Goal: Task Accomplishment & Management: Complete application form

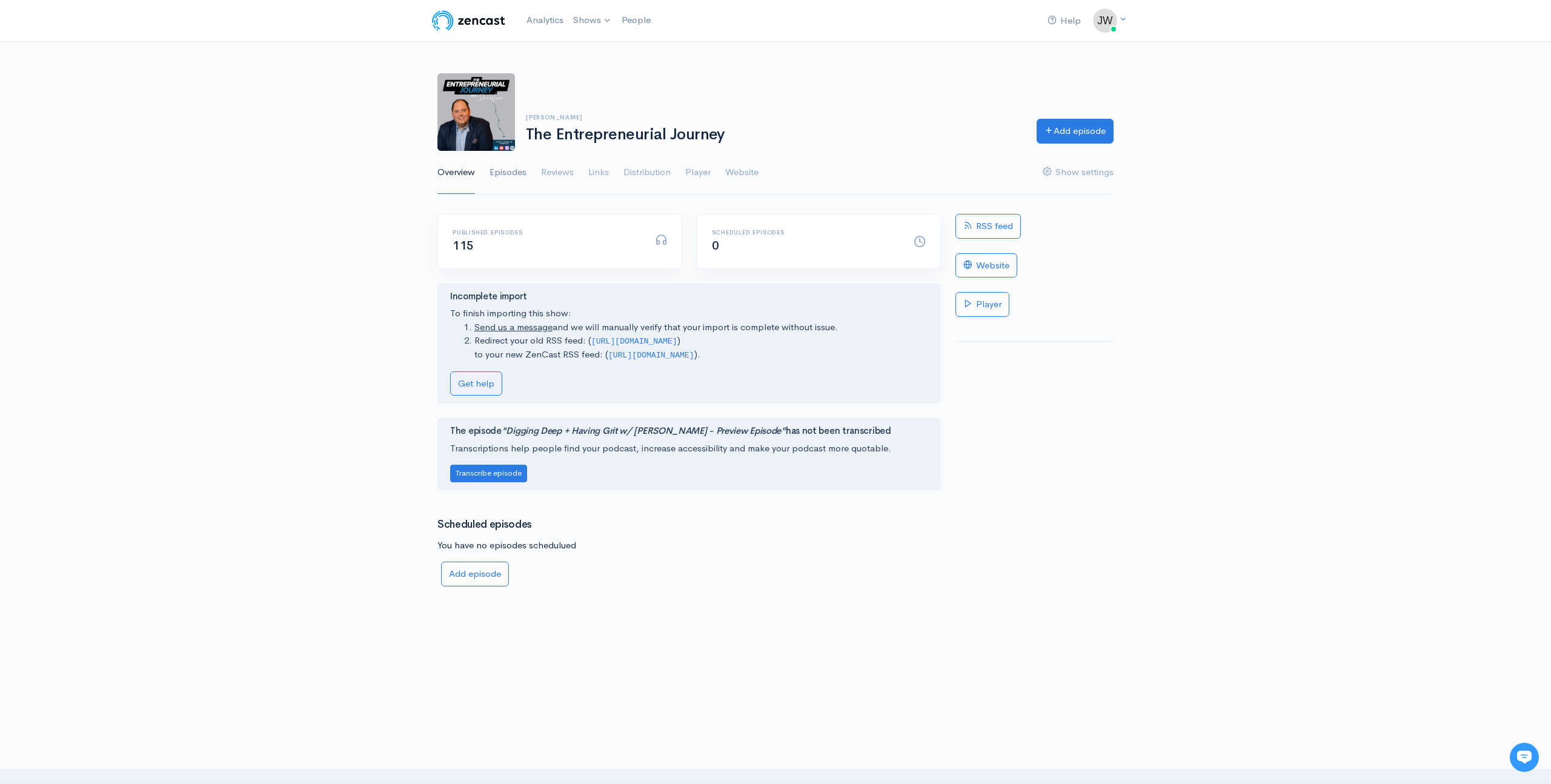
click at [507, 173] on link "Episodes" at bounding box center [508, 173] width 37 height 44
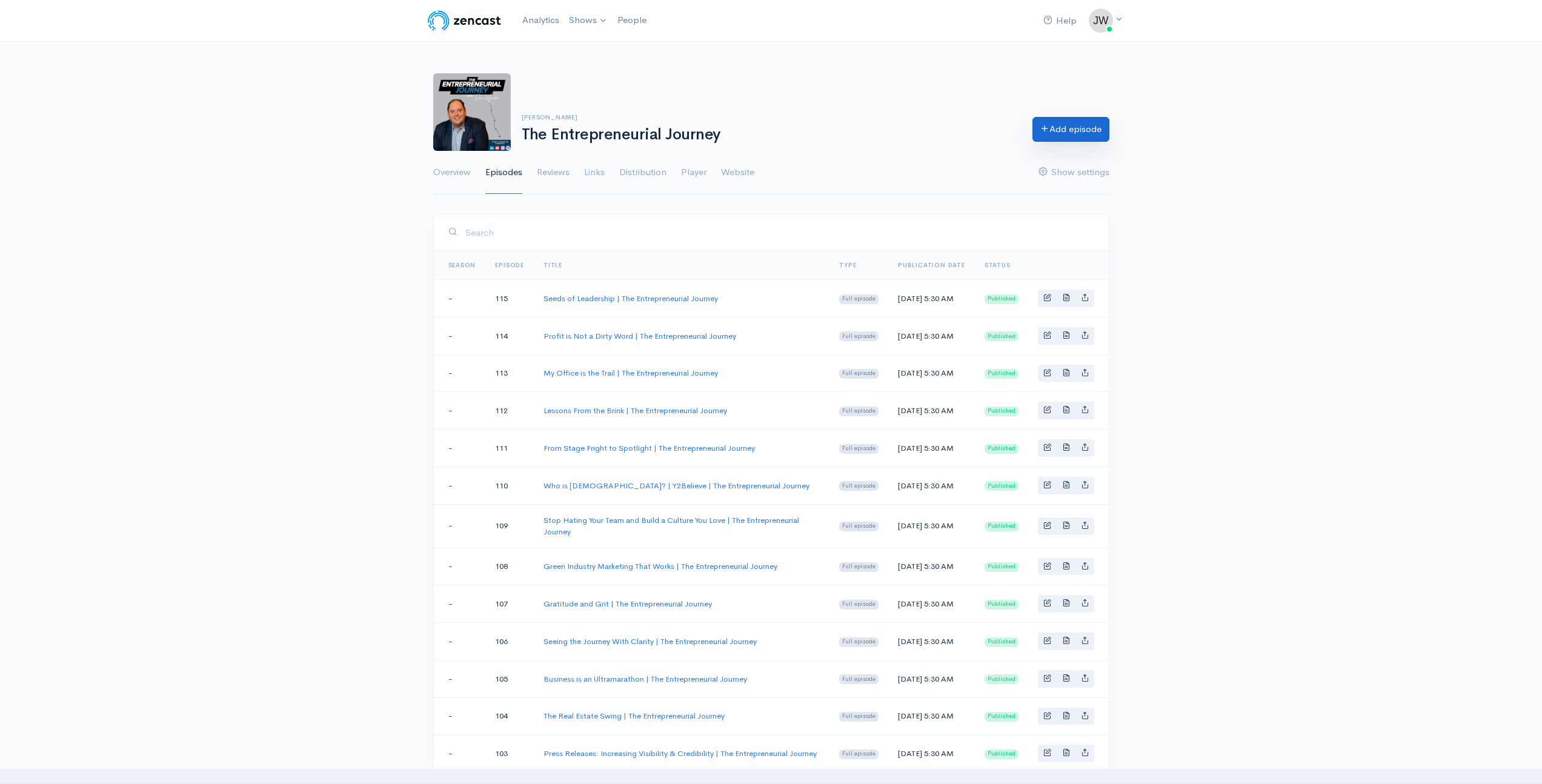
click at [1080, 131] on link "Add episode" at bounding box center [1071, 129] width 77 height 25
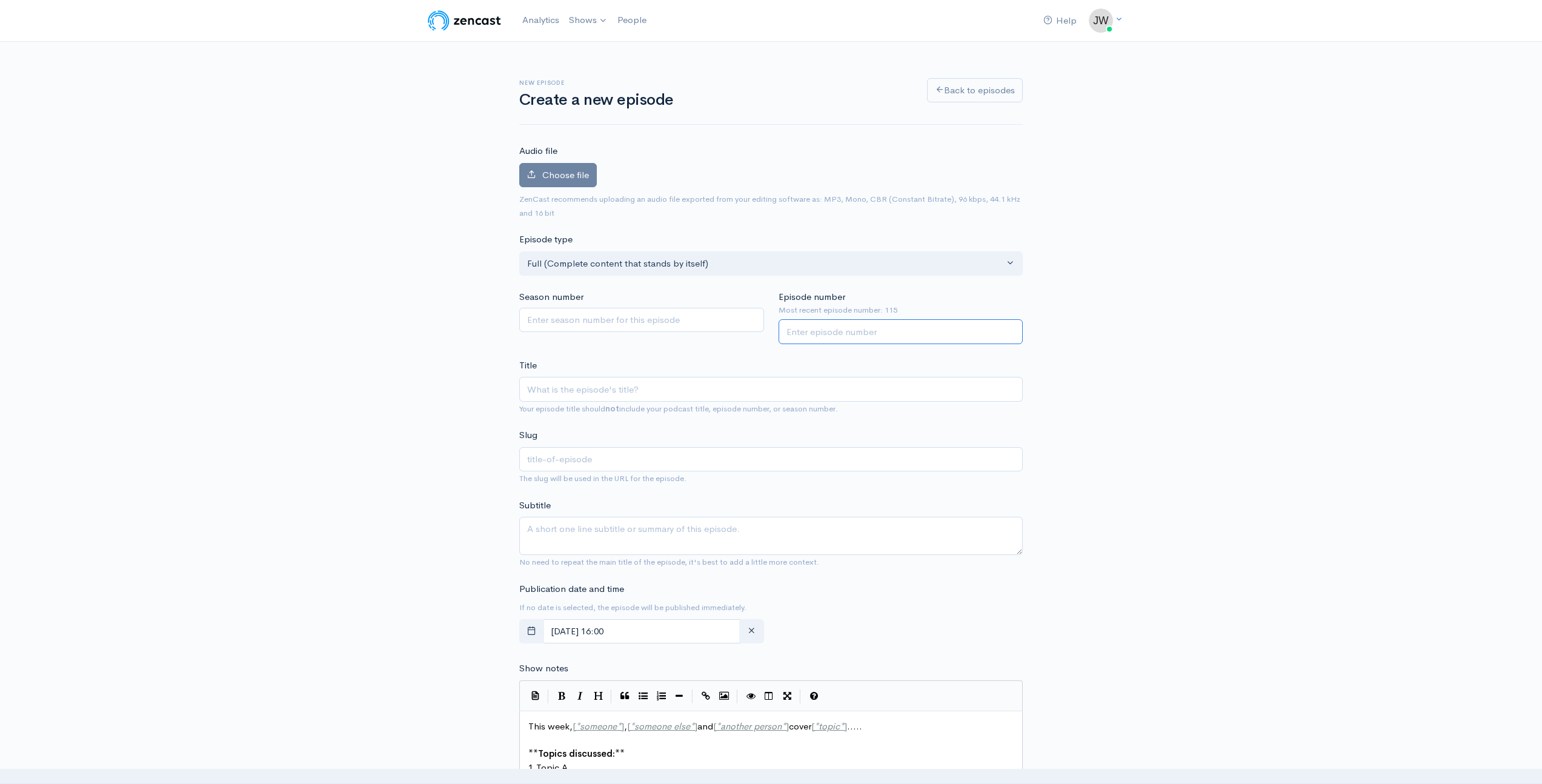
click at [833, 338] on input "Episode number" at bounding box center [900, 331] width 244 height 25
type input "116"
click at [548, 395] on input "Title" at bounding box center [771, 389] width 503 height 25
type input "P"
type input "p"
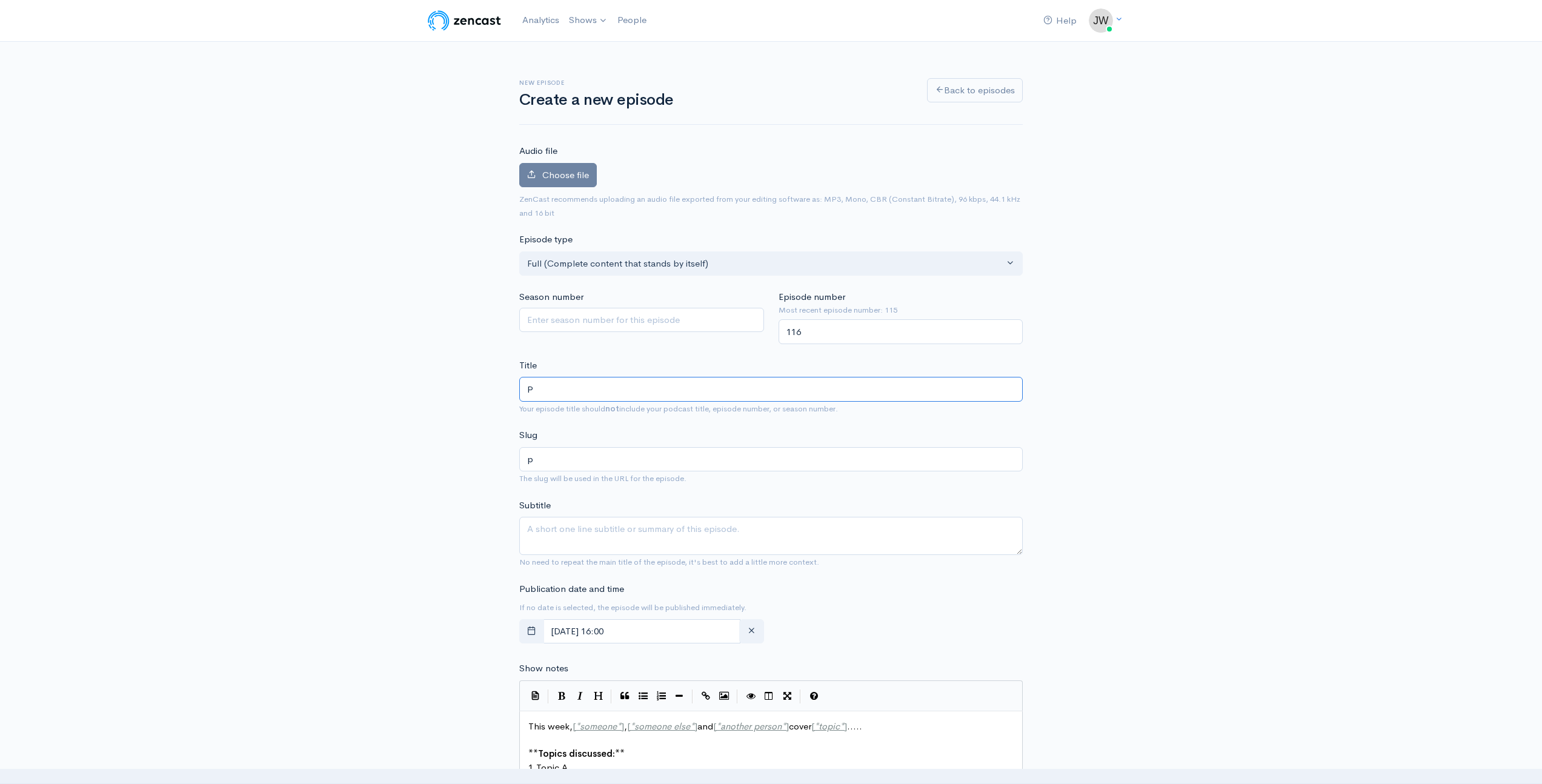
type input "Pl"
type input "pl"
type input "Pla"
type input "pla"
type input "Plan"
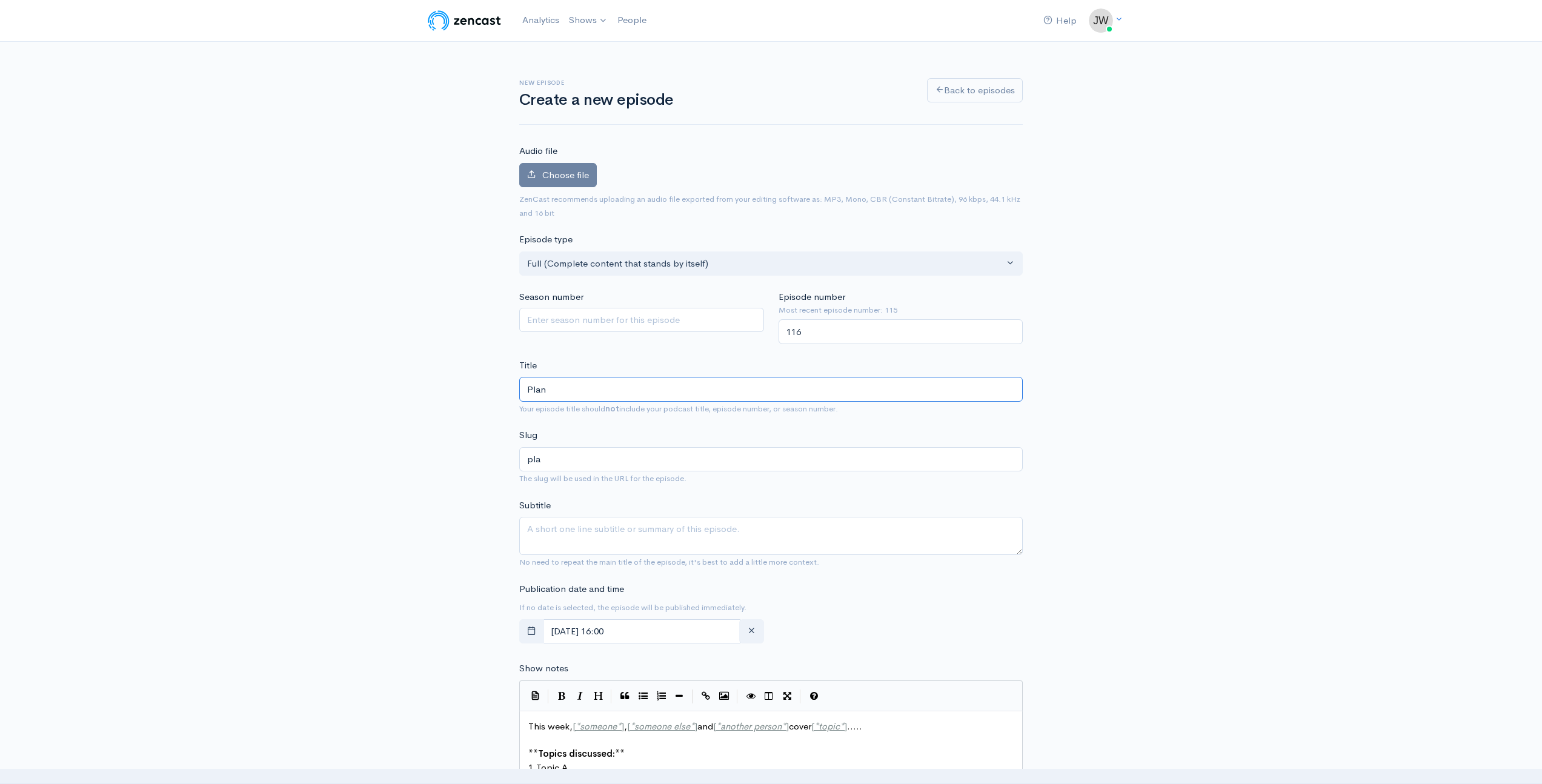
type input "plan"
type input "Plant"
type input "plant"
type input "Plantin"
type input "plantin"
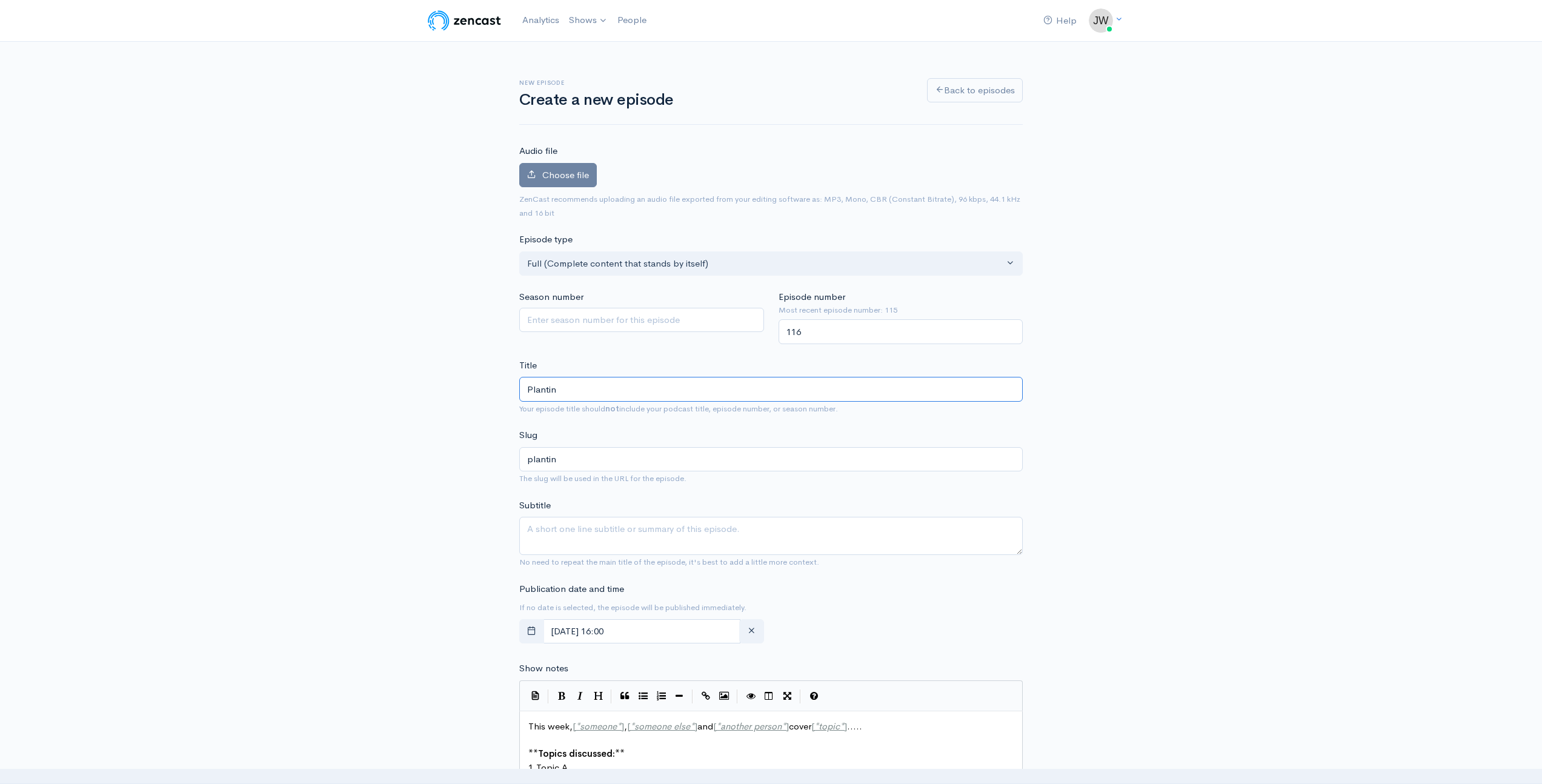
type input "Planting"
type input "planting"
type input "Planting J"
type input "planting-j"
type input "Planting Jo"
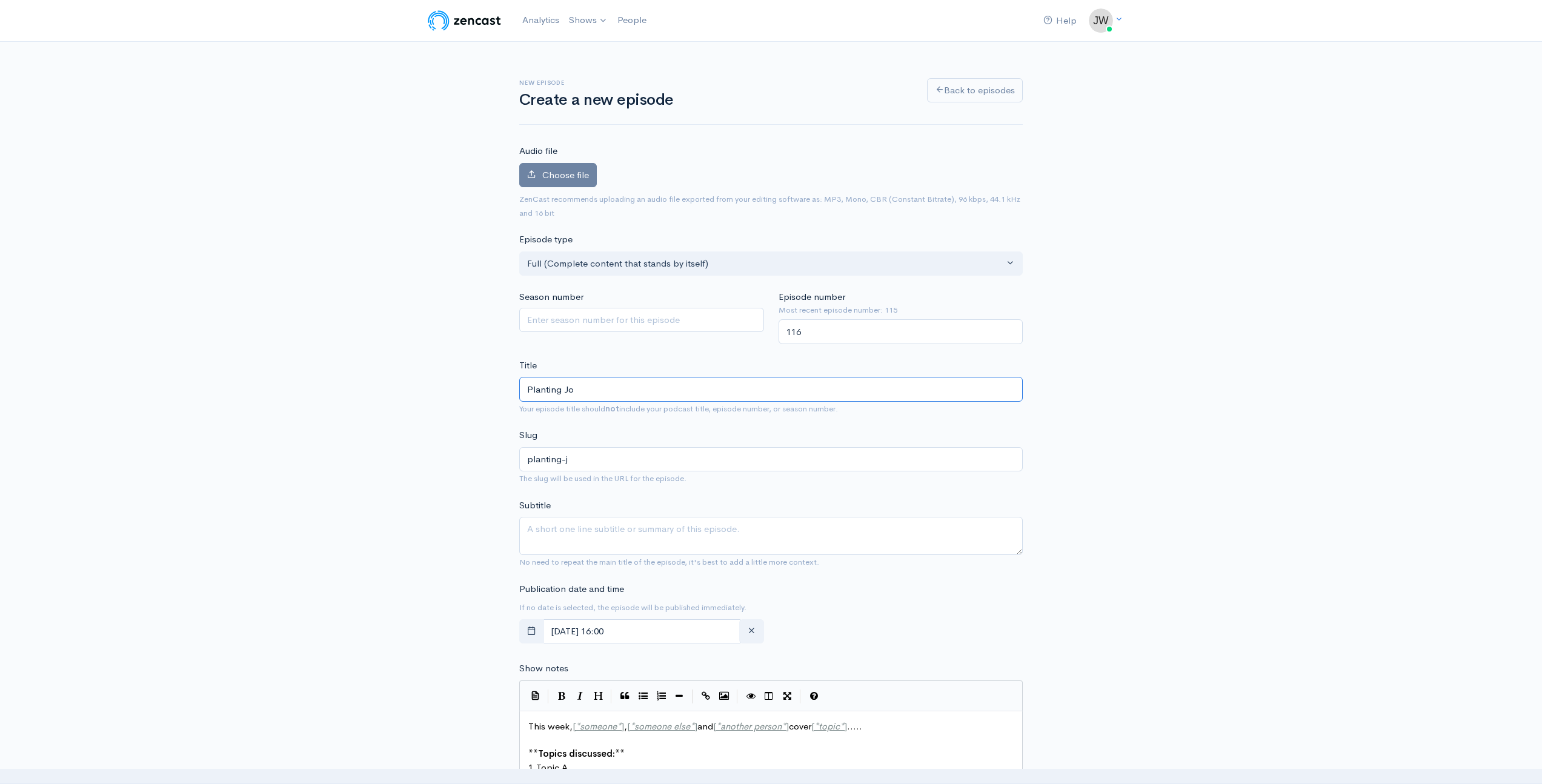
type input "planting-jo"
type input "Planting Joy"
type input "planting-joy"
type input "Planting Joy W"
type input "planting-joy-w"
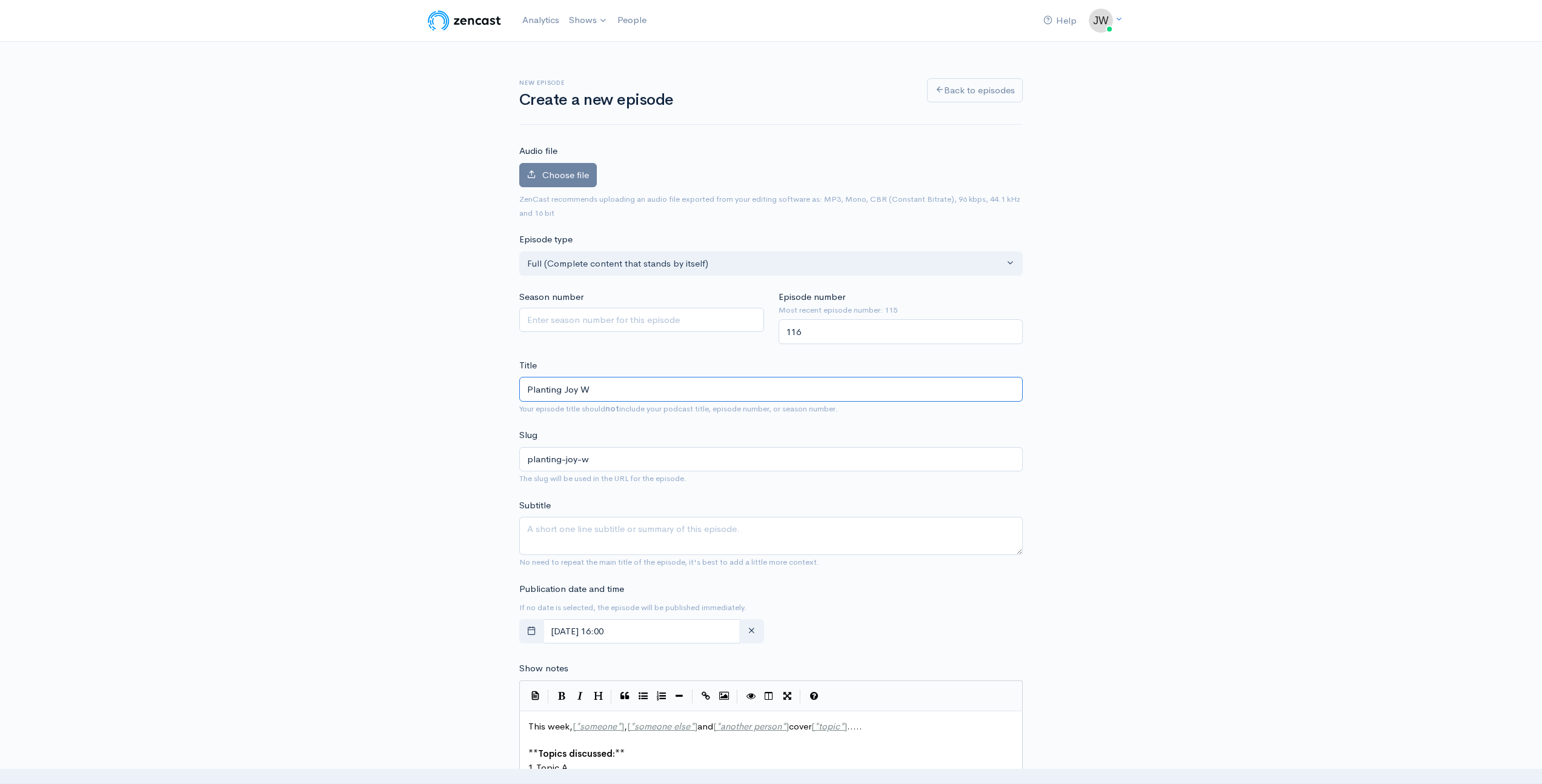
type input "Planting Joy Wo"
type input "planting-joy-wo"
type input "Planting Joy Wor"
type input "planting-joy-wor"
type input "Planting Joy Worl"
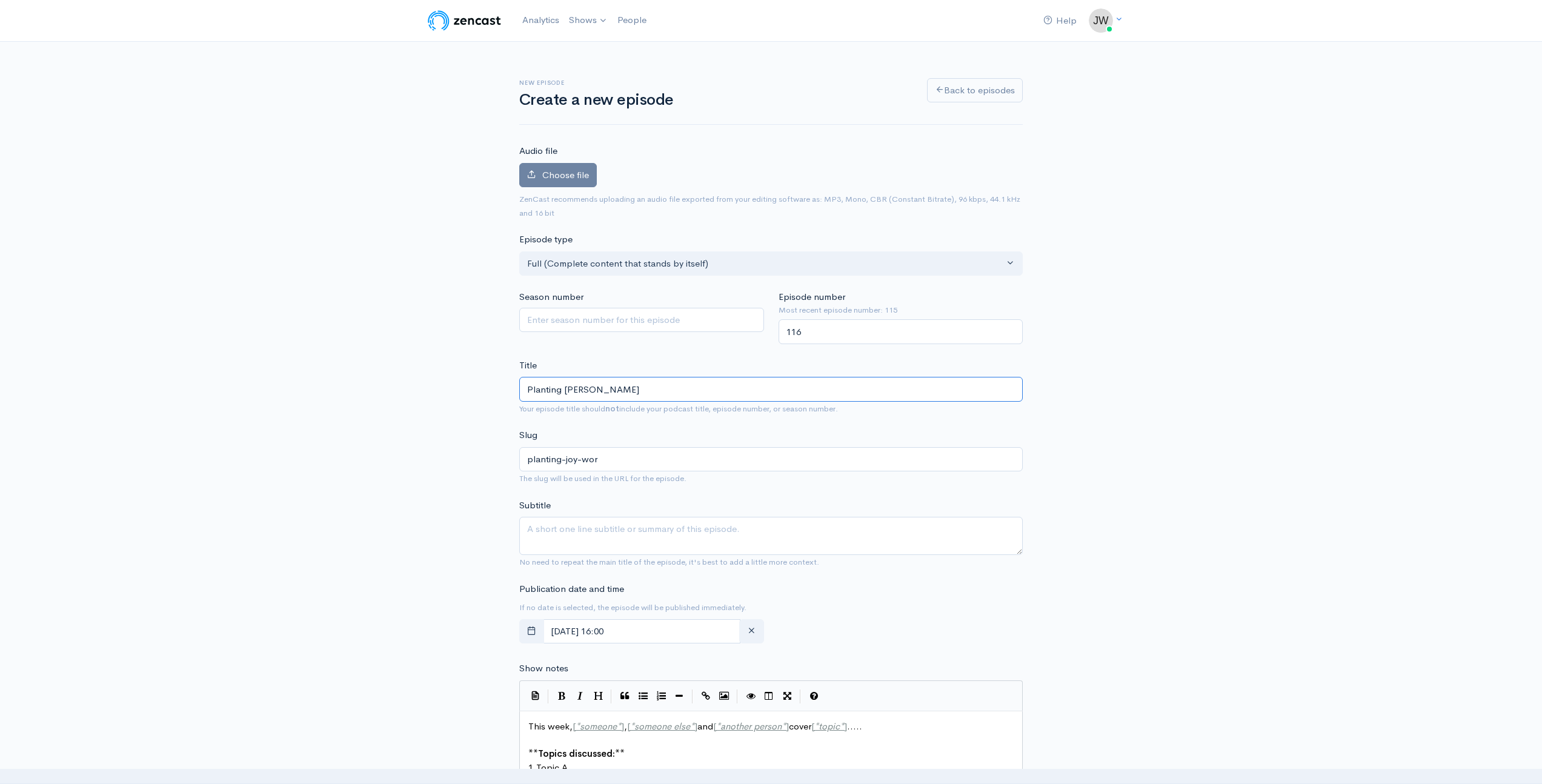
type input "planting-joy-worl"
type input "Planting Joy World"
type input "planting-joy-world"
type input "Planting Joy Worldw"
type input "planting-joy-worldw"
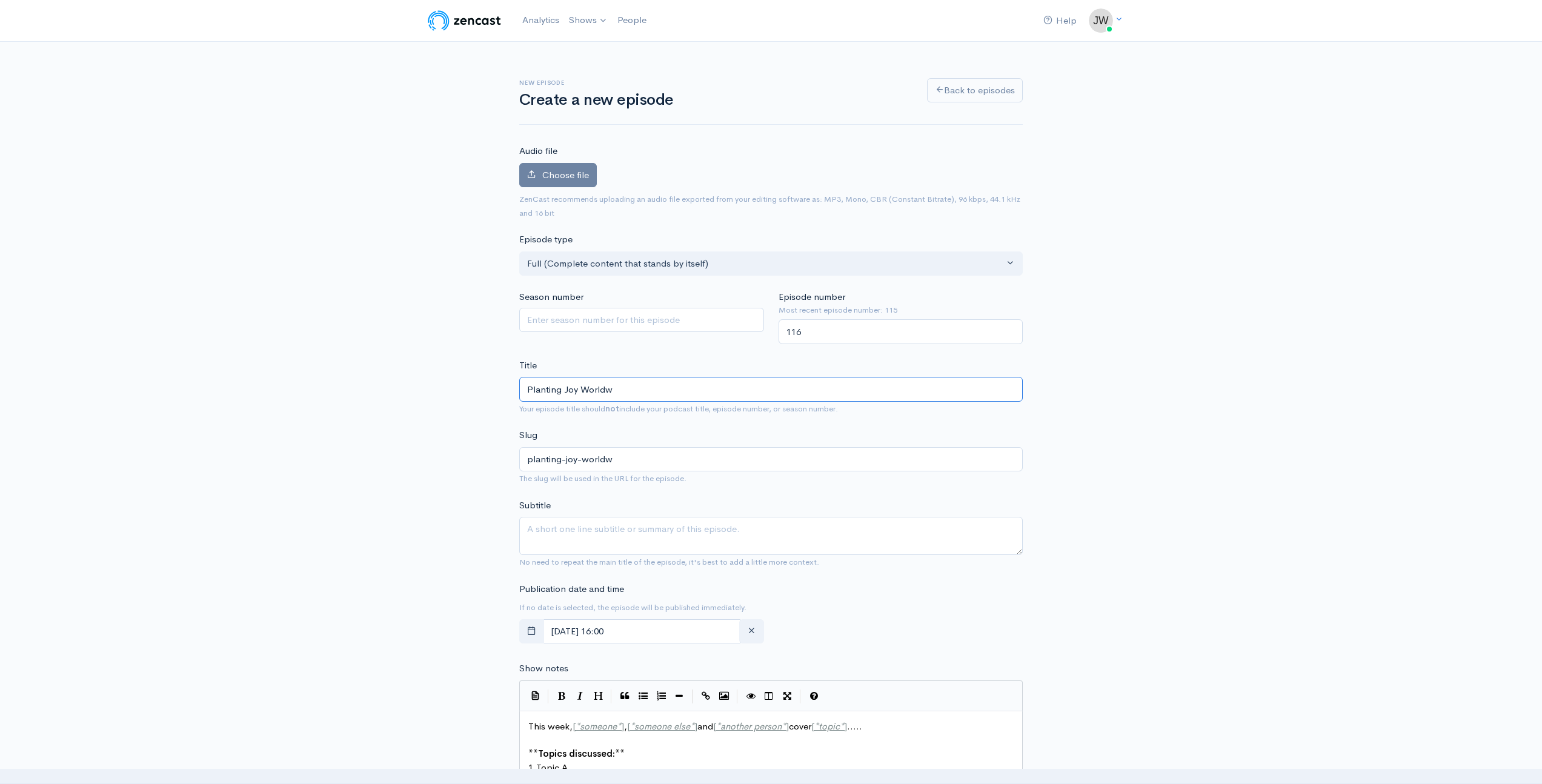
type input "Planting Joy Worldwi"
type input "planting-joy-worldwi"
type input "Planting Joy Worldwid"
type input "planting-joy-worldwid"
type input "Planting Joy Worldwide"
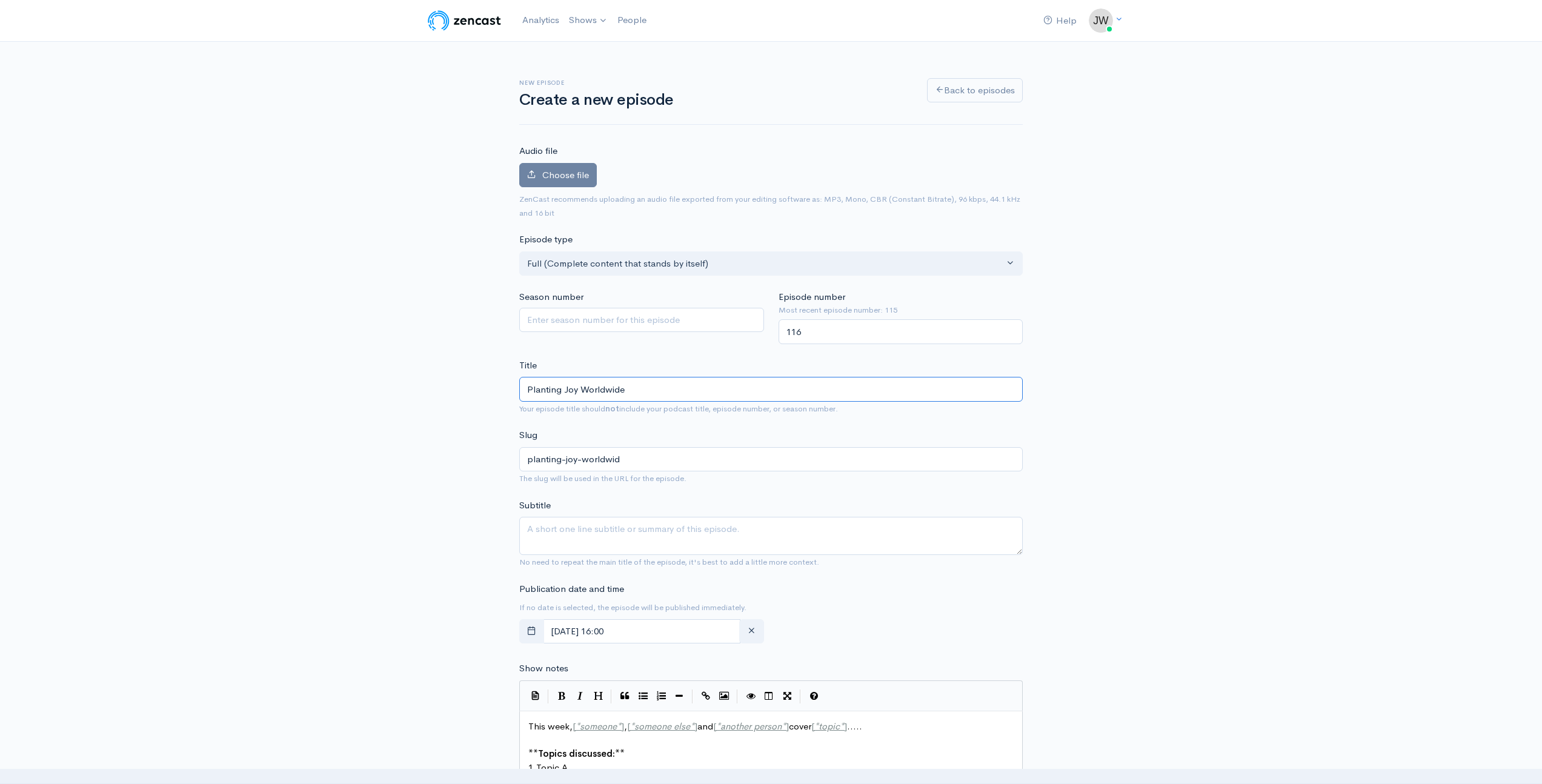
type input "planting-joy-worldwide"
type input "Planting Joy Worldwide | T"
type input "planting-joy-worldwide-t"
type input "Planting Joy Worldwide | Th"
type input "planting-joy-worldwide-th"
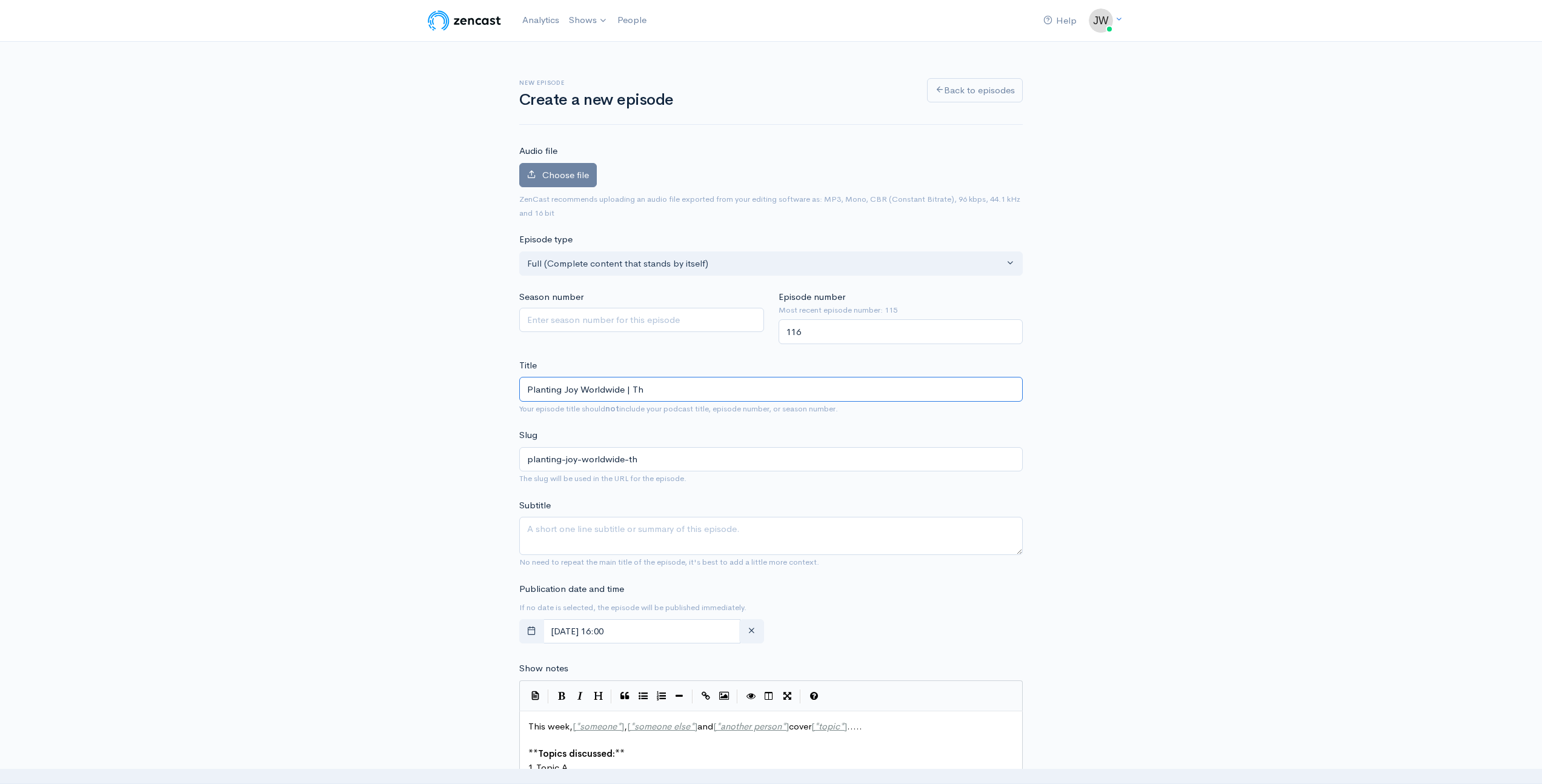
type input "Planting Joy Worldwide | The"
type input "planting-joy-worldwide-the"
type input "Planting Joy Worldwide | The E"
type input "planting-joy-worldwide-the-e"
type input "Planting Joy Worldwide | The En"
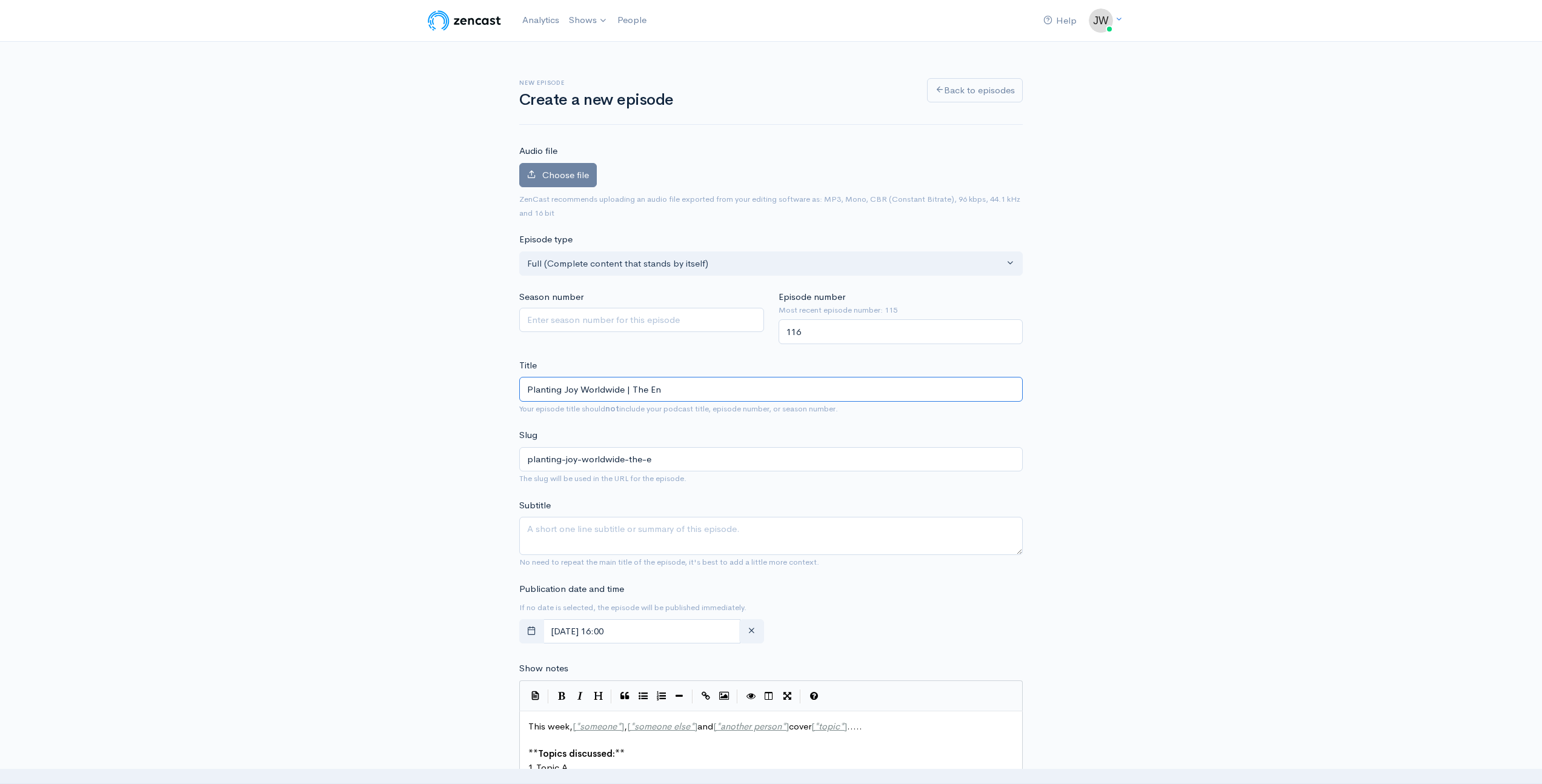
type input "planting-joy-worldwide-the-en"
type input "Planting Joy Worldwide | The Ent"
type input "planting-joy-worldwide-the-ent"
type input "Planting Joy Worldwide | The Entr"
type input "planting-joy-worldwide-the-entr"
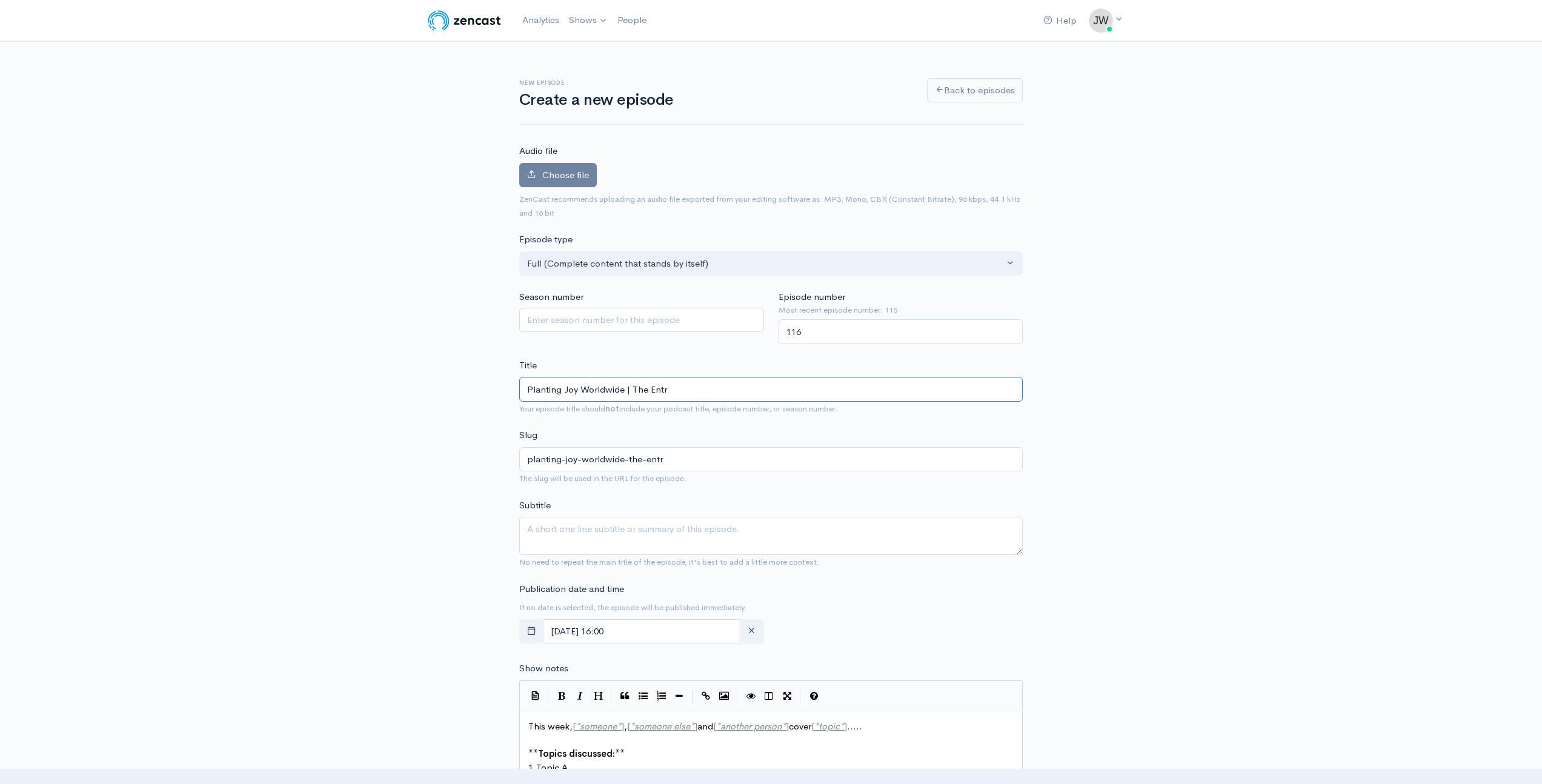
type input "Planting Joy Worldwide | The Entre"
type input "planting-joy-worldwide-the-entre"
type input "Planting Joy Worldwide | The Entrepr"
type input "planting-joy-worldwide-the-entrepr"
type input "Planting Joy Worldwide | The Entrepre"
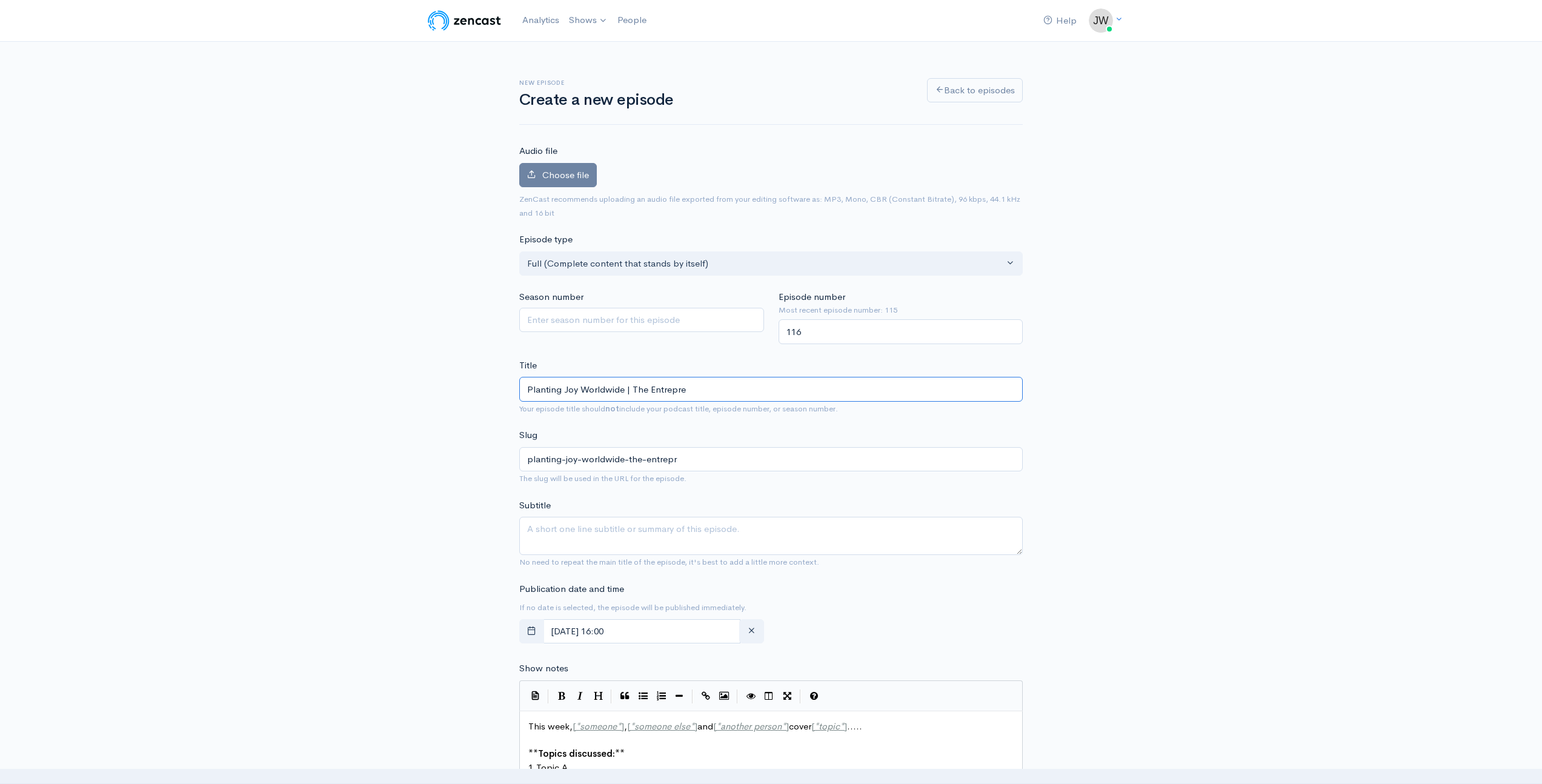
type input "planting-joy-worldwide-the-entrepre"
type input "Planting Joy Worldwide | The Entrepren"
type input "planting-joy-worldwide-the-entrepren"
type input "Planting Joy Worldwide | The Entreprene"
type input "planting-joy-worldwide-the-entreprene"
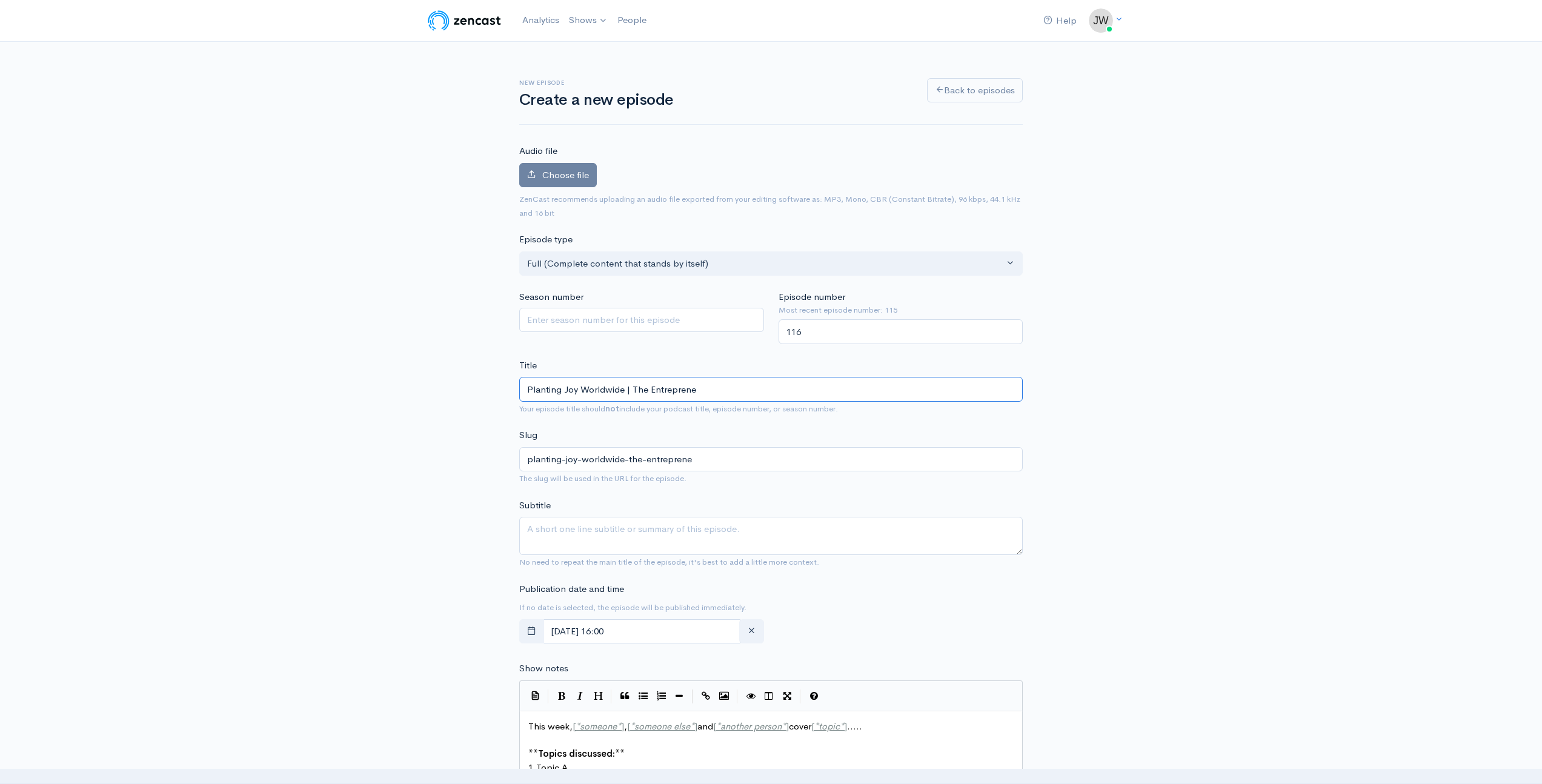
type input "Planting Joy Worldwide | The Entrepreneu"
type input "planting-joy-worldwide-the-entrepreneu"
type input "Planting Joy Worldwide | The Entrepreneur"
type input "planting-joy-worldwide-the-entrepreneur"
type input "Planting Joy Worldwide | The Entrepreneuri"
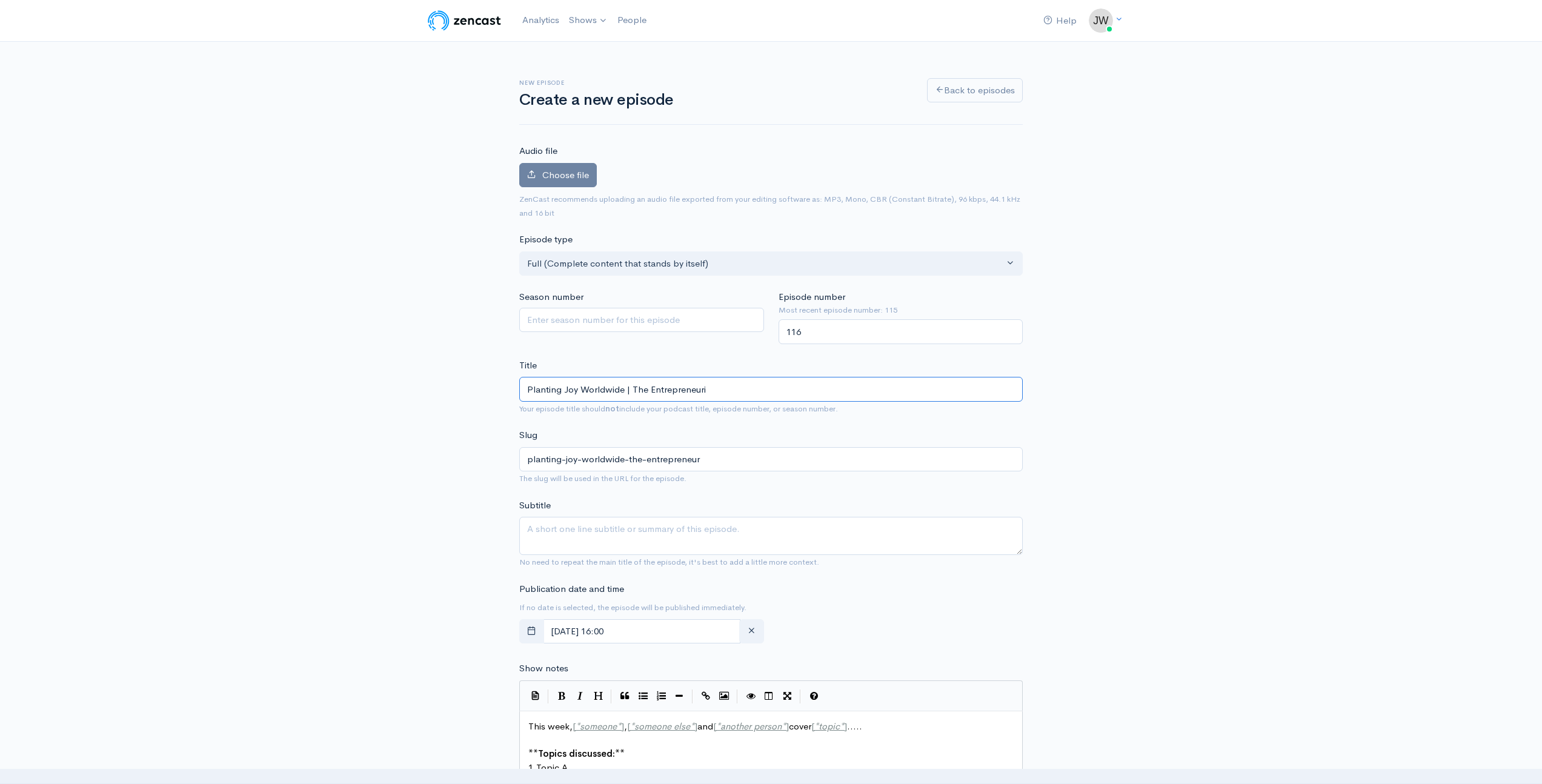
type input "planting-joy-worldwide-the-entrepreneuri"
type input "Planting Joy Worldwide | The Entrepreneuria"
type input "planting-joy-worldwide-the-entrepreneuria"
type input "Planting Joy Worldwide | The Entrepreneurial"
type input "planting-joy-worldwide-the-entrepreneurial"
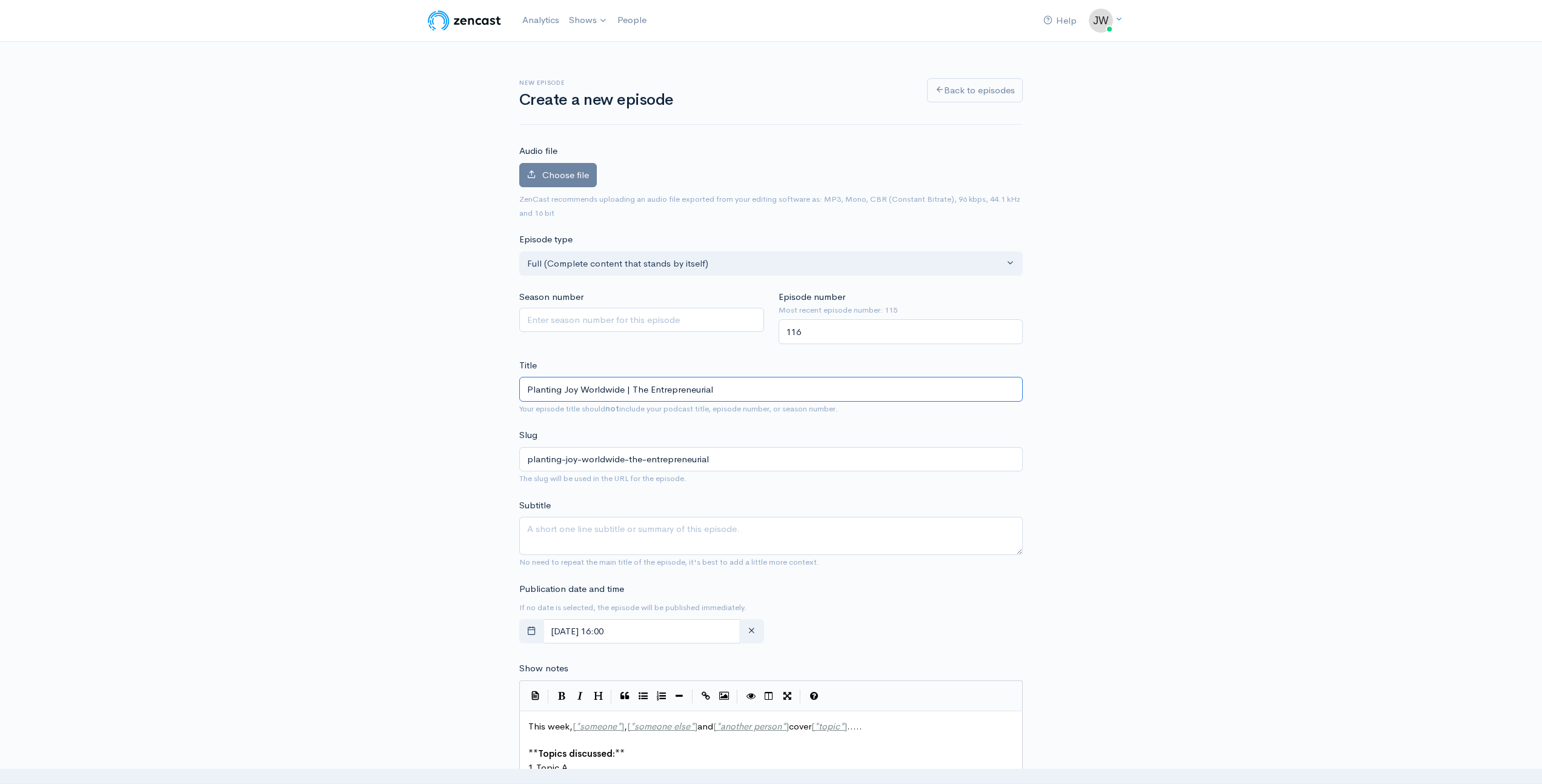
type input "Planting Joy Worldwide | The Entrepreneurial J"
type input "planting-joy-worldwide-the-entrepreneurial-j"
type input "Planting Joy Worldwide | The Entrepreneurial Jo"
type input "planting-joy-worldwide-the-entrepreneurial-jo"
type input "Planting Joy Worldwide | The Entrepreneurial Jou"
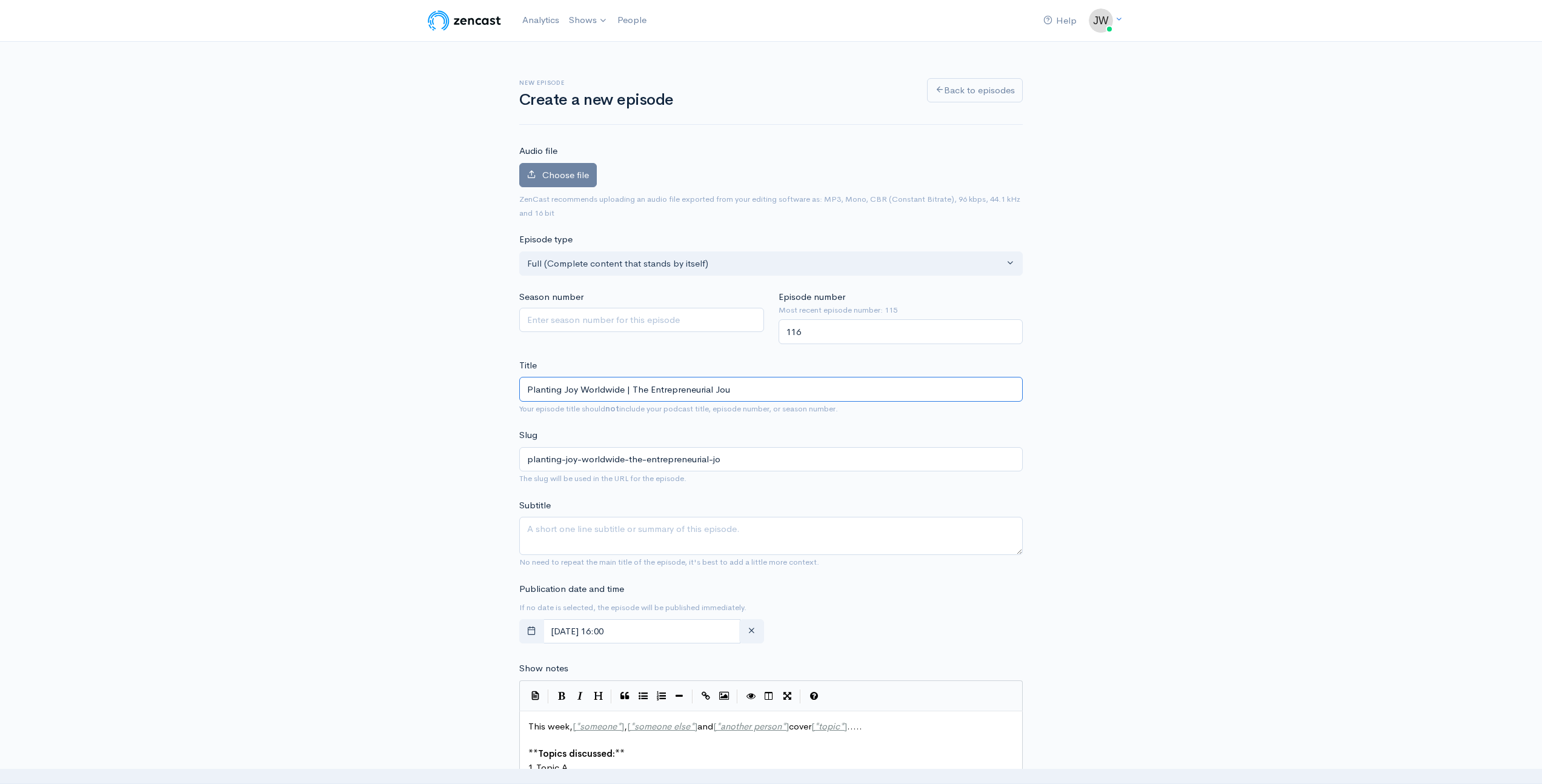
type input "planting-joy-worldwide-the-entrepreneurial-jou"
type input "Planting Joy Worldwide | The Entrepreneurial Jour"
type input "planting-joy-worldwide-the-entrepreneurial-jour"
type input "Planting Joy Worldwide | The Entrepreneurial Journ"
type input "planting-joy-worldwide-the-entrepreneurial-journ"
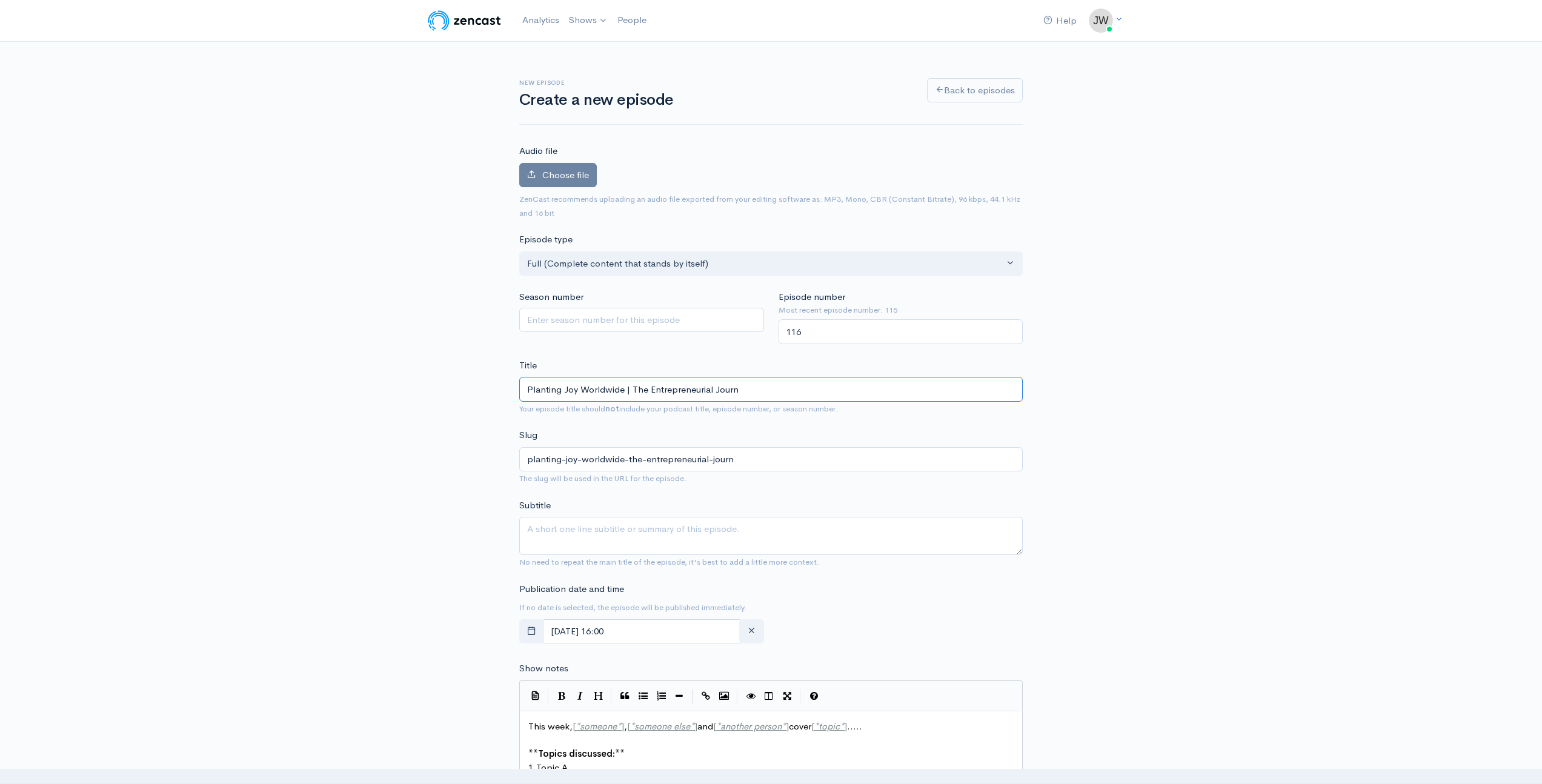
type input "Planting Joy Worldwide | The Entrepreneurial Journe"
type input "planting-joy-worldwide-the-entrepreneurial-journe"
type input "Planting Joy Worldwide | The Entrepreneurial Journey"
type input "planting-joy-worldwide-the-entrepreneurial-journey"
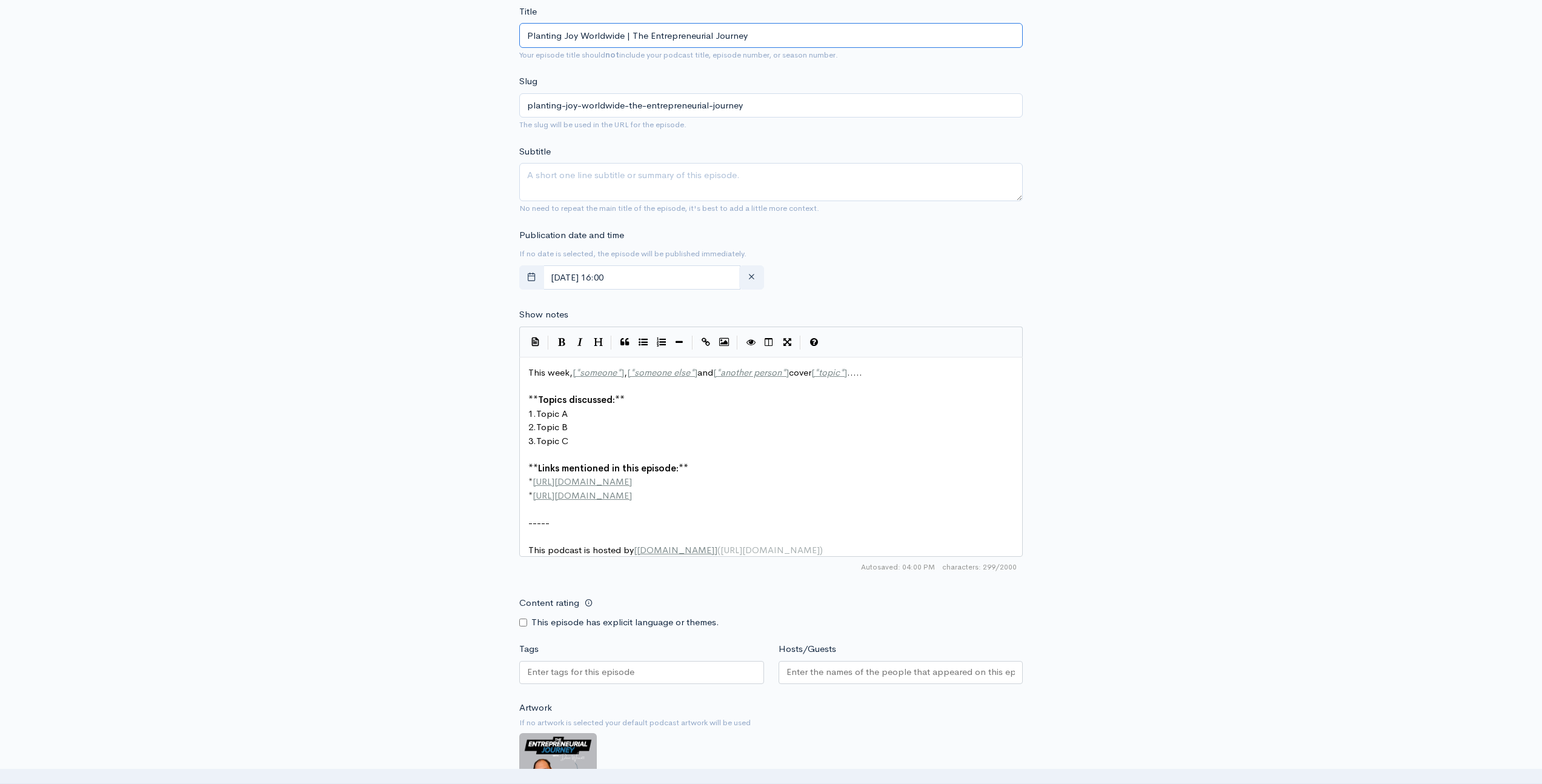
scroll to position [355, 0]
type input "Planting Joy Worldwide | The Entrepreneurial Journey"
click at [536, 278] on button "button" at bounding box center [532, 276] width 25 height 25
click at [665, 370] on span "11" at bounding box center [662, 375] width 24 height 24
type input "September, 11 2025 16:00"
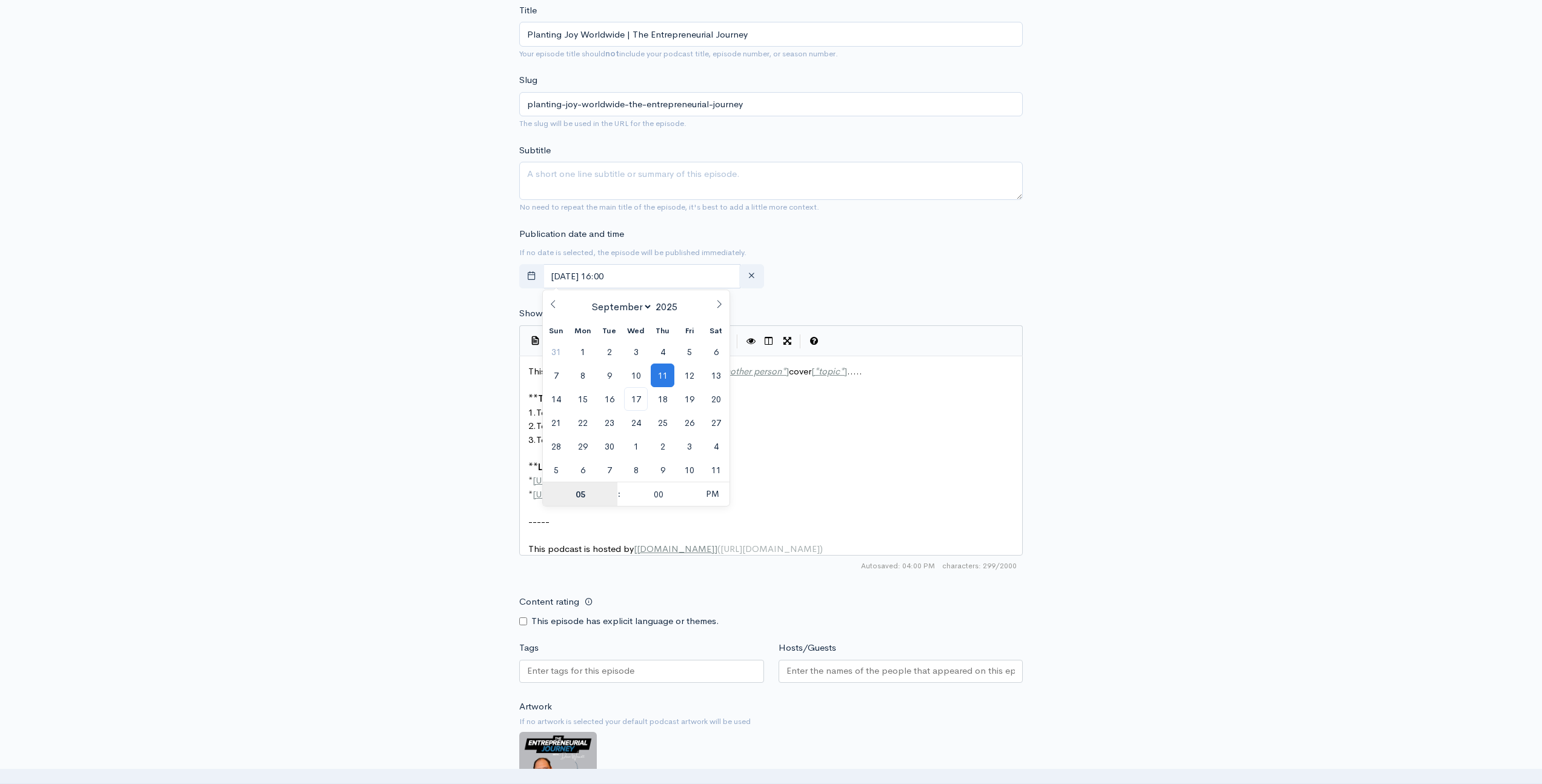
type input "05"
type input "September, 11 2025 17:00"
type input "30"
type input "September, 11 2025 05:30"
click at [855, 542] on pre "This podcast is hosted by [ ZenCast.fm ] ( https://wwww.zencast.fm )" at bounding box center [775, 549] width 499 height 14
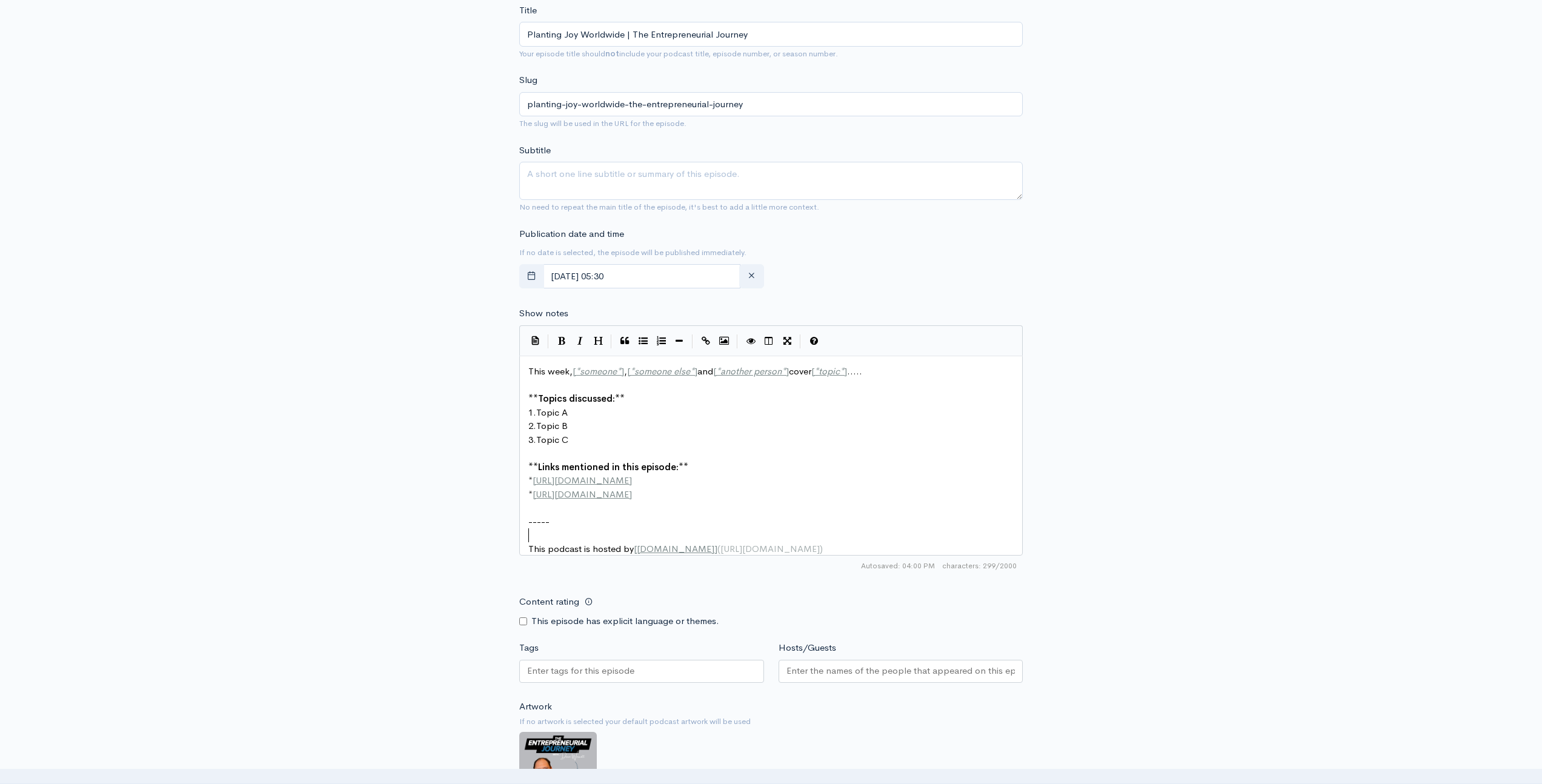
scroll to position [4, 0]
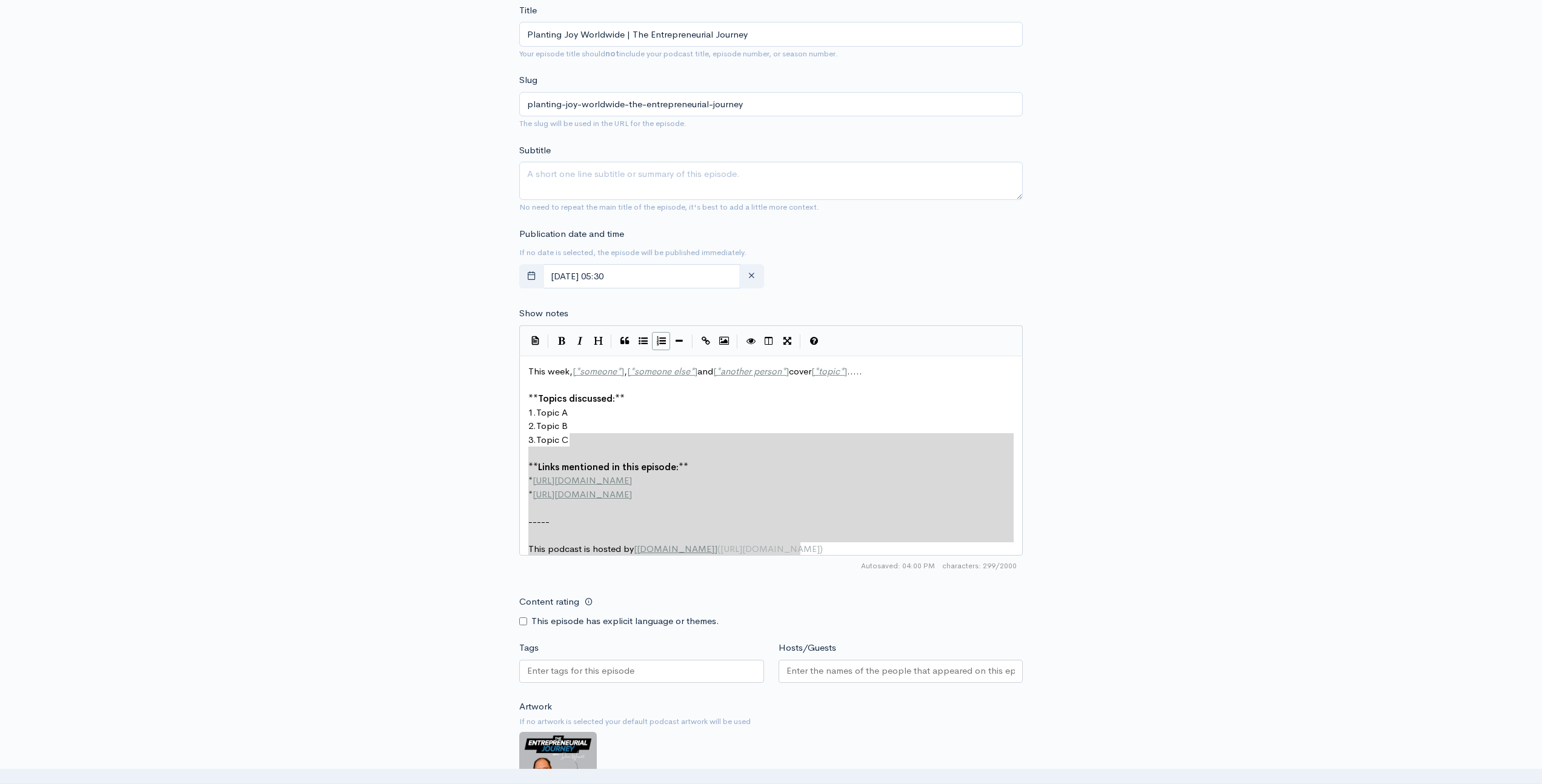
type textarea "This week, [*someone*], [*someone else*] and [*another person*] cover [*topic*]…"
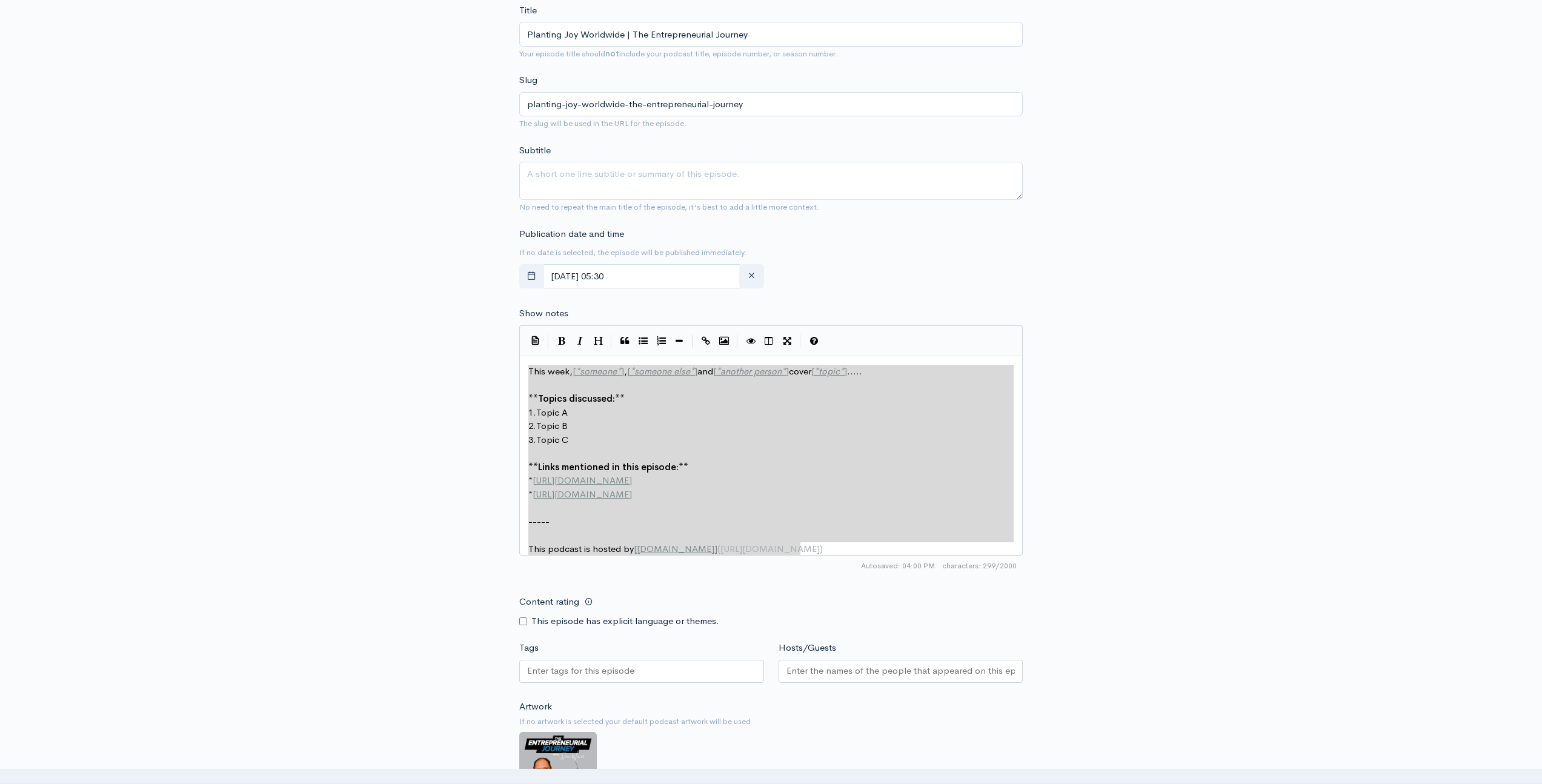
drag, startPoint x: 838, startPoint y: 551, endPoint x: 384, endPoint y: 345, distance: 498.5
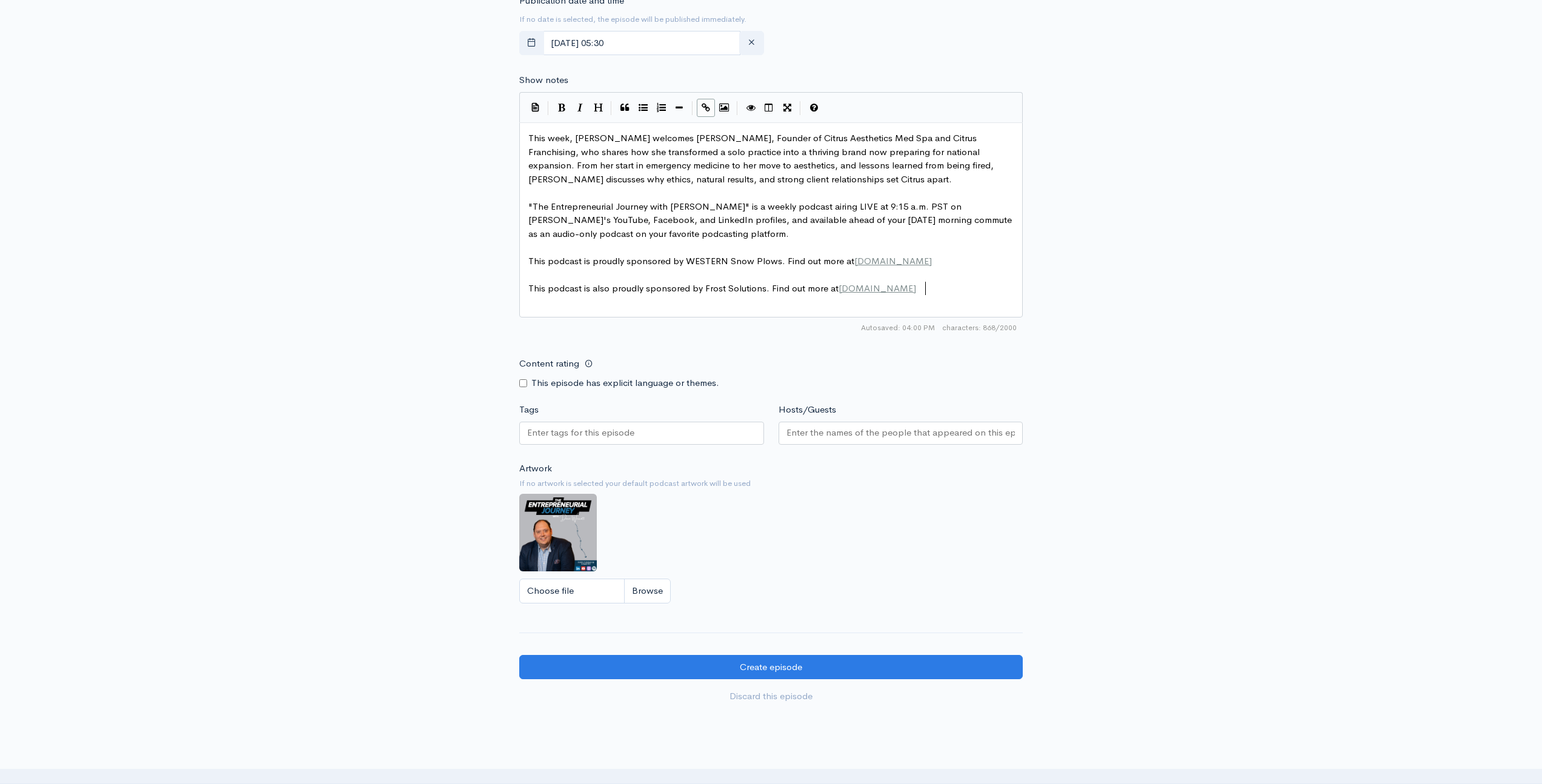
scroll to position [648, 0]
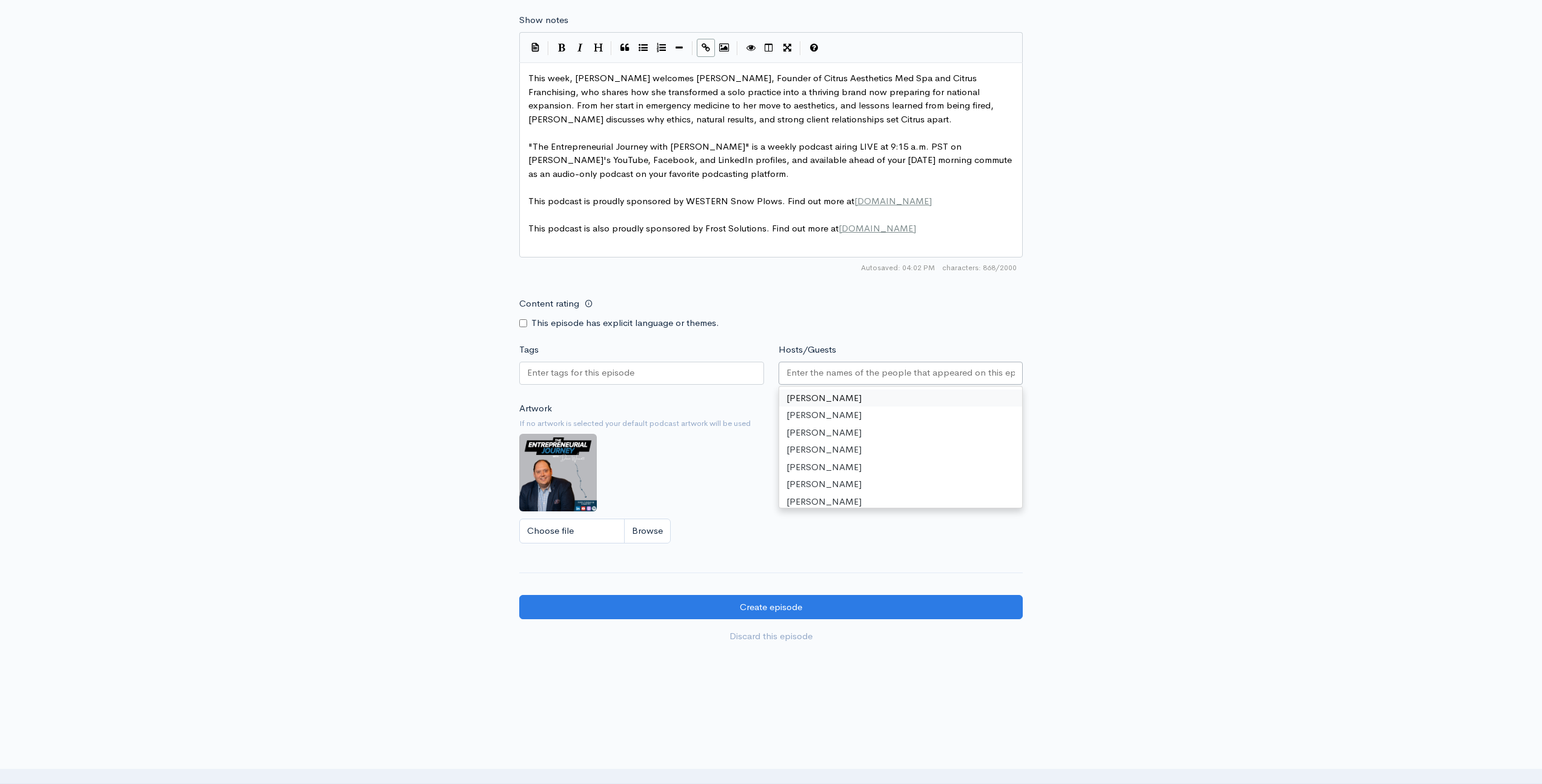
click at [829, 374] on input "Hosts/Guests" at bounding box center [901, 372] width 229 height 14
type input "Dave Wes"
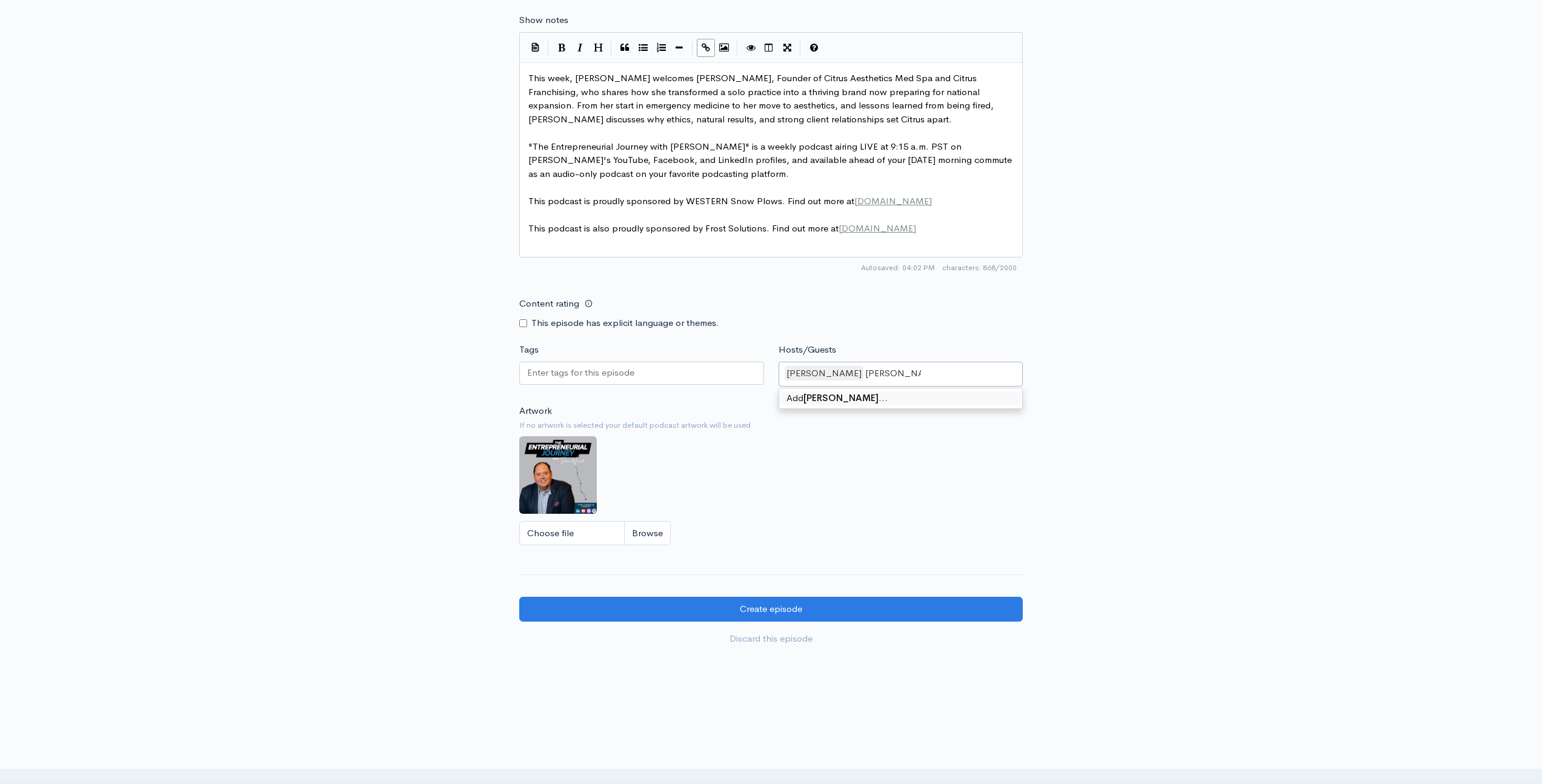
type input "Jessica Cvetic"
click at [330, 465] on div "New episode Create a new episode Back to episodes Audio file Choose file 0 ZenC…" at bounding box center [771, 30] width 1542 height 1272
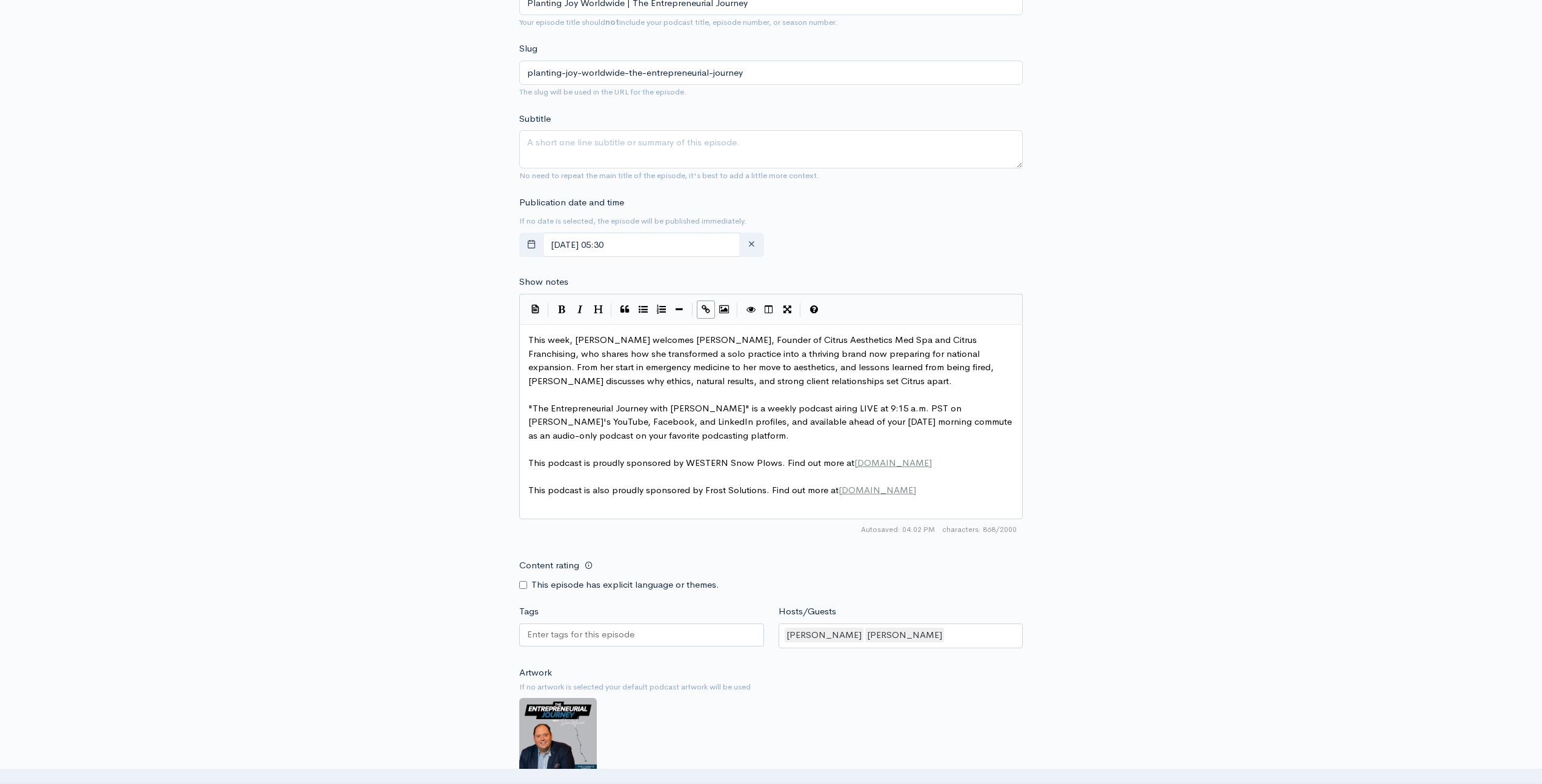
scroll to position [0, 0]
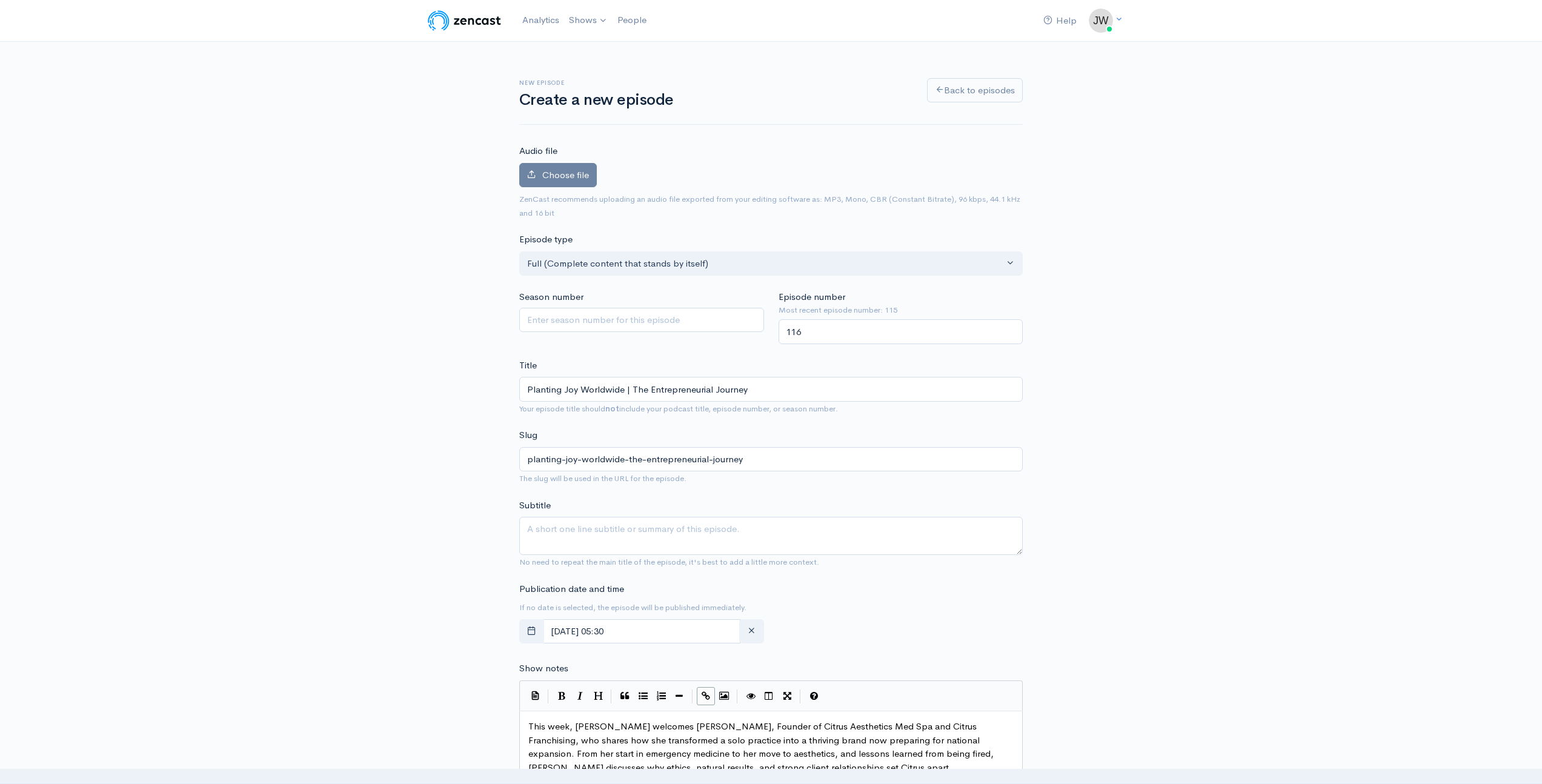
click at [505, 178] on div "New episode Create a new episode Back to episodes Audio file Choose file 0 ZenC…" at bounding box center [771, 678] width 690 height 1272
click at [571, 175] on span "Choose file" at bounding box center [566, 175] width 46 height 12
click at [0, 0] on input "Choose file" at bounding box center [0, 0] width 0 height 0
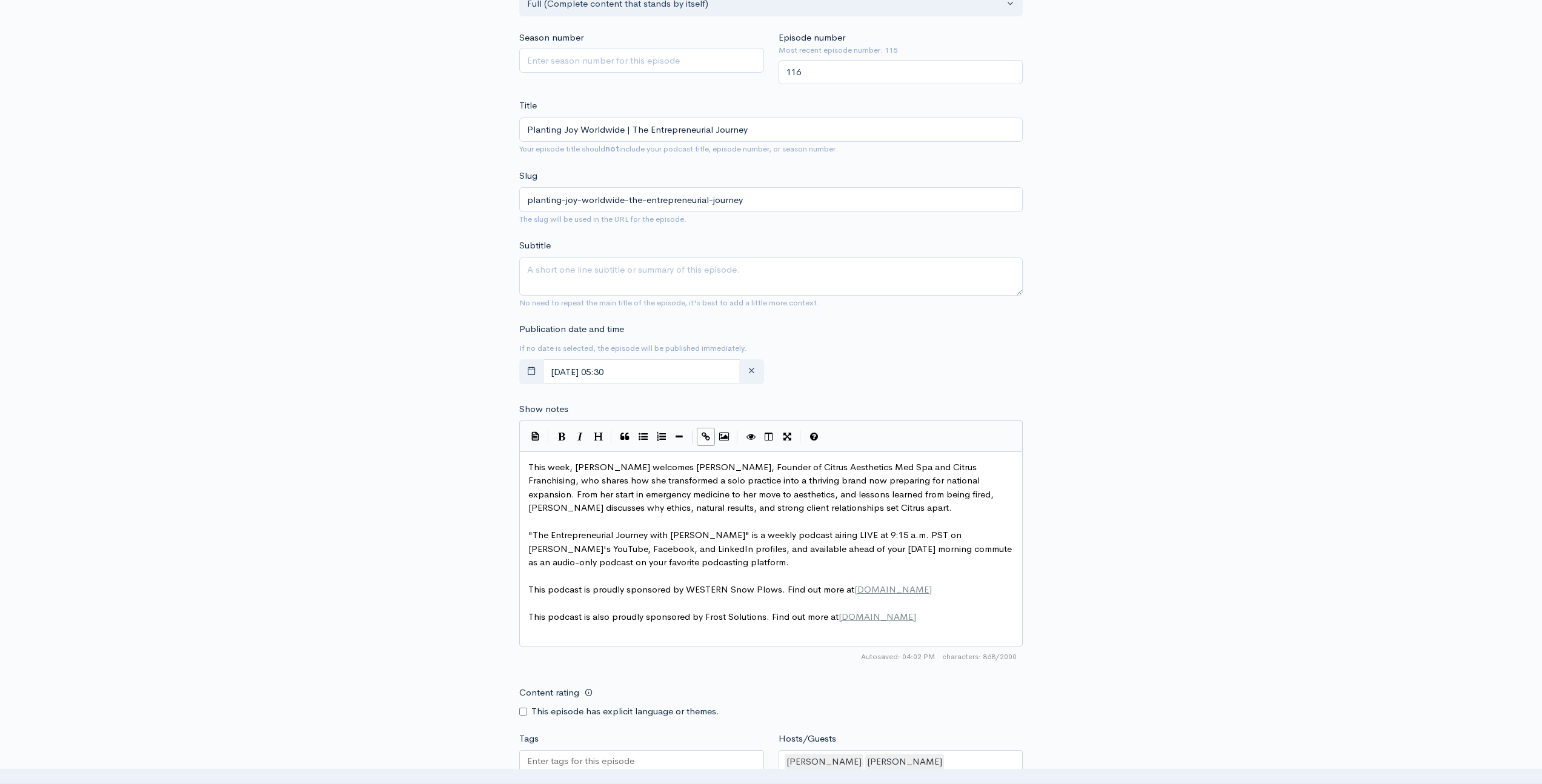
scroll to position [756, 0]
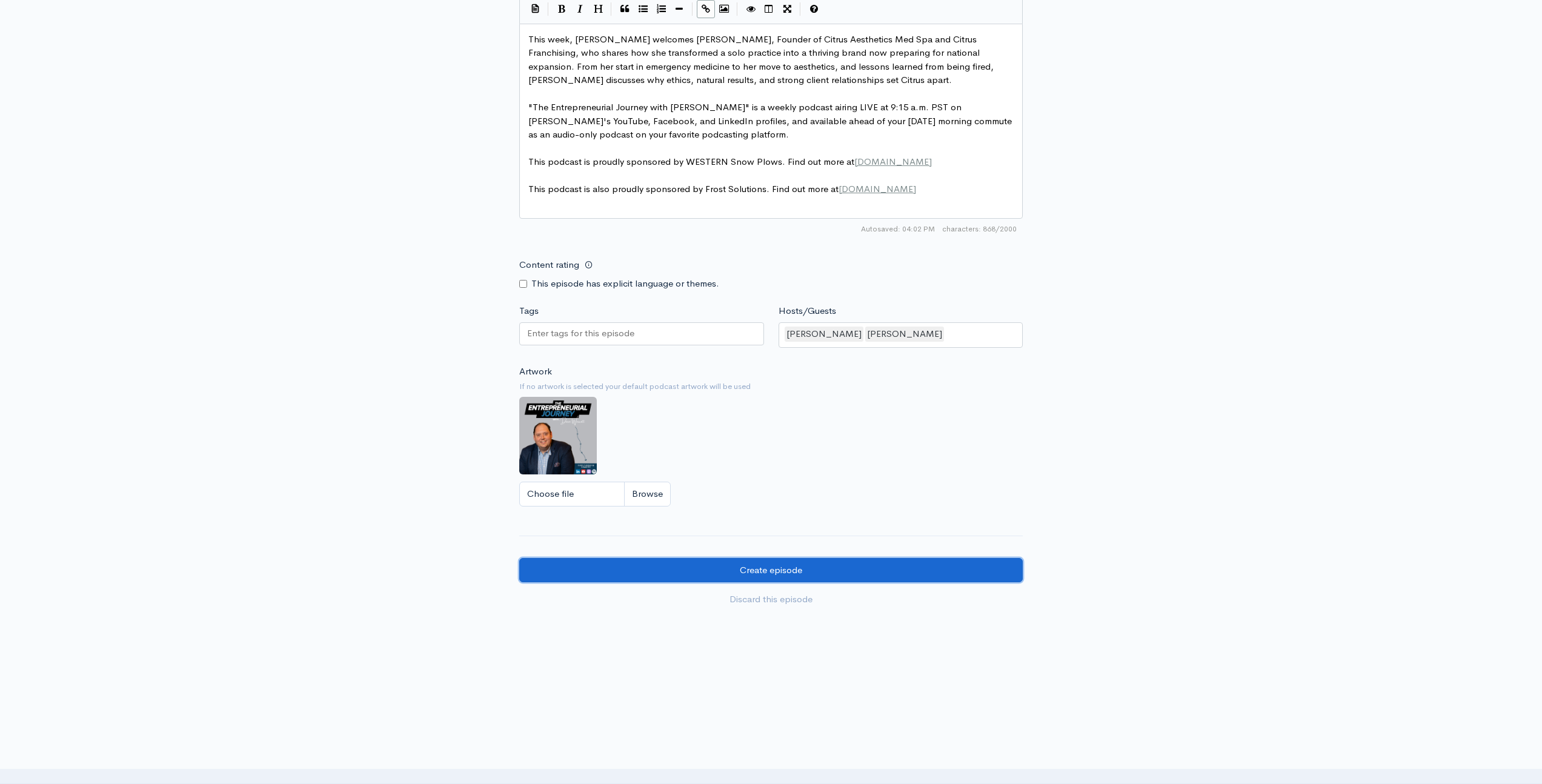
drag, startPoint x: 809, startPoint y: 564, endPoint x: 817, endPoint y: 562, distance: 8.2
click at [809, 564] on input "Create episode" at bounding box center [771, 570] width 503 height 25
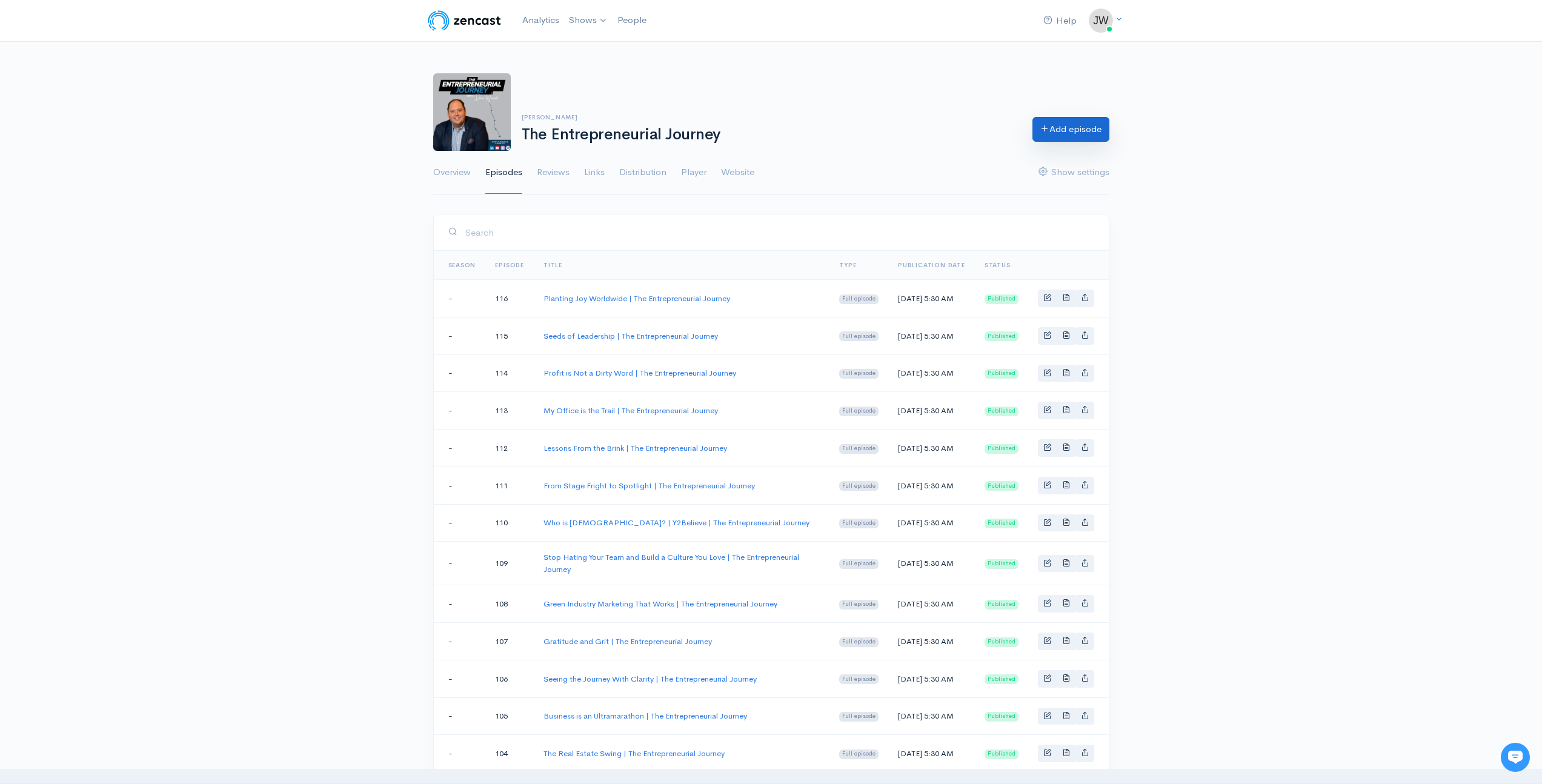
click at [1077, 127] on link "Add episode" at bounding box center [1071, 129] width 77 height 25
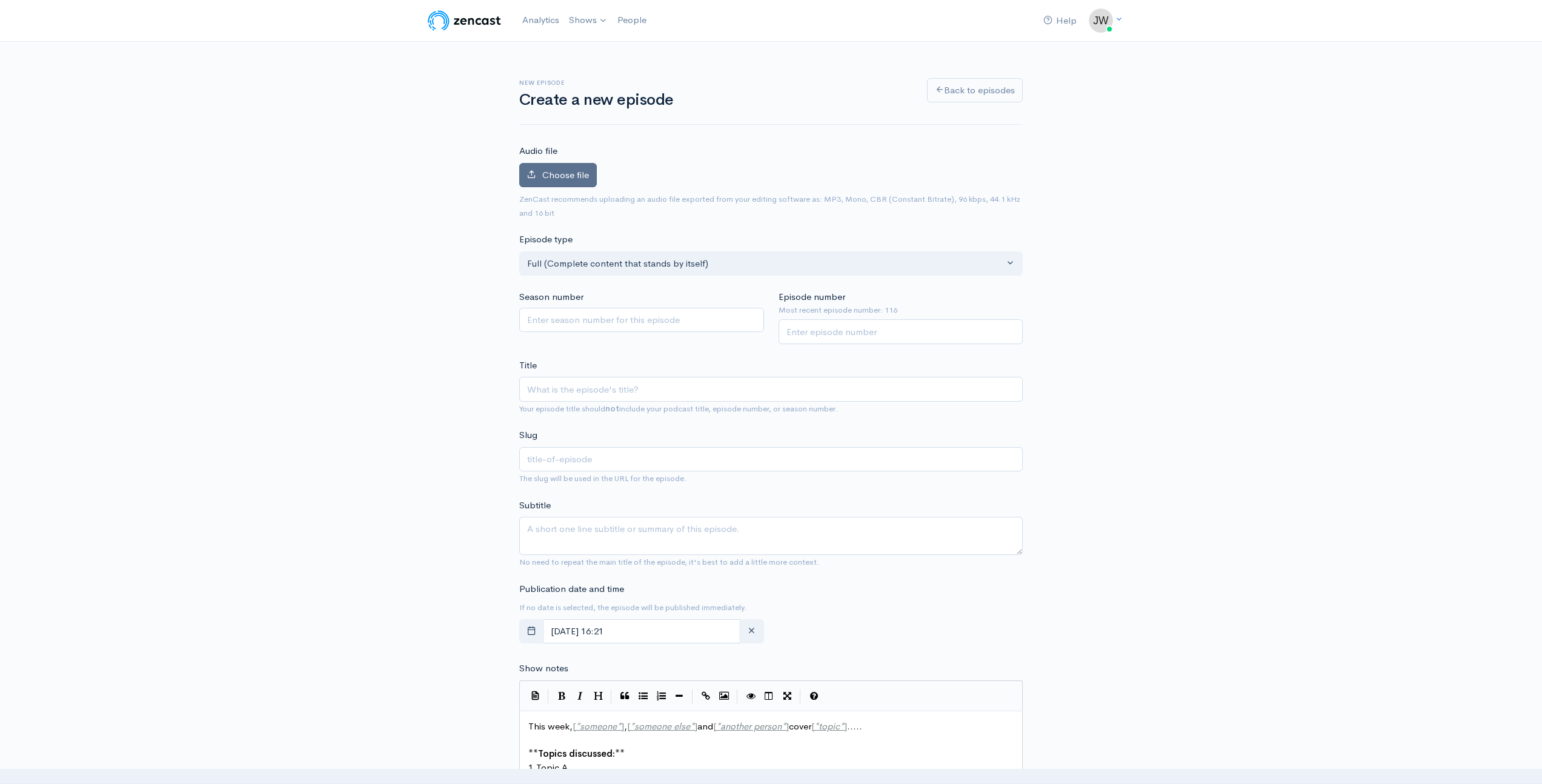
click at [556, 169] on span "Choose file" at bounding box center [566, 175] width 46 height 12
click at [0, 0] on input "Choose file" at bounding box center [0, 0] width 0 height 0
click at [928, 94] on link "Back to episodes" at bounding box center [975, 88] width 96 height 25
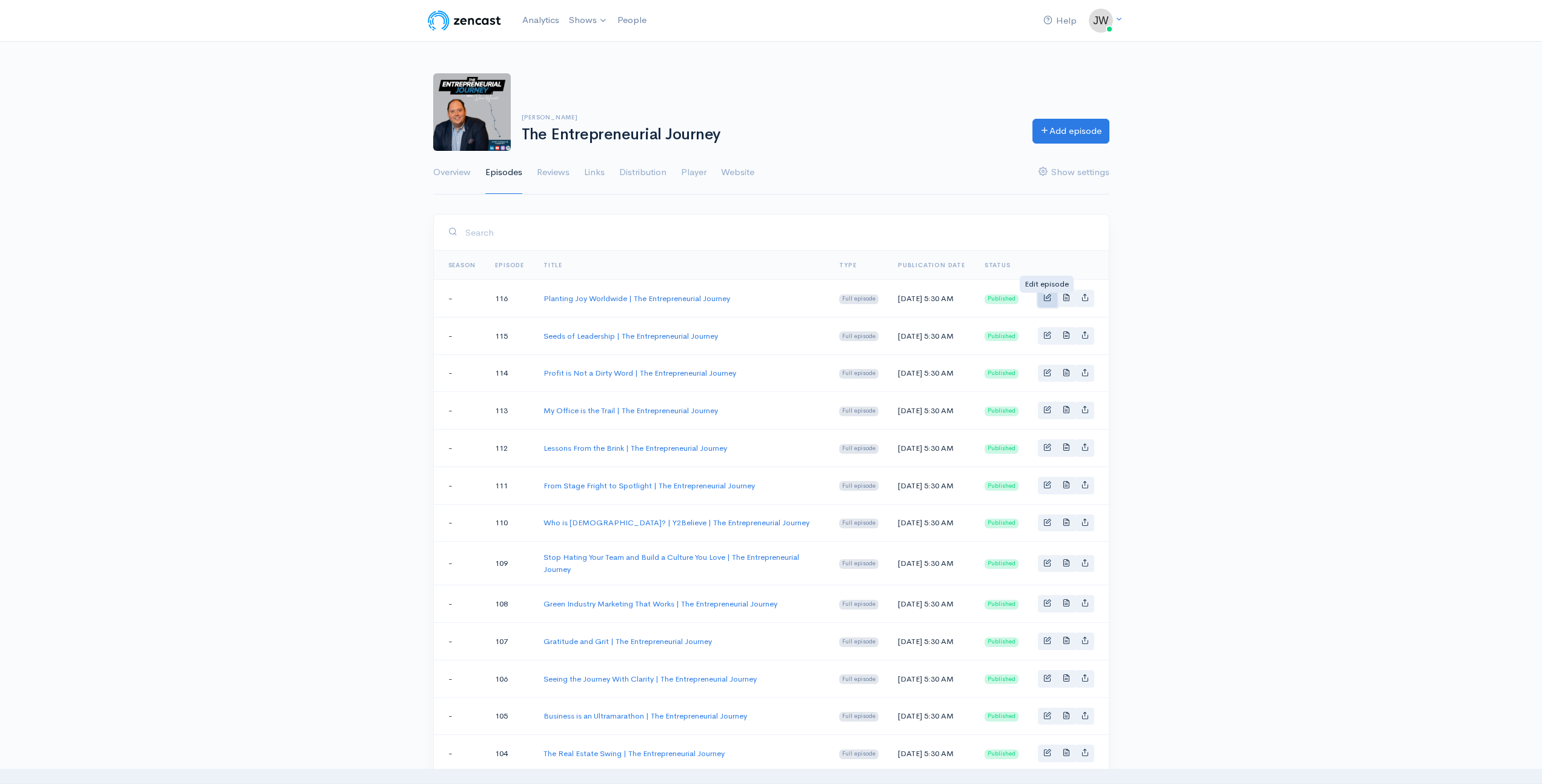
click at [1046, 298] on span "Basic example" at bounding box center [1047, 297] width 8 height 8
select select "8"
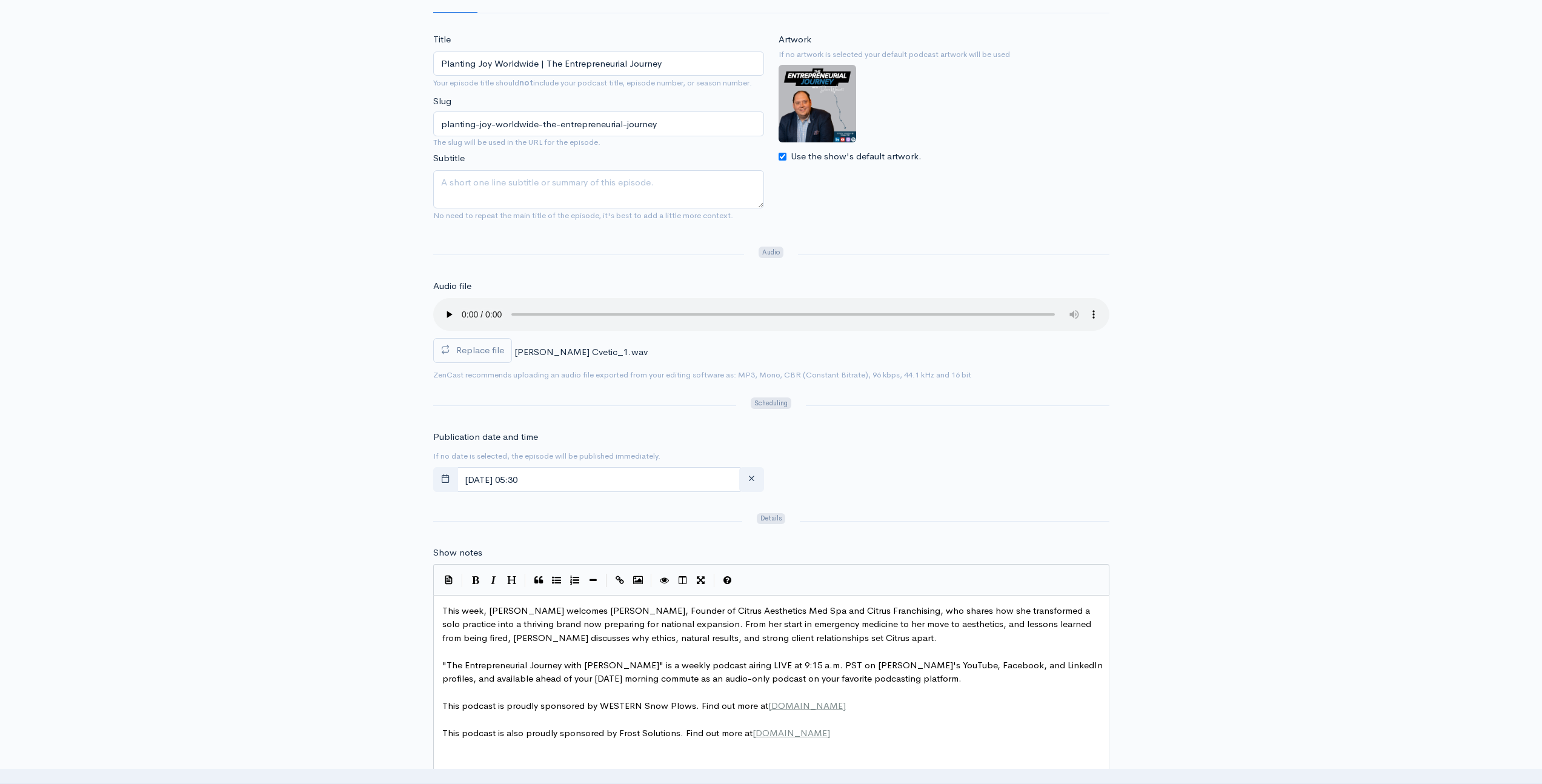
scroll to position [205, 0]
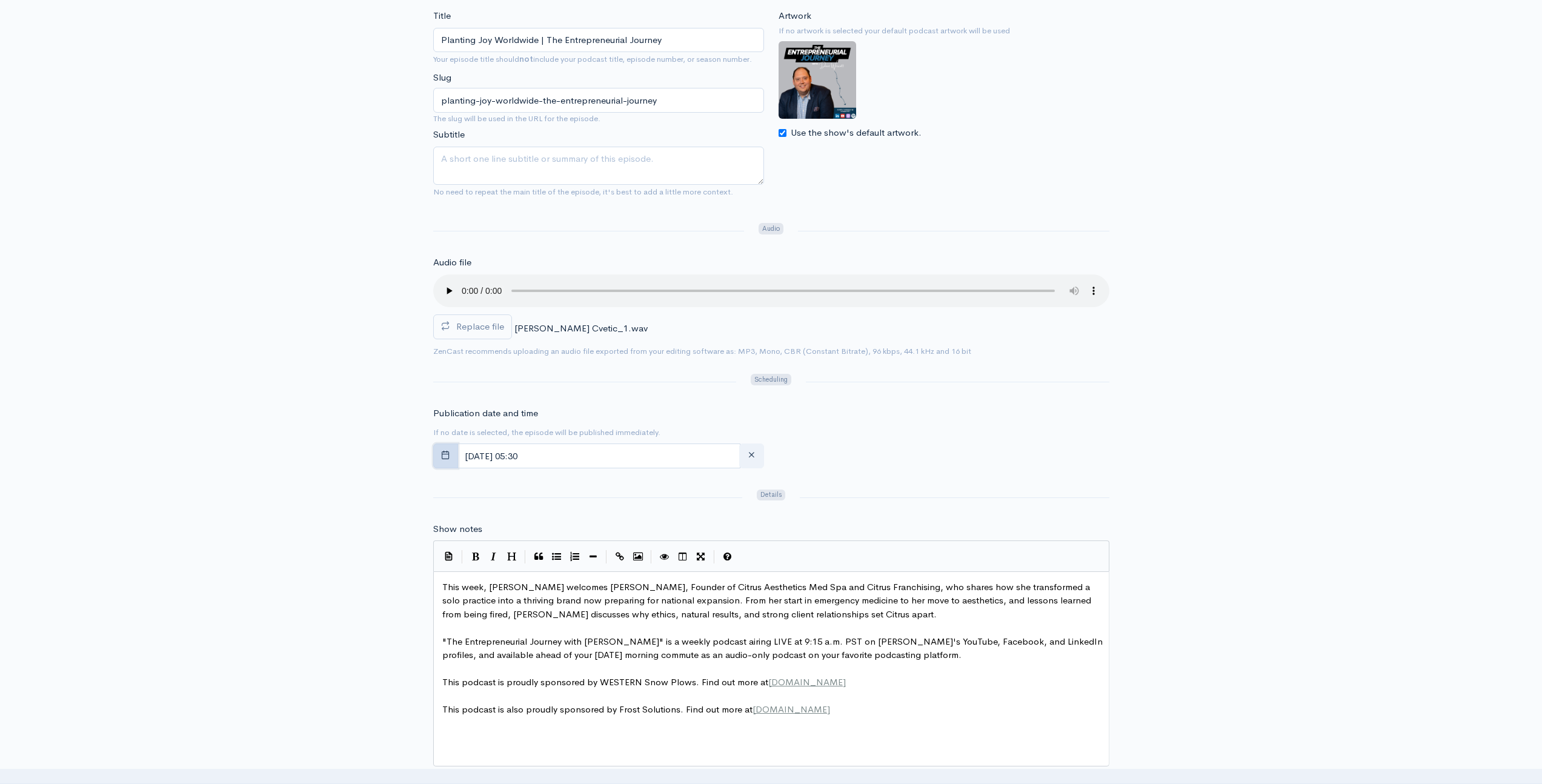
click at [450, 454] on button "button" at bounding box center [445, 455] width 25 height 25
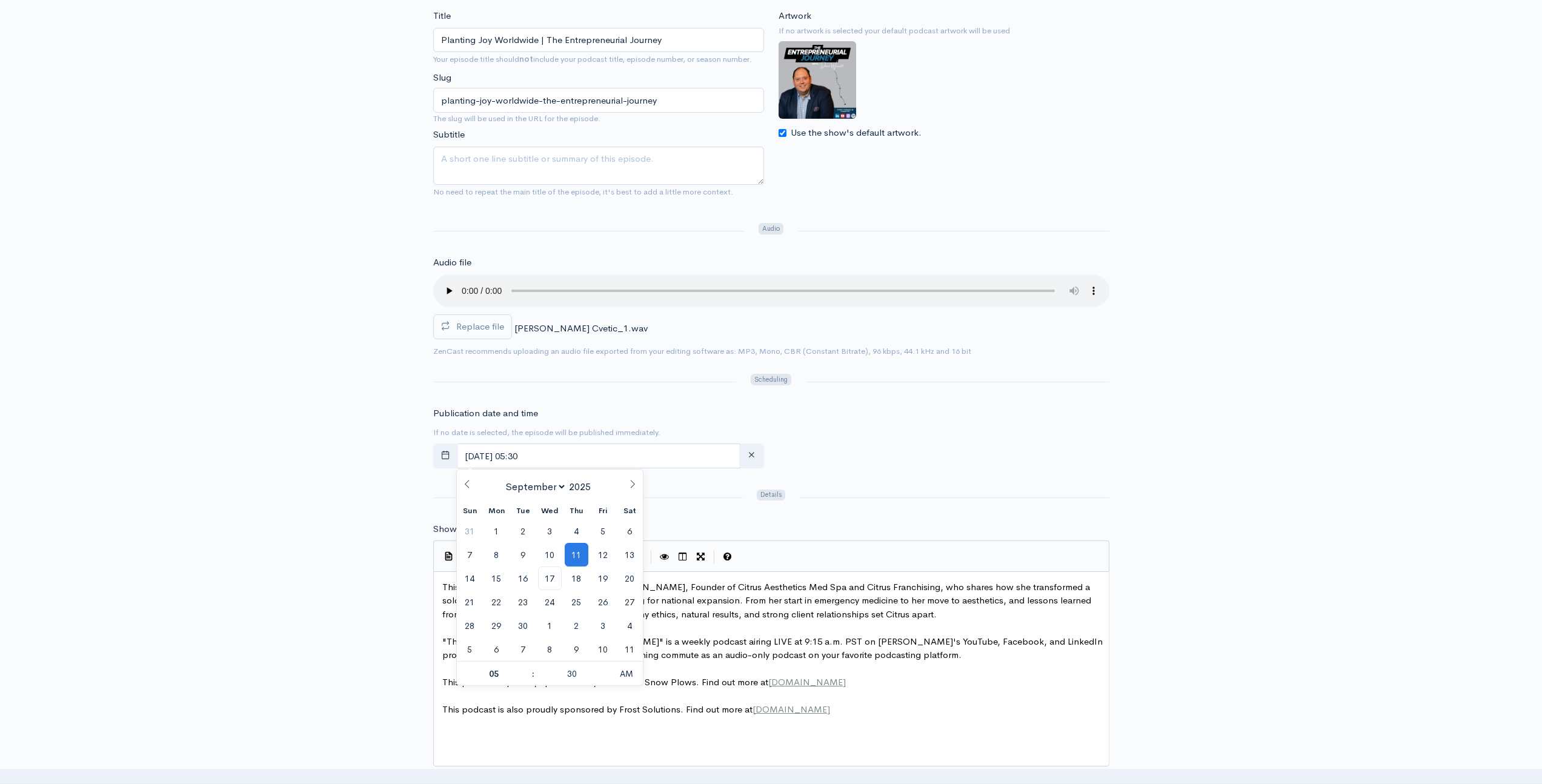
click at [323, 501] on div "Title Planting Joy Worldwide | The Entrepreneurial Journey Your episode title s…" at bounding box center [771, 598] width 1542 height 1177
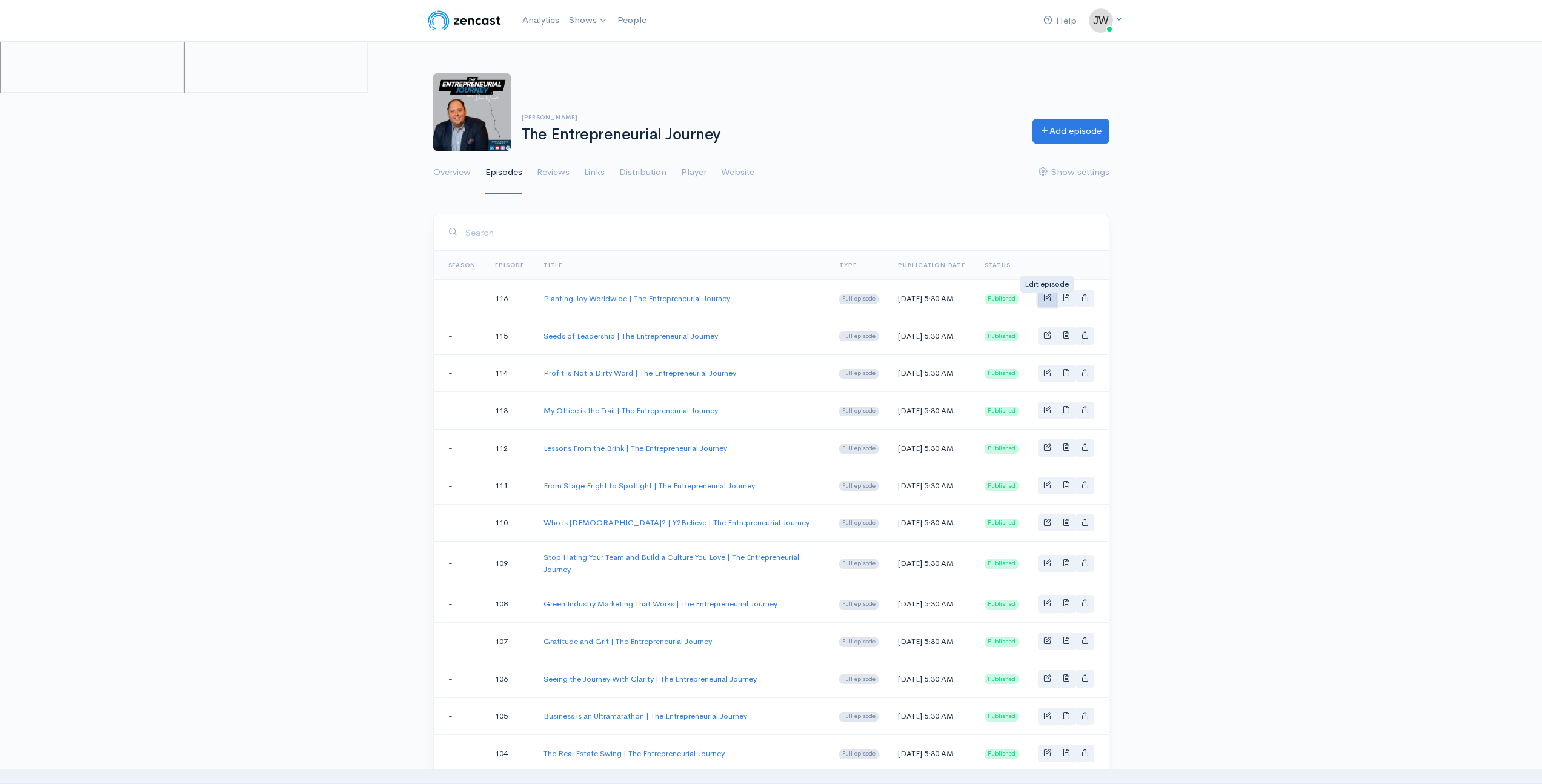
click at [1049, 298] on span "Basic example" at bounding box center [1047, 297] width 8 height 8
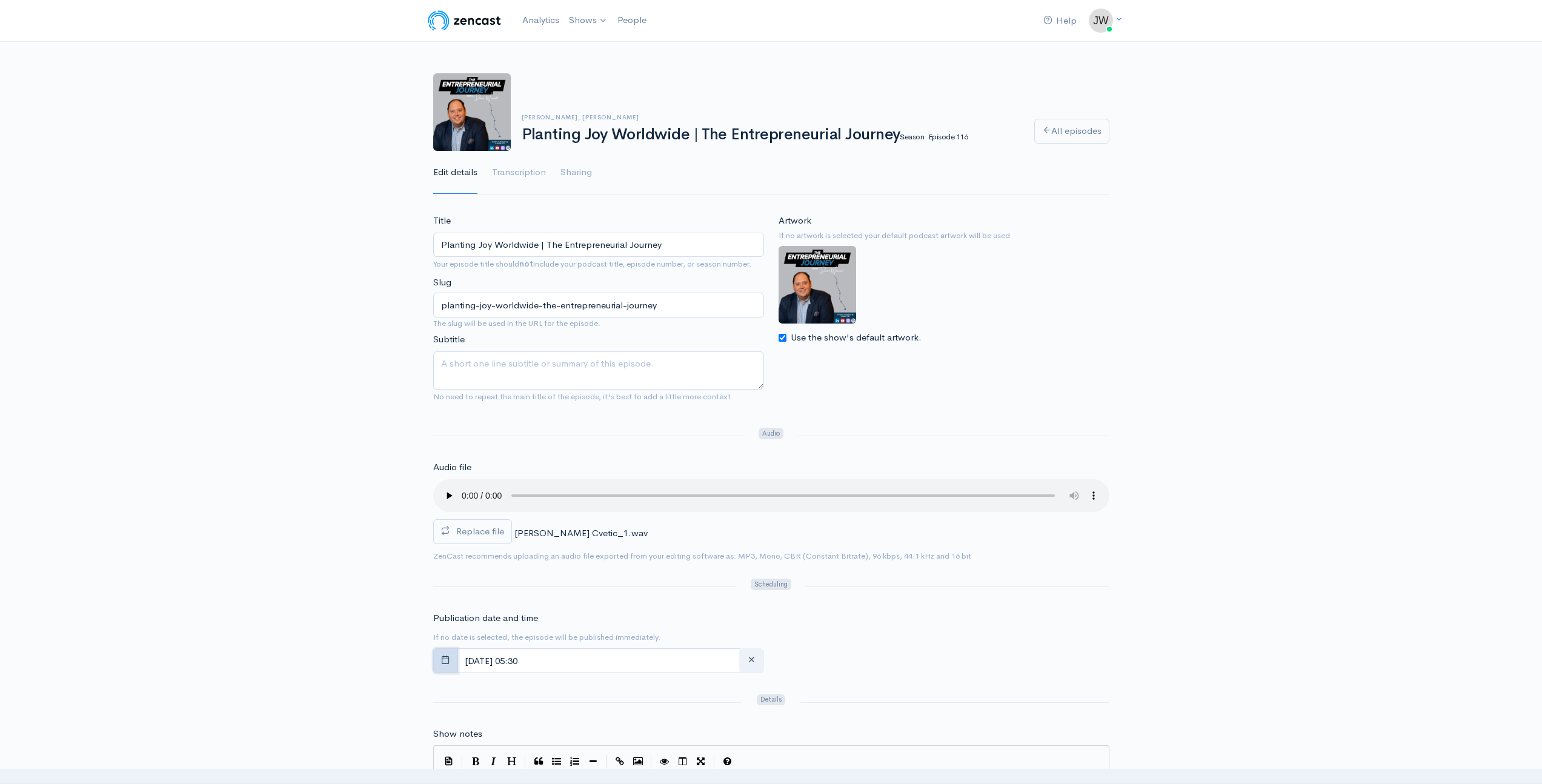
click at [445, 661] on icon "button" at bounding box center [445, 659] width 9 height 9
click at [572, 539] on span "18" at bounding box center [576, 540] width 24 height 24
type input "September, 18 2025 05:30"
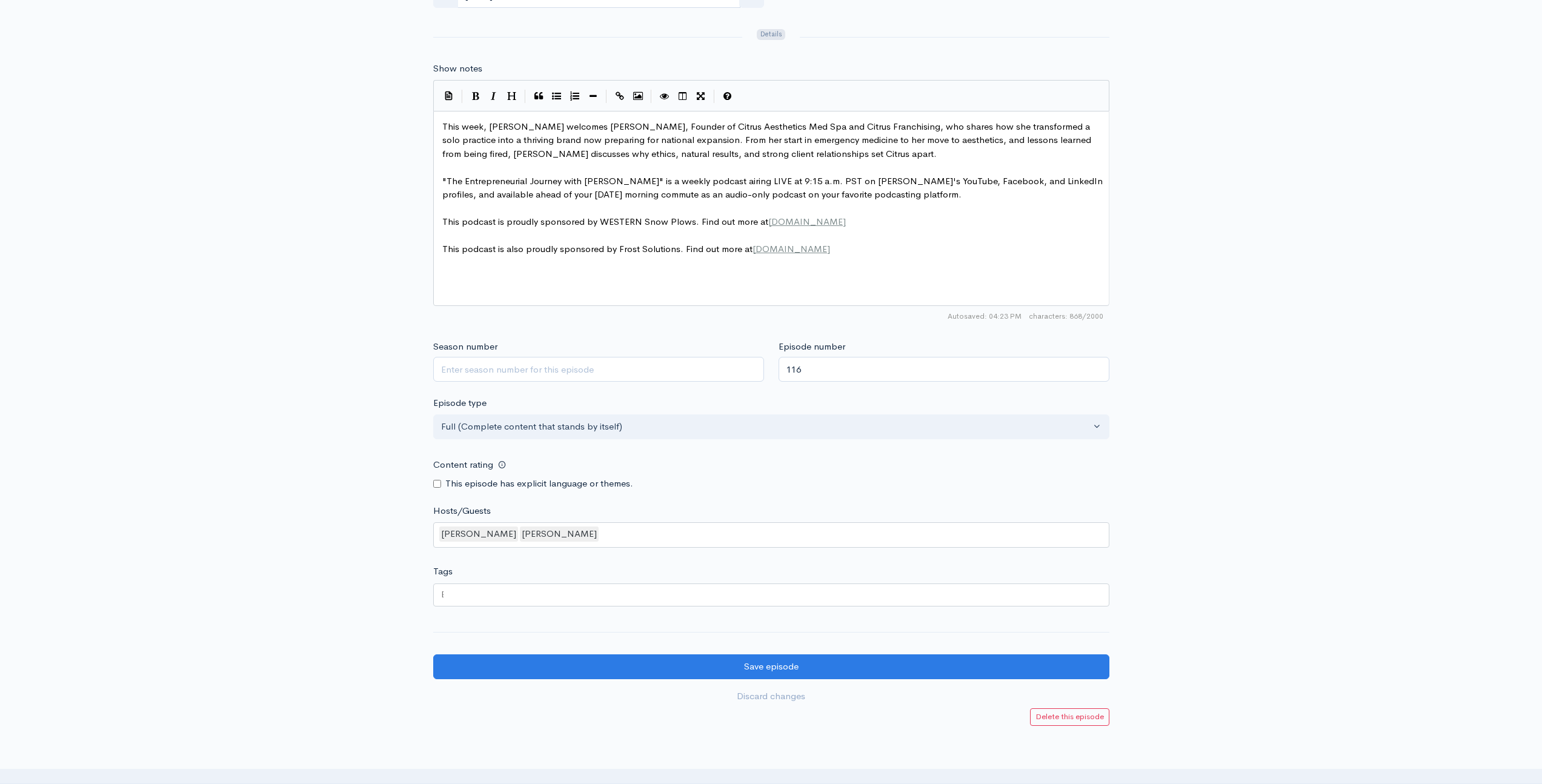
scroll to position [764, 0]
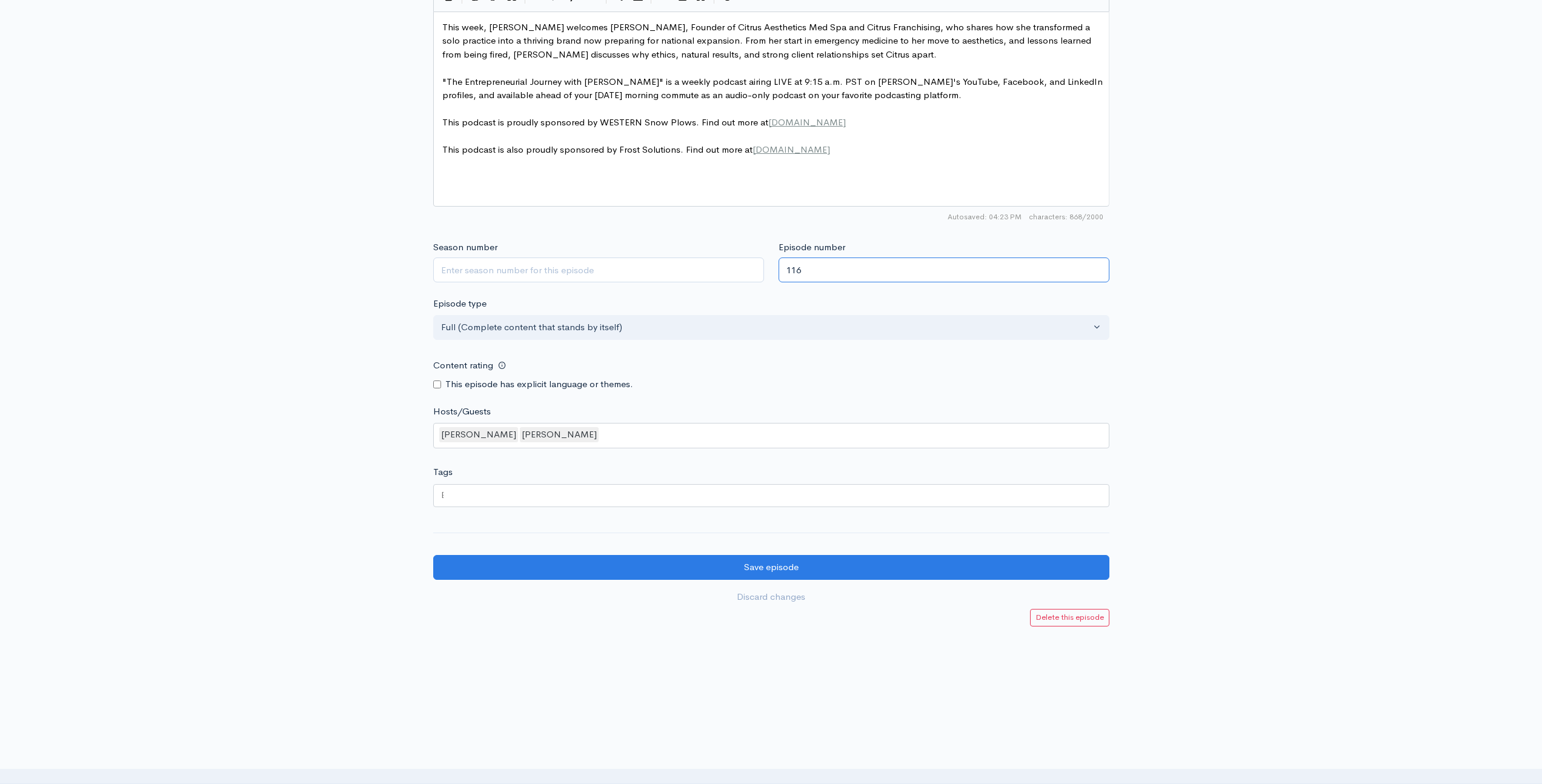
click at [830, 274] on input "116" at bounding box center [944, 270] width 331 height 25
type input "117"
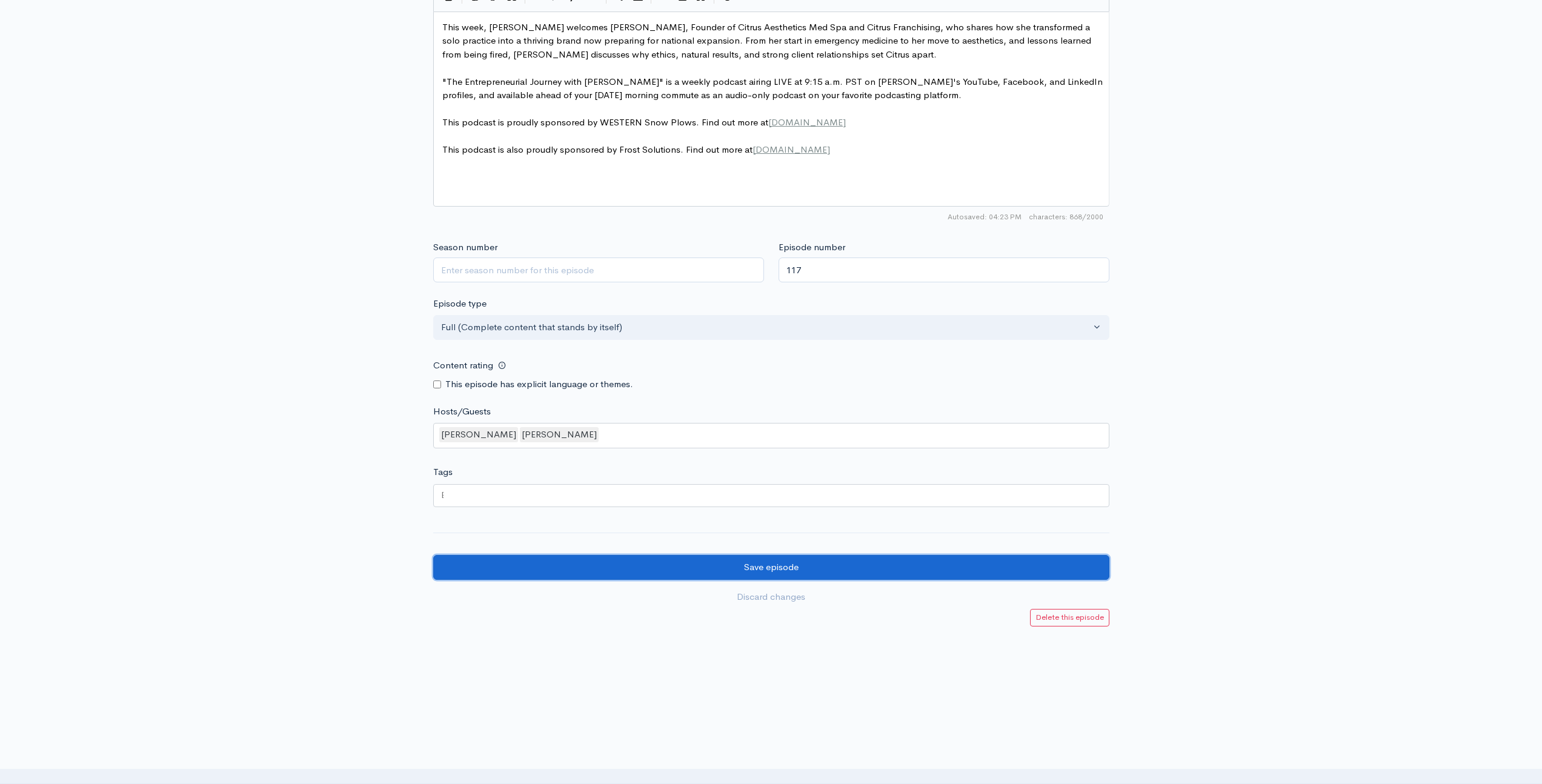
click at [818, 564] on input "Save episode" at bounding box center [771, 567] width 676 height 25
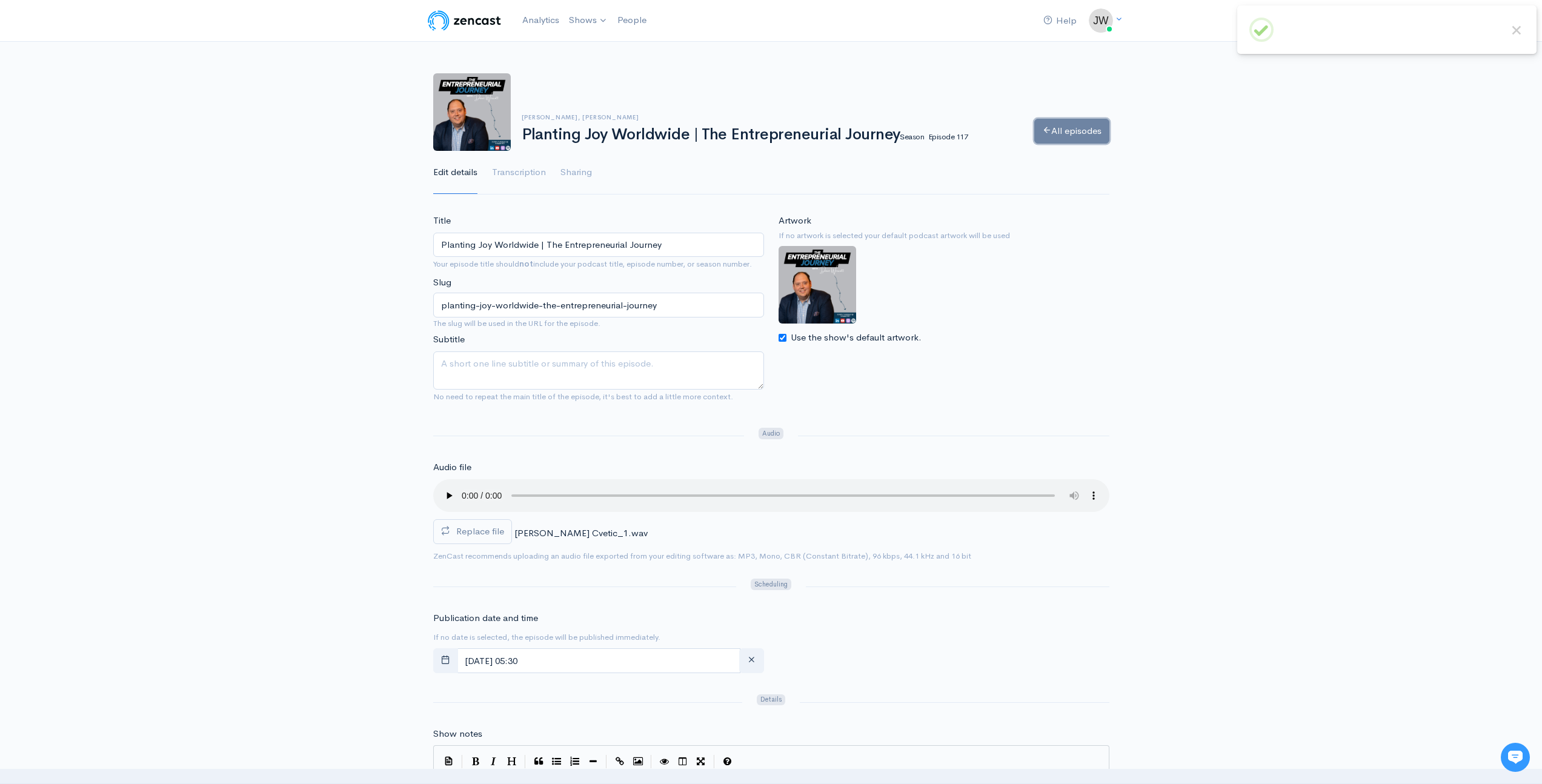
click at [1071, 133] on link "All episodes" at bounding box center [1072, 131] width 75 height 25
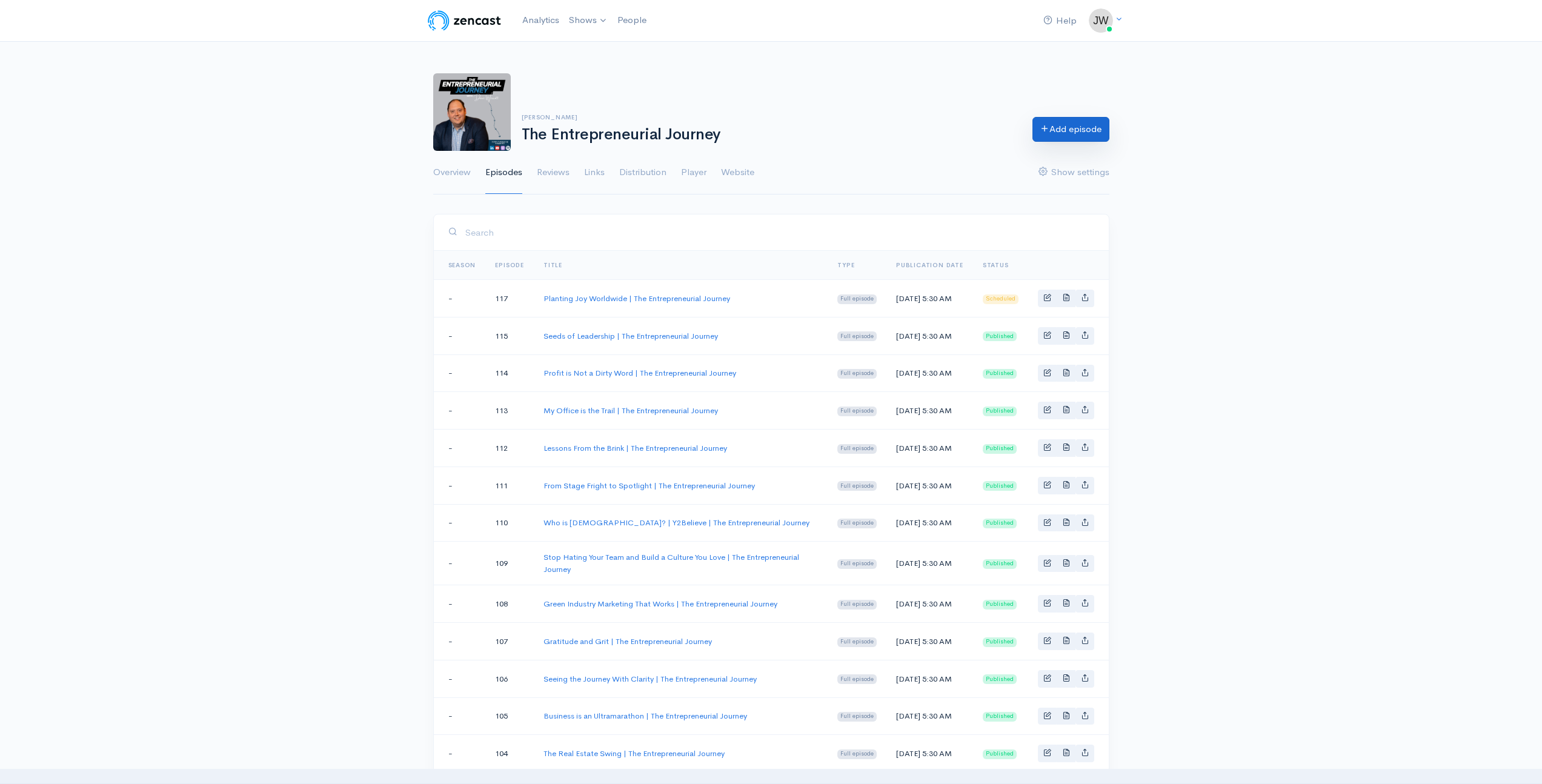
click at [1071, 131] on link "Add episode" at bounding box center [1071, 129] width 77 height 25
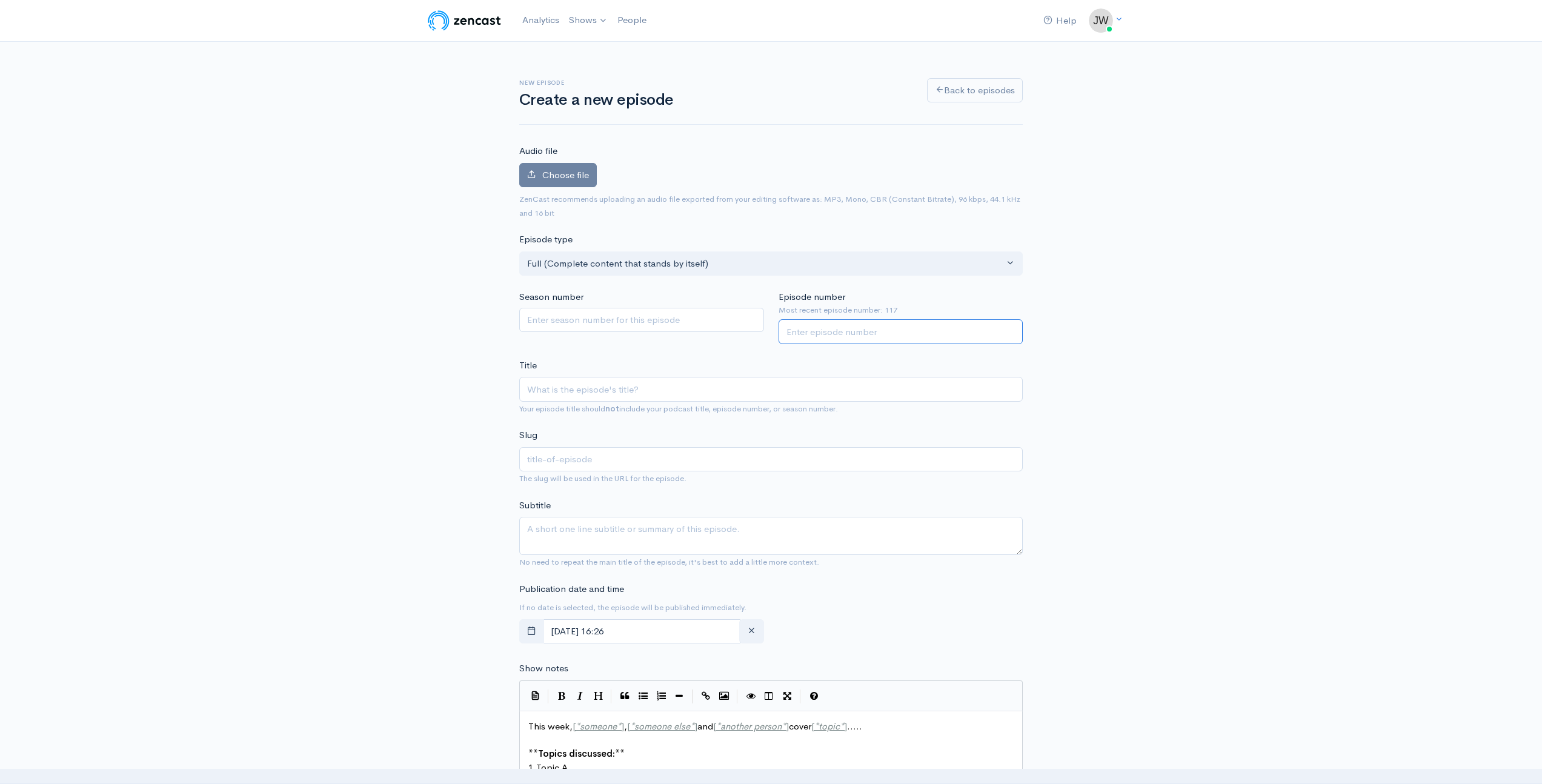
click at [866, 334] on input "Episode number" at bounding box center [900, 331] width 244 height 25
type input "116"
click at [585, 388] on input "Title" at bounding box center [771, 389] width 503 height 25
paste input "One Lawn Mower Behind a Bicycle | The Entrepreneurial Journey"
type input "One Lawn Mower Behind a Bicycle | The Entrepreneurial Journey"
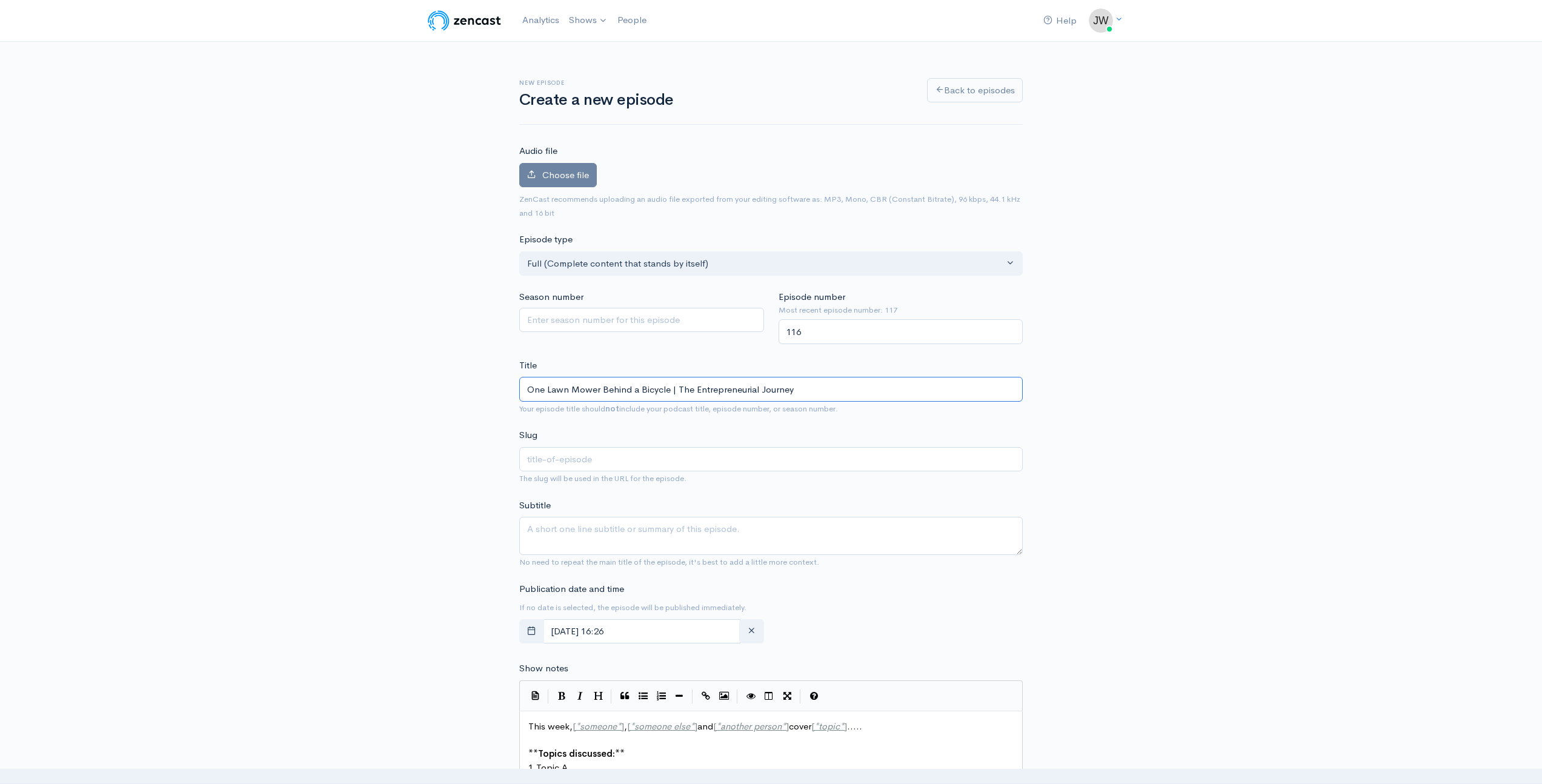
type input "one-lawn-mower-behind-a-bicycle-the-entrepreneurial-journey"
type input "One Lawn Mower Behind a Bicycle | The Entrepreneurial Journey"
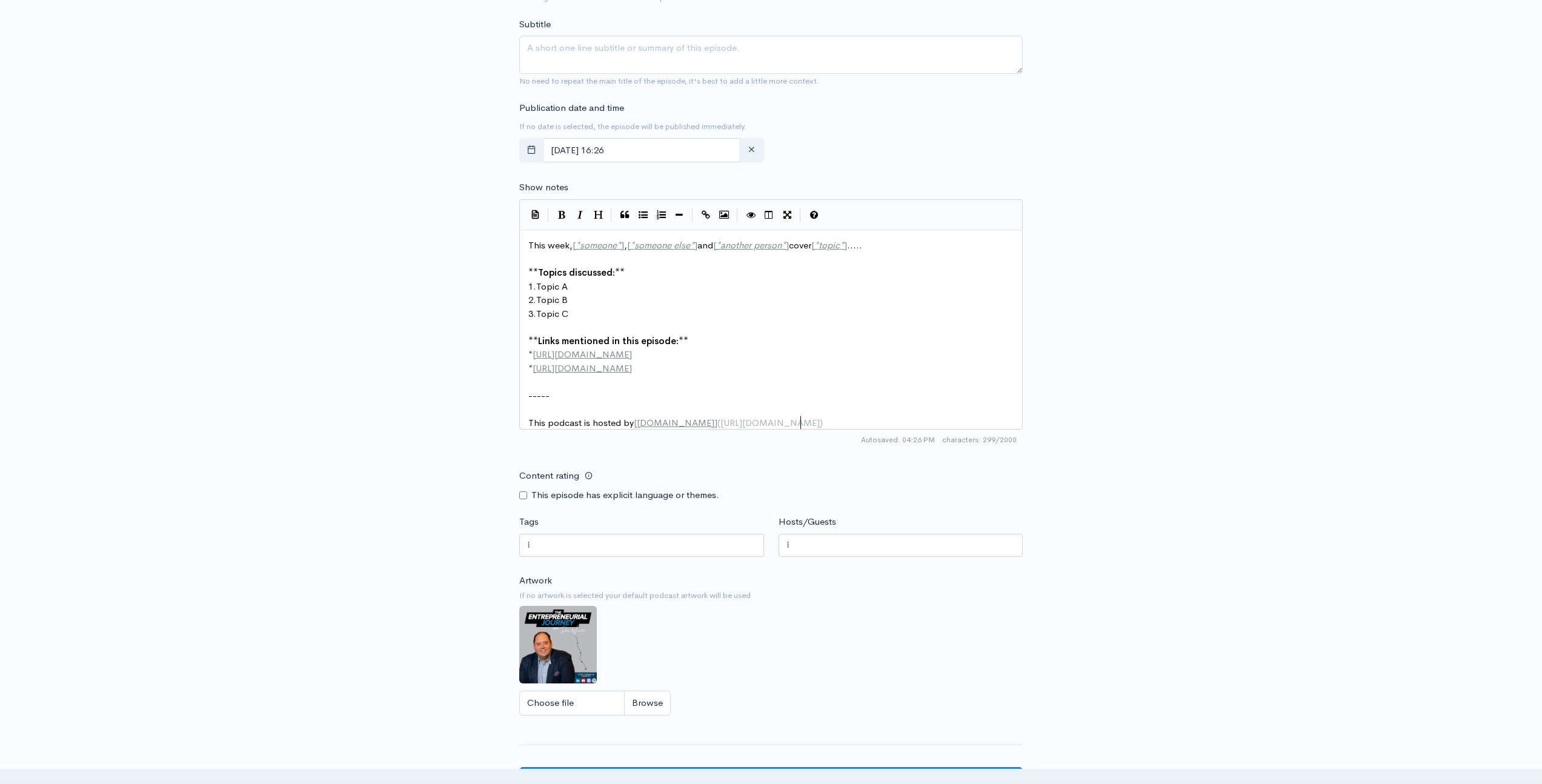
scroll to position [5, 0]
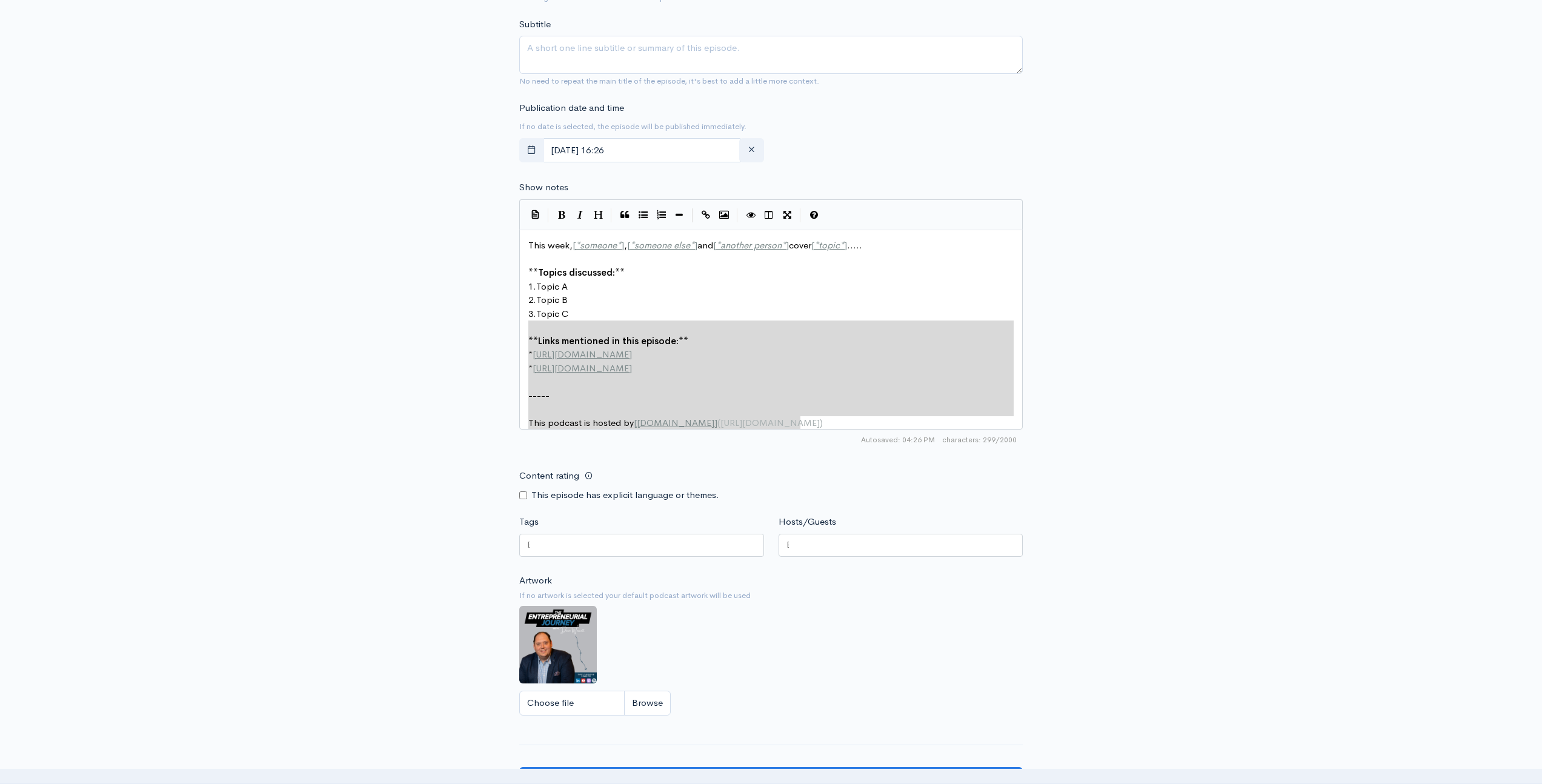
type textarea "This week, [*someone*], [*someone else*] and [*another person*] cover [*topic*]…"
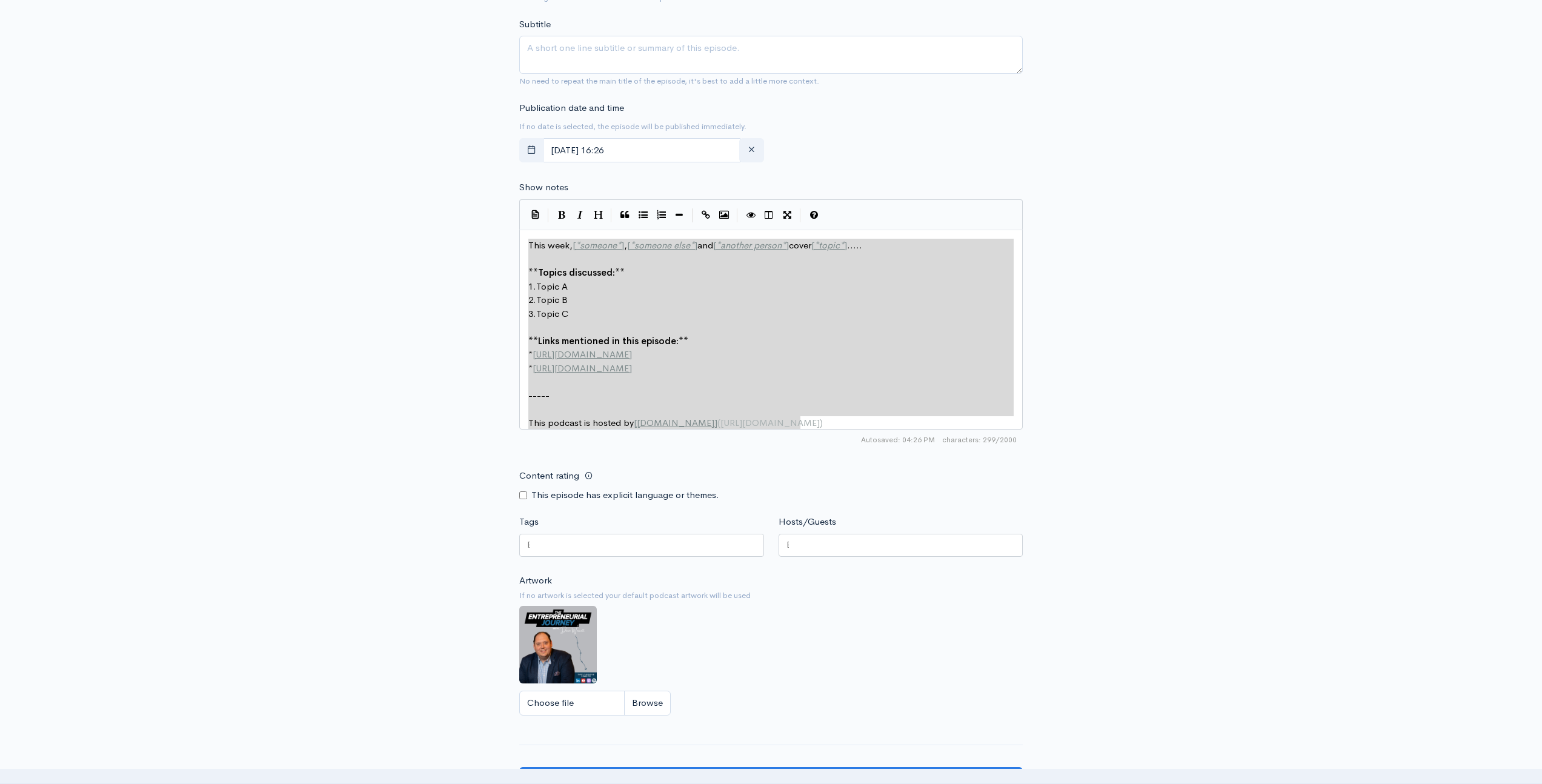
drag, startPoint x: 852, startPoint y: 429, endPoint x: 302, endPoint y: 172, distance: 607.1
click at [302, 172] on div "New episode Create a new episode Back to episodes Audio file Choose file 0 ZenC…" at bounding box center [771, 197] width 1542 height 1274
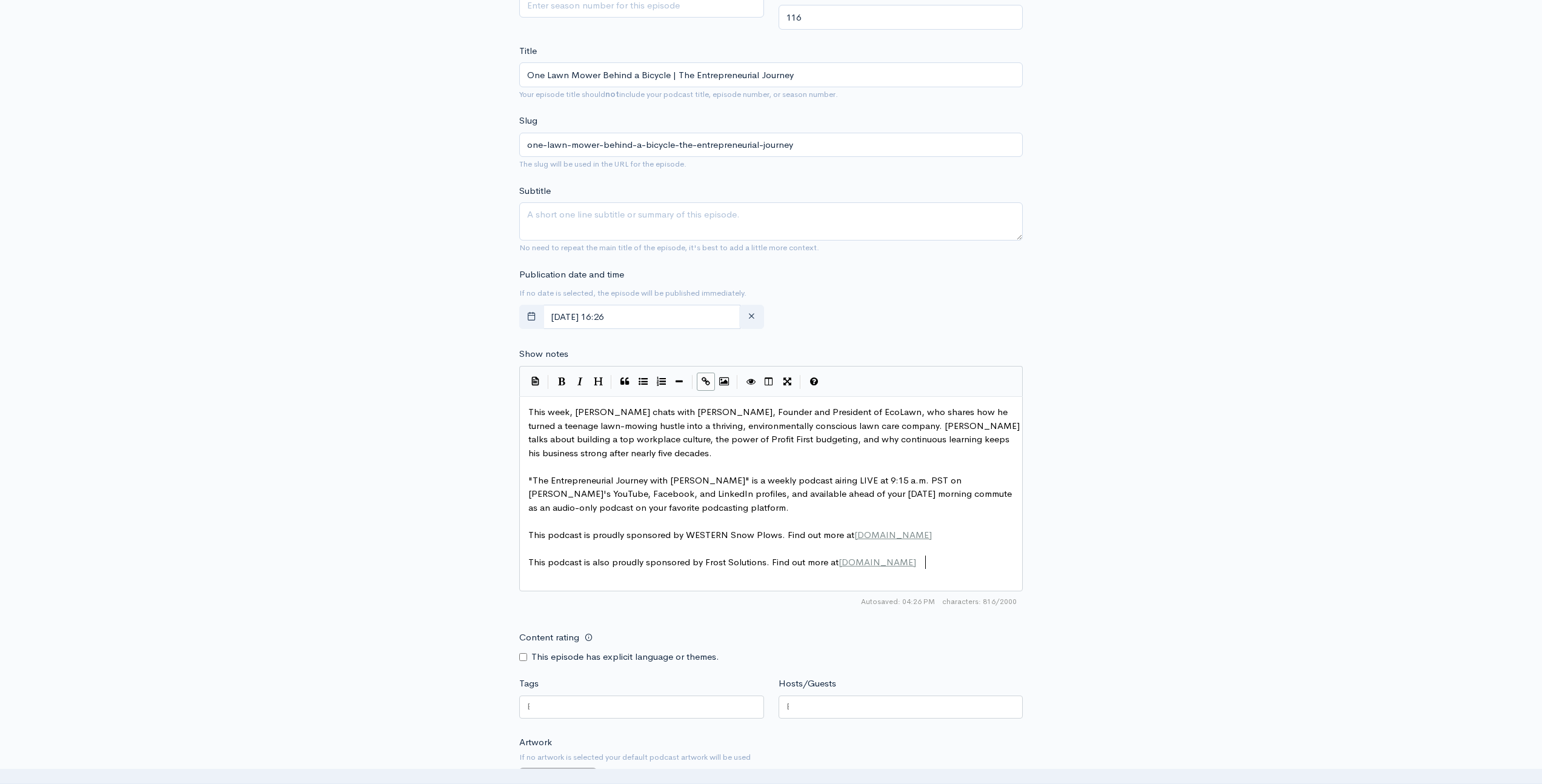
scroll to position [300, 0]
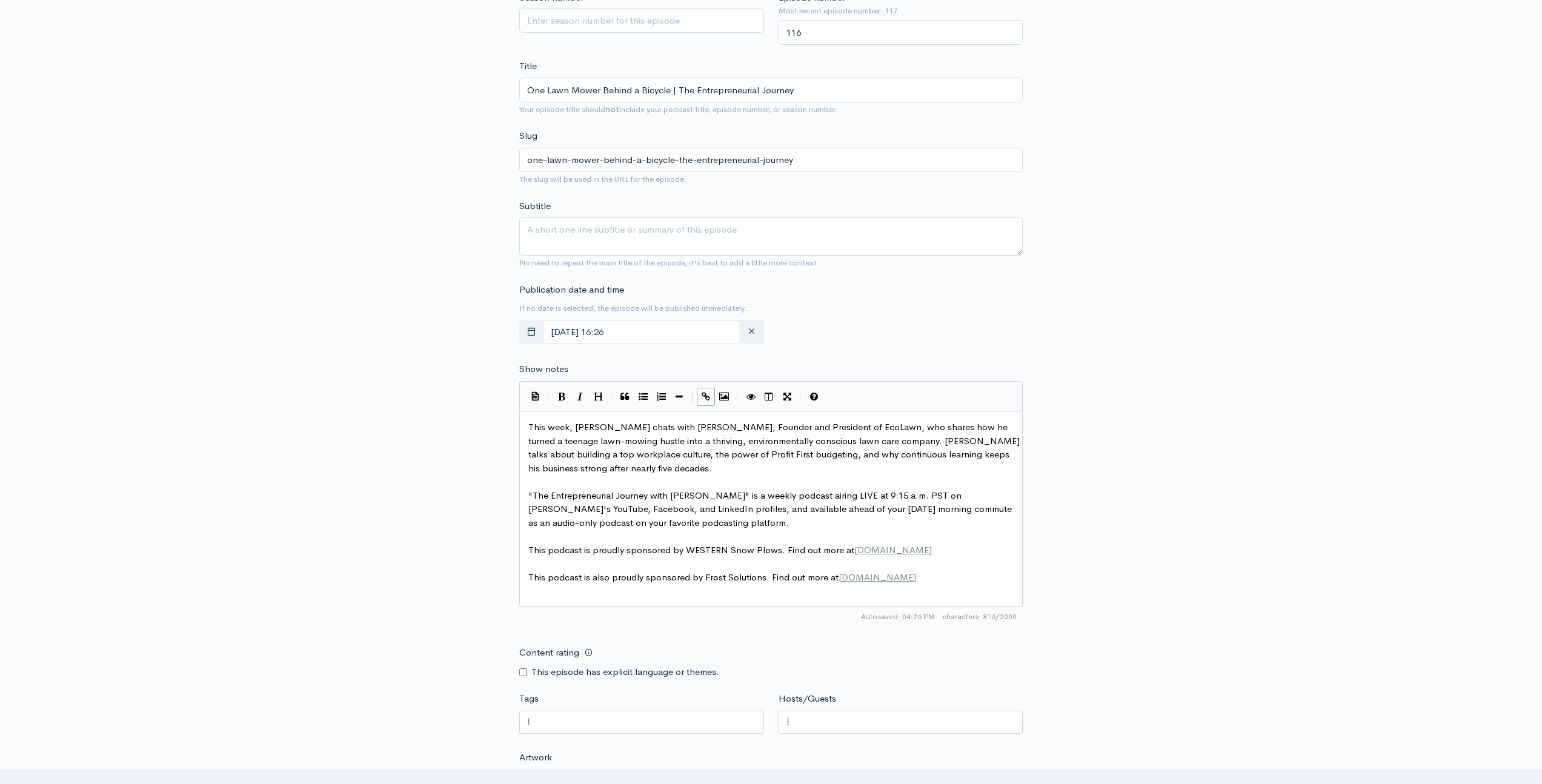
click at [818, 726] on div at bounding box center [900, 722] width 244 height 23
type input "Dave"
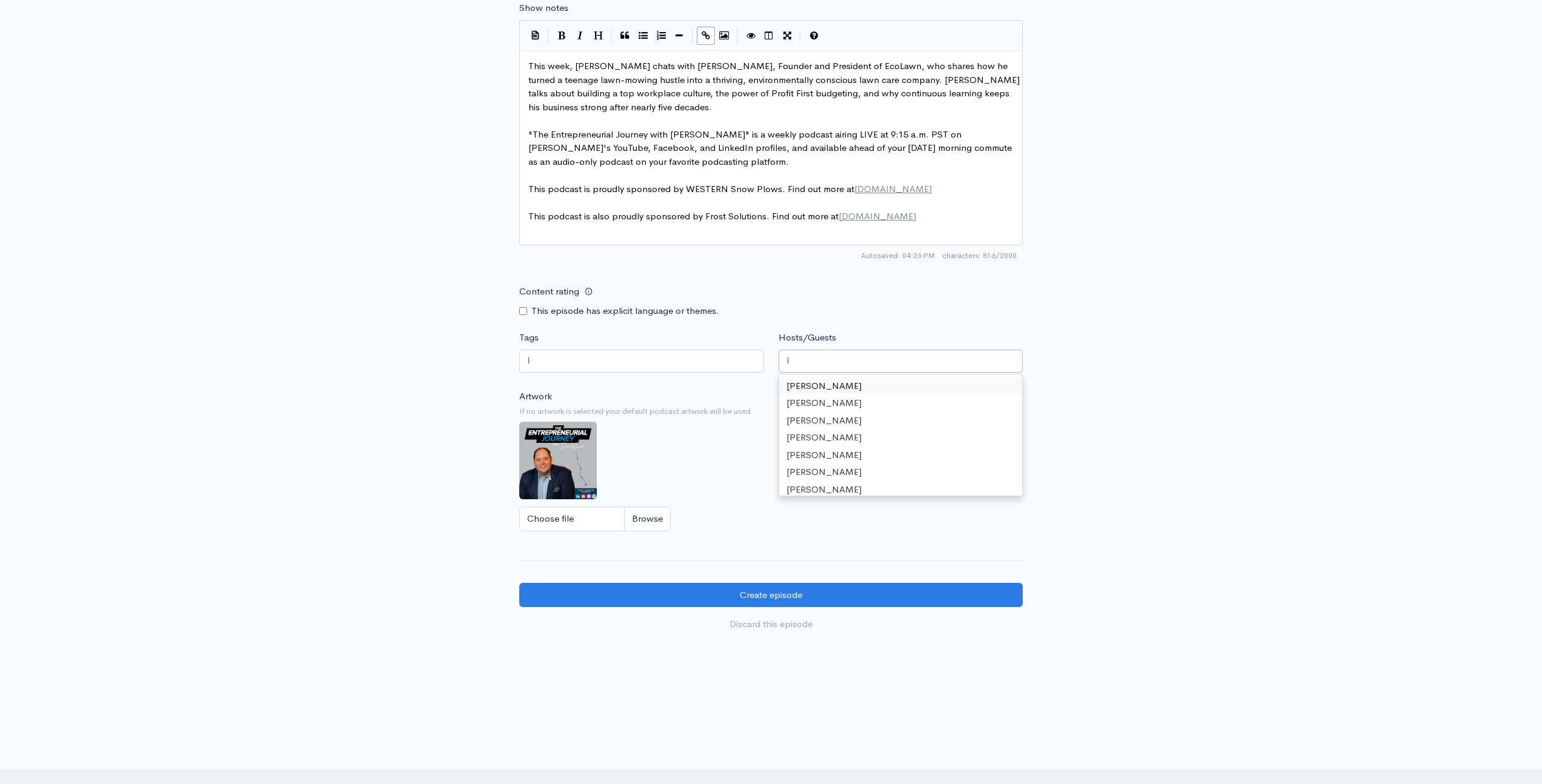
scroll to position [685, 0]
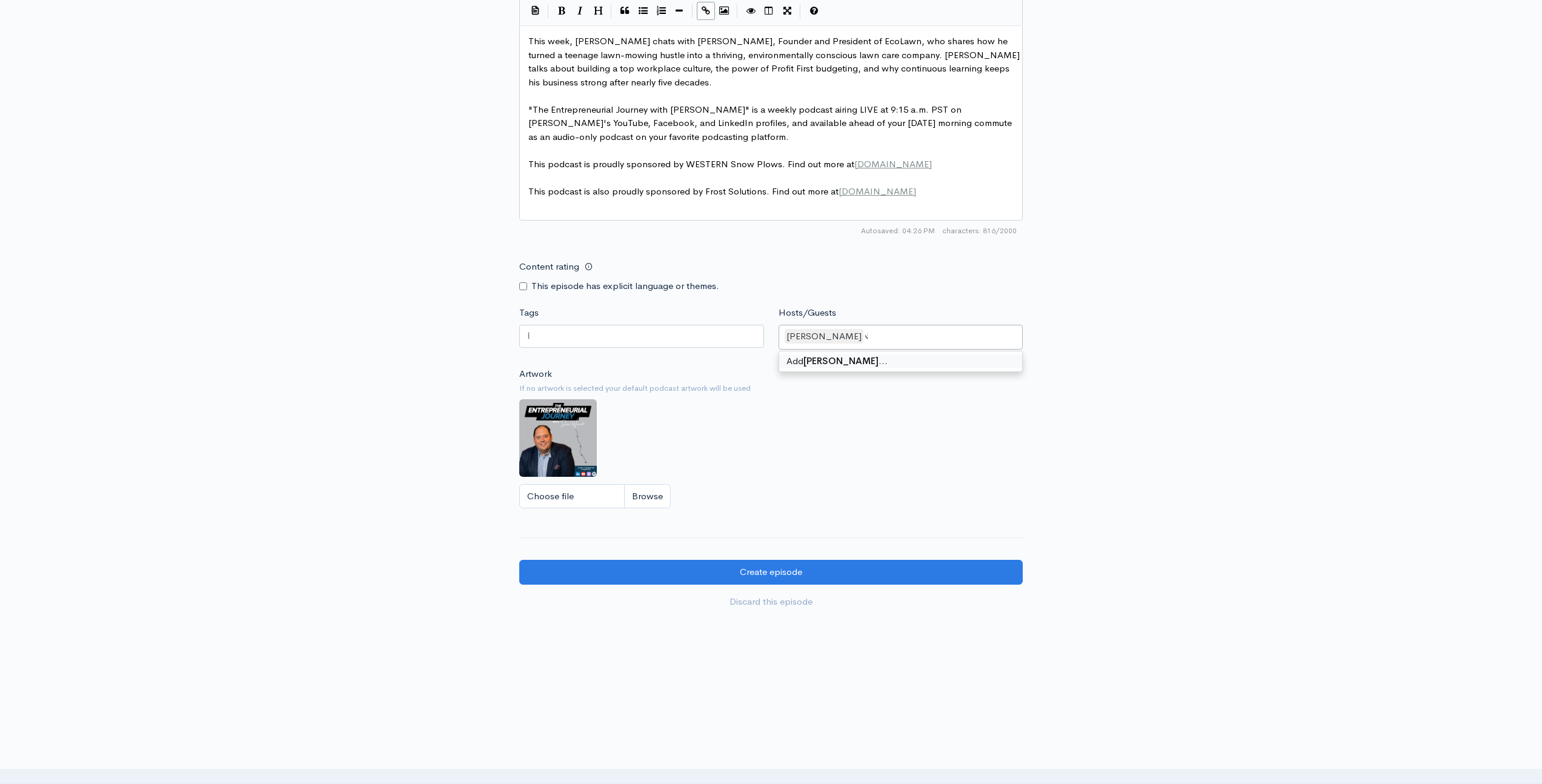
type input "Don Zerby"
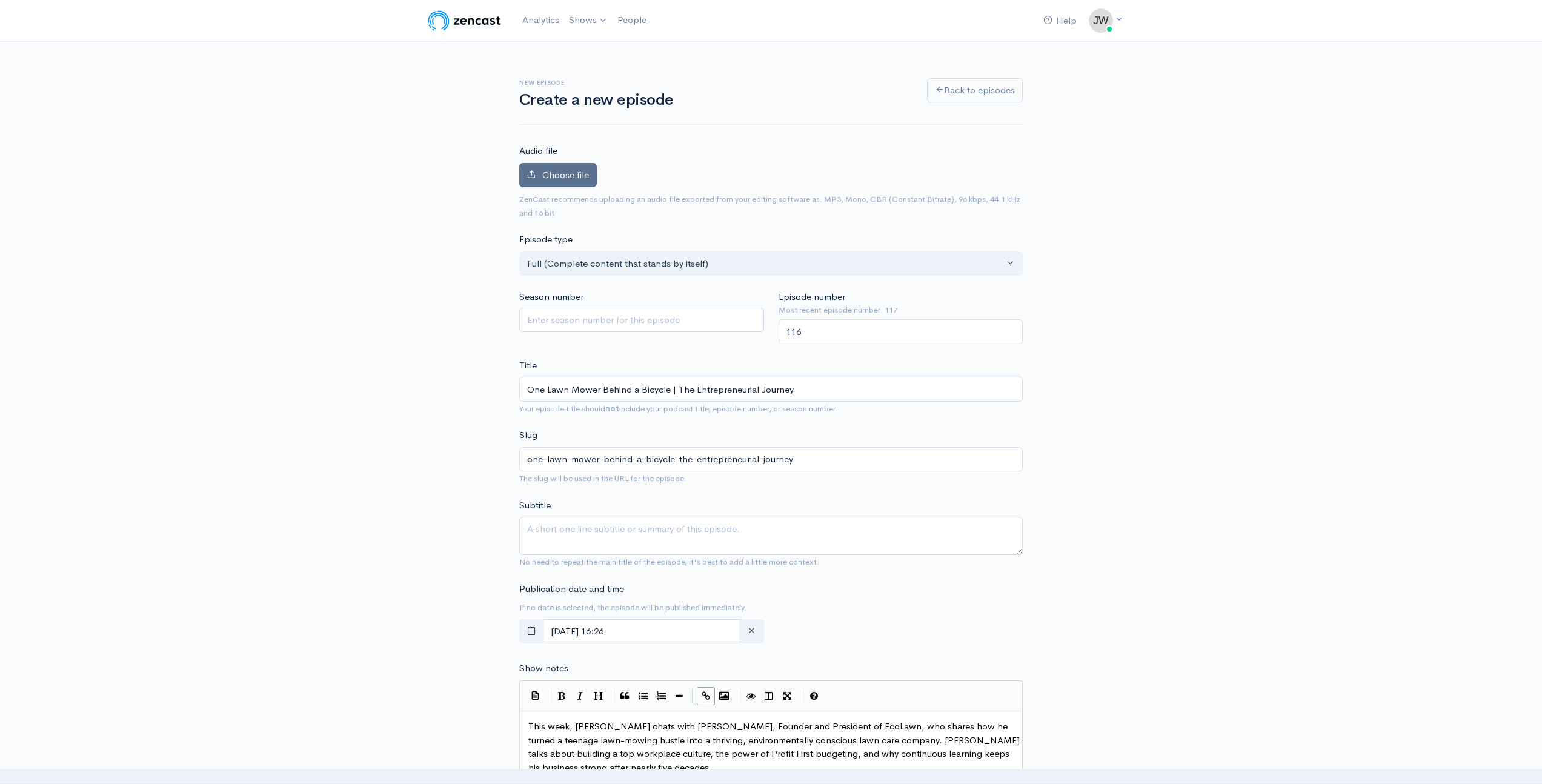
click at [574, 179] on span "Choose file" at bounding box center [566, 175] width 46 height 12
click at [0, 0] on input "Choose file" at bounding box center [0, 0] width 0 height 0
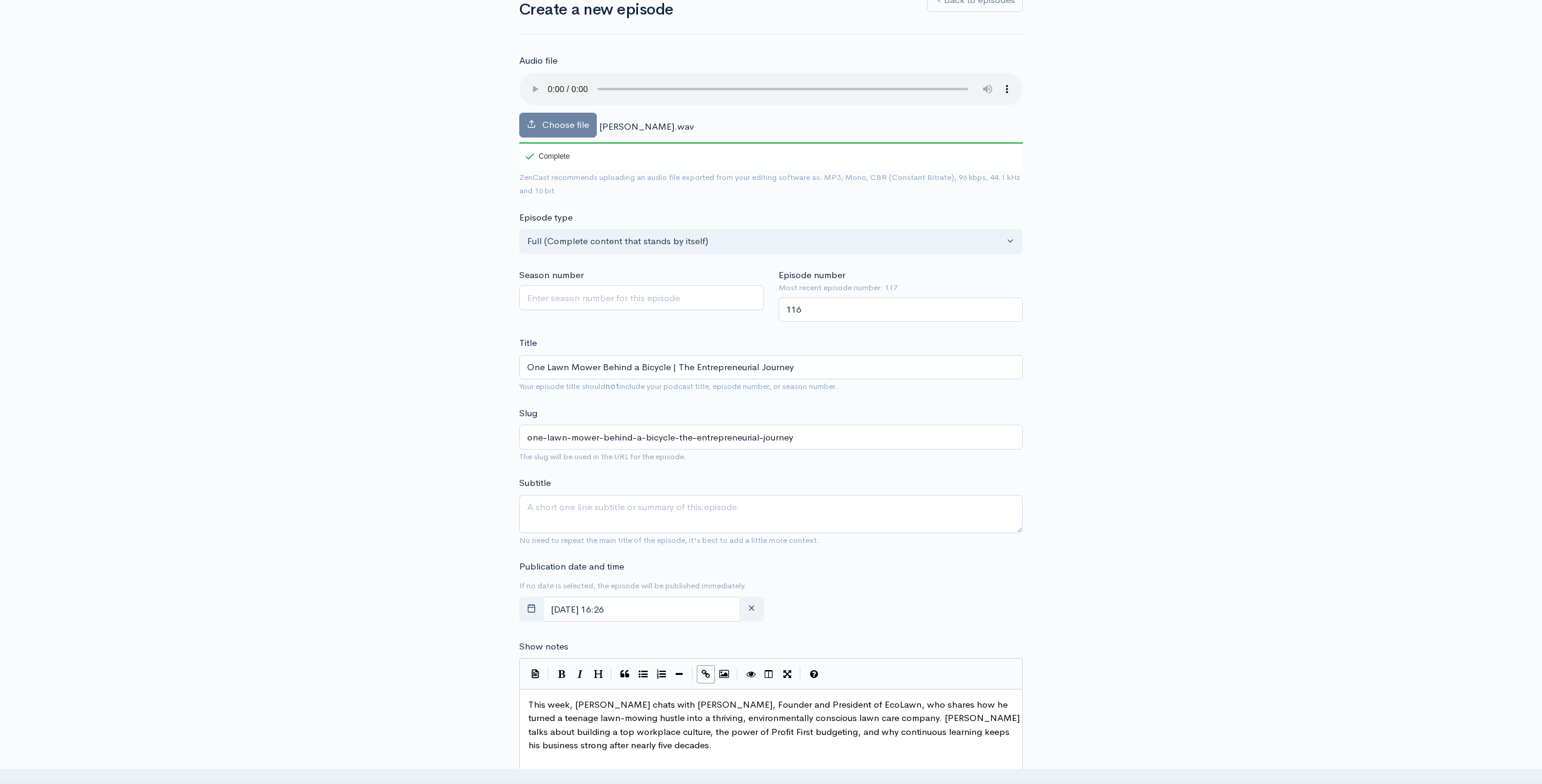
scroll to position [91, 0]
click at [530, 611] on icon "button" at bounding box center [532, 607] width 9 height 9
click at [657, 463] on span "11" at bounding box center [662, 464] width 24 height 24
type input "September, 11 2025 16:26"
type input "05"
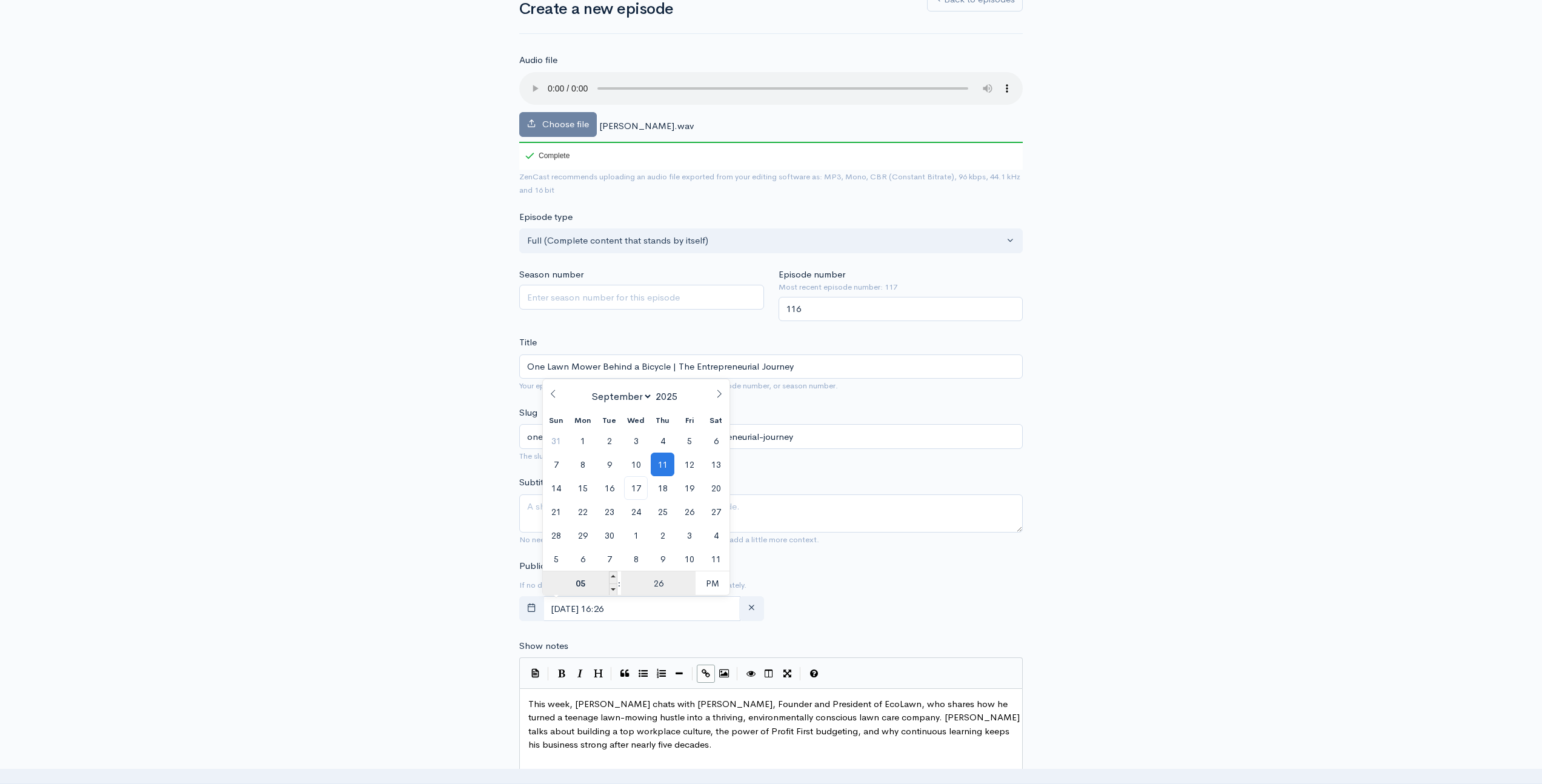
type input "September, 11 2025 17:26"
type input "30"
click at [722, 587] on span "PM" at bounding box center [712, 583] width 33 height 24
type input "September, 11 2025 05:30"
click at [411, 500] on div "New episode Create a new episode Back to episodes Audio file Choose file Don Ze…" at bounding box center [771, 621] width 1542 height 1340
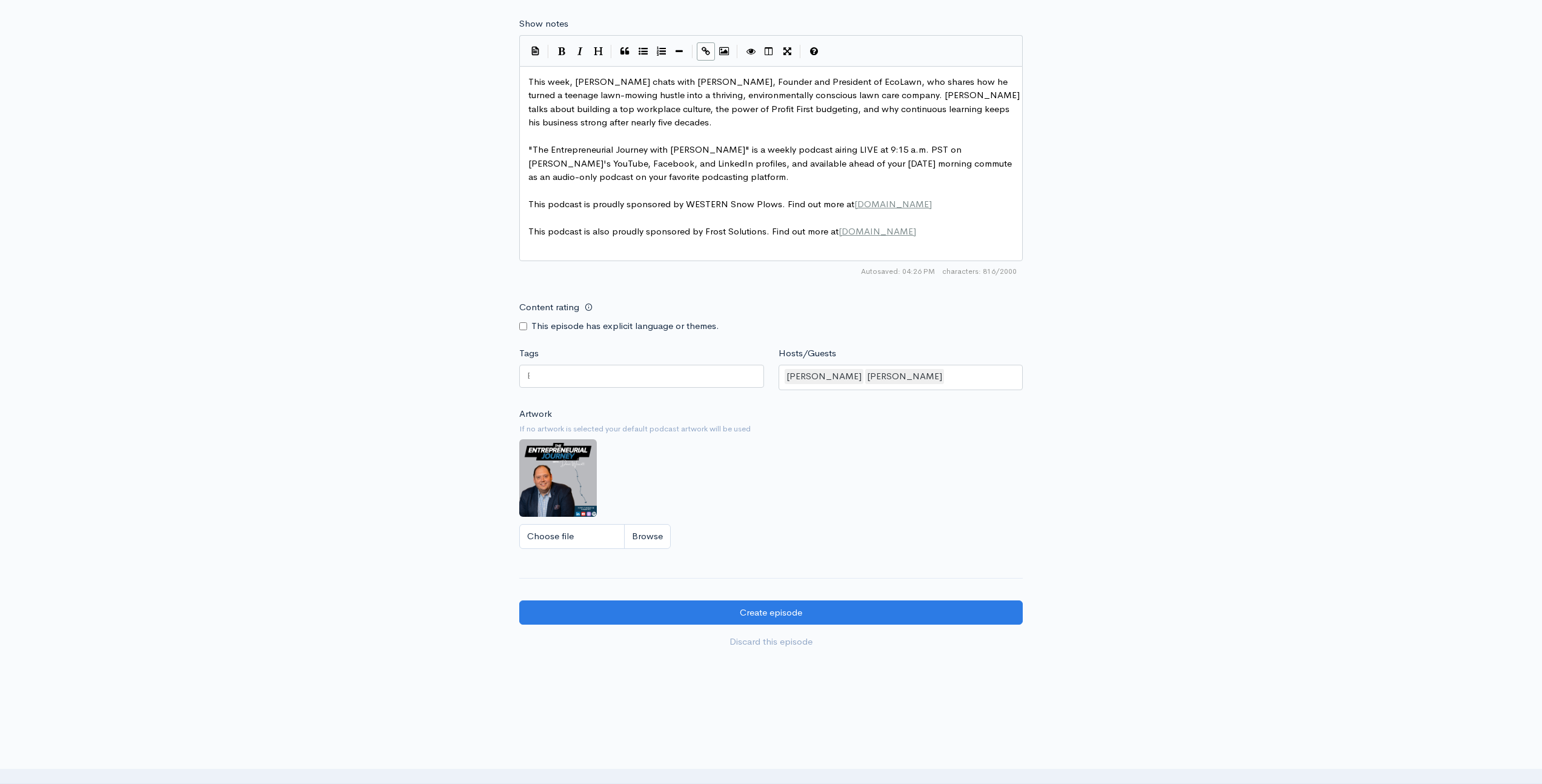
scroll to position [756, 0]
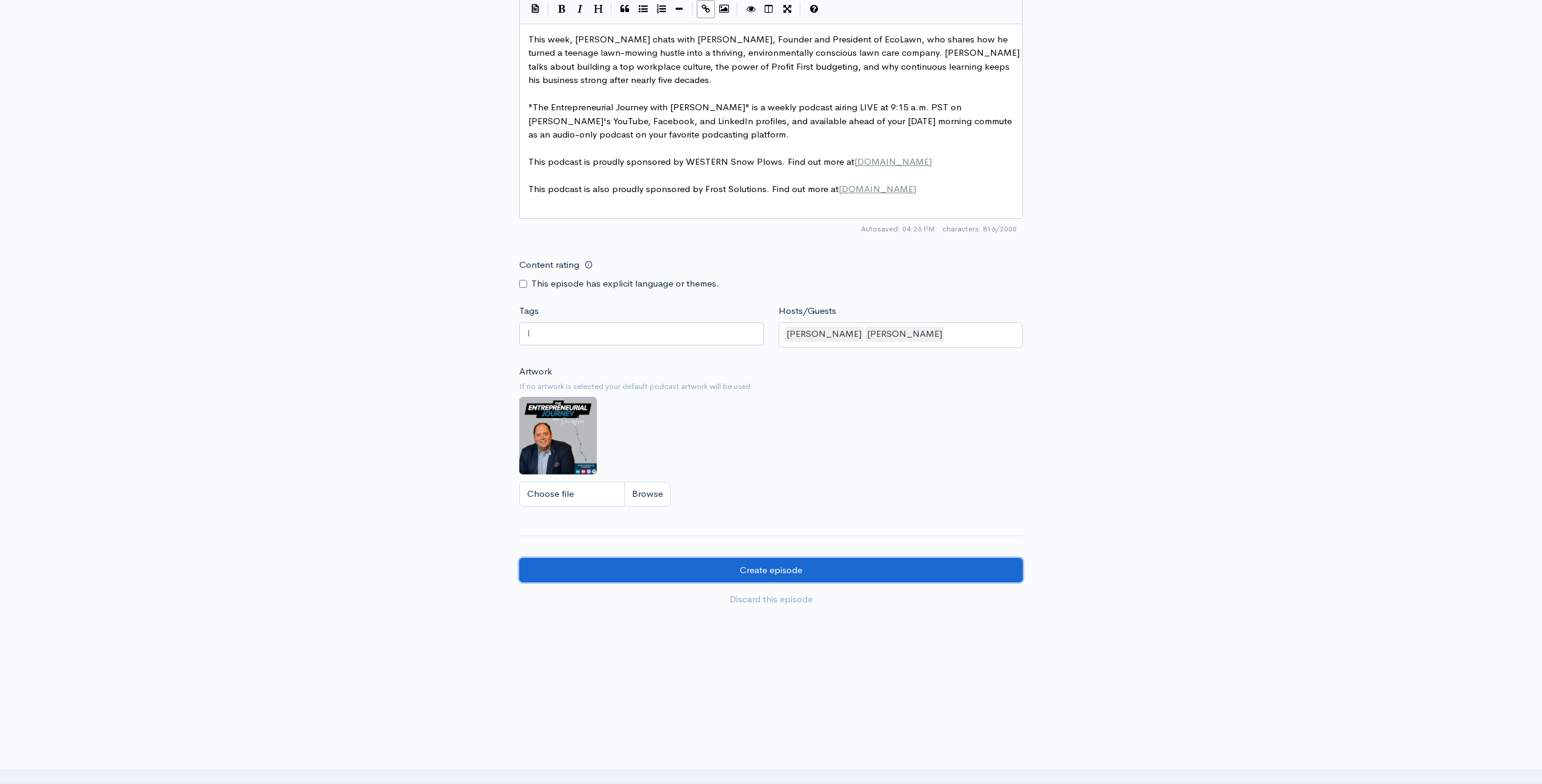
click at [862, 573] on input "Create episode" at bounding box center [771, 570] width 503 height 25
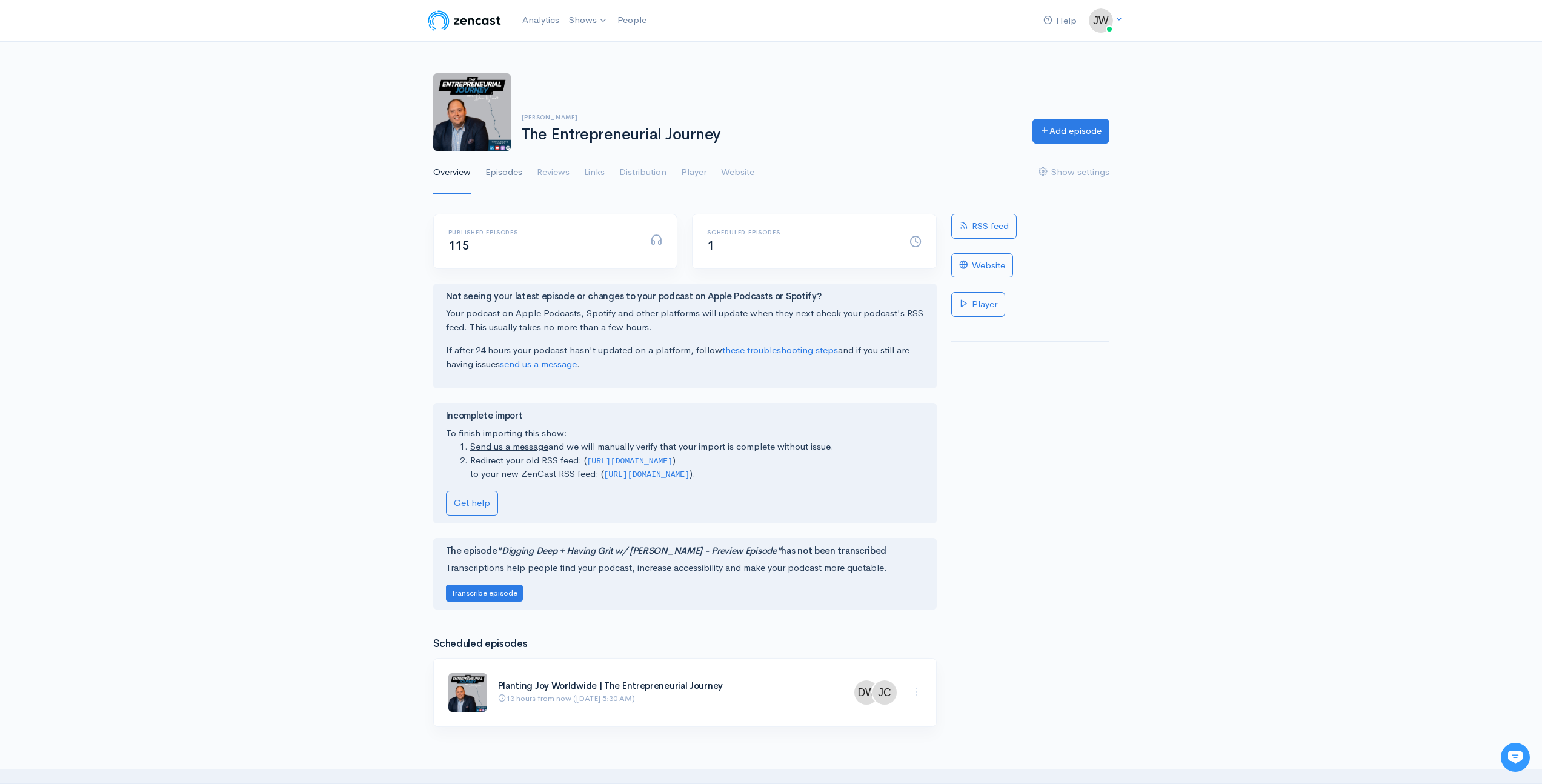
click at [499, 178] on link "Episodes" at bounding box center [503, 173] width 37 height 44
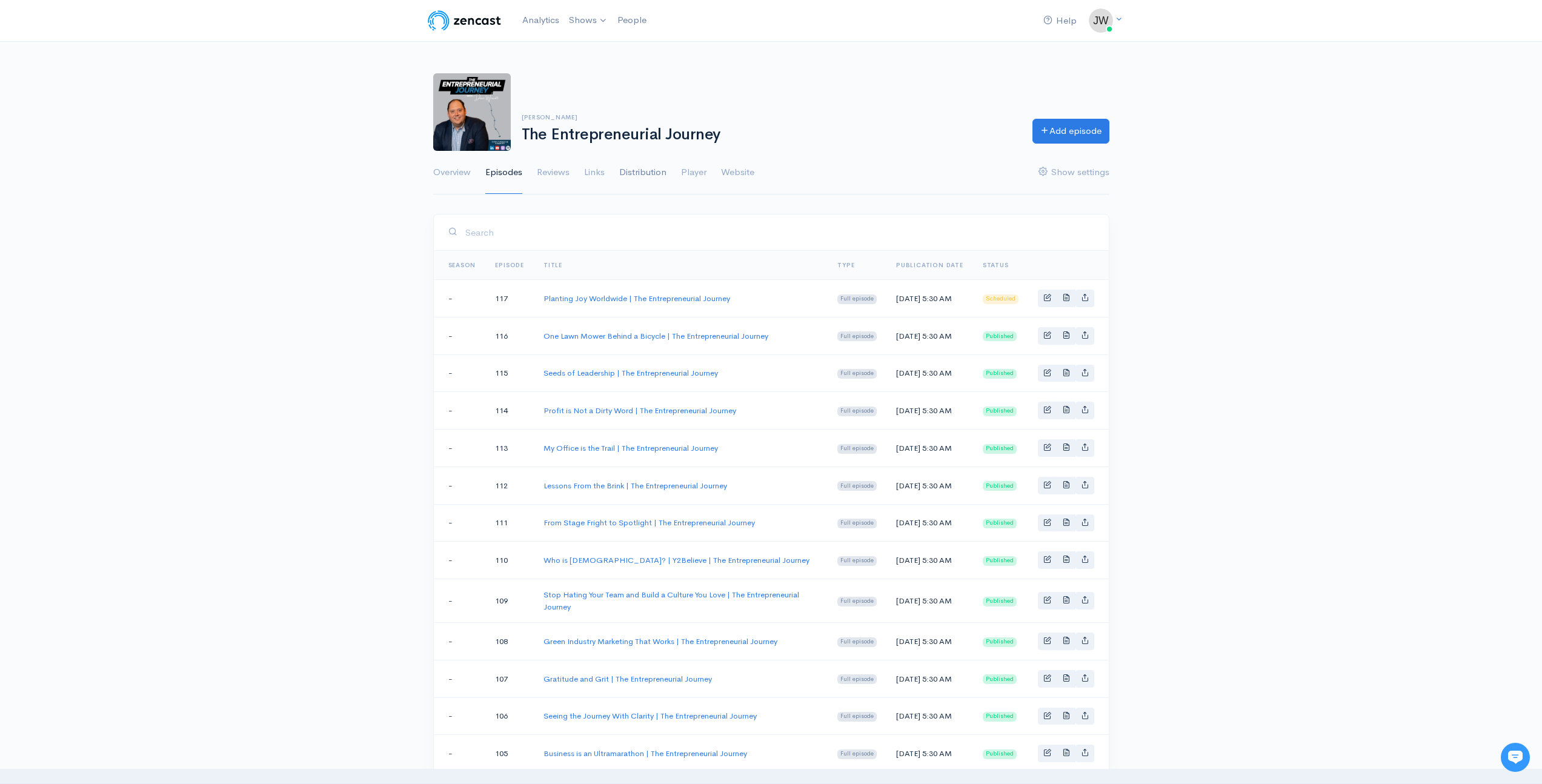
click at [643, 174] on link "Distribution" at bounding box center [643, 173] width 47 height 44
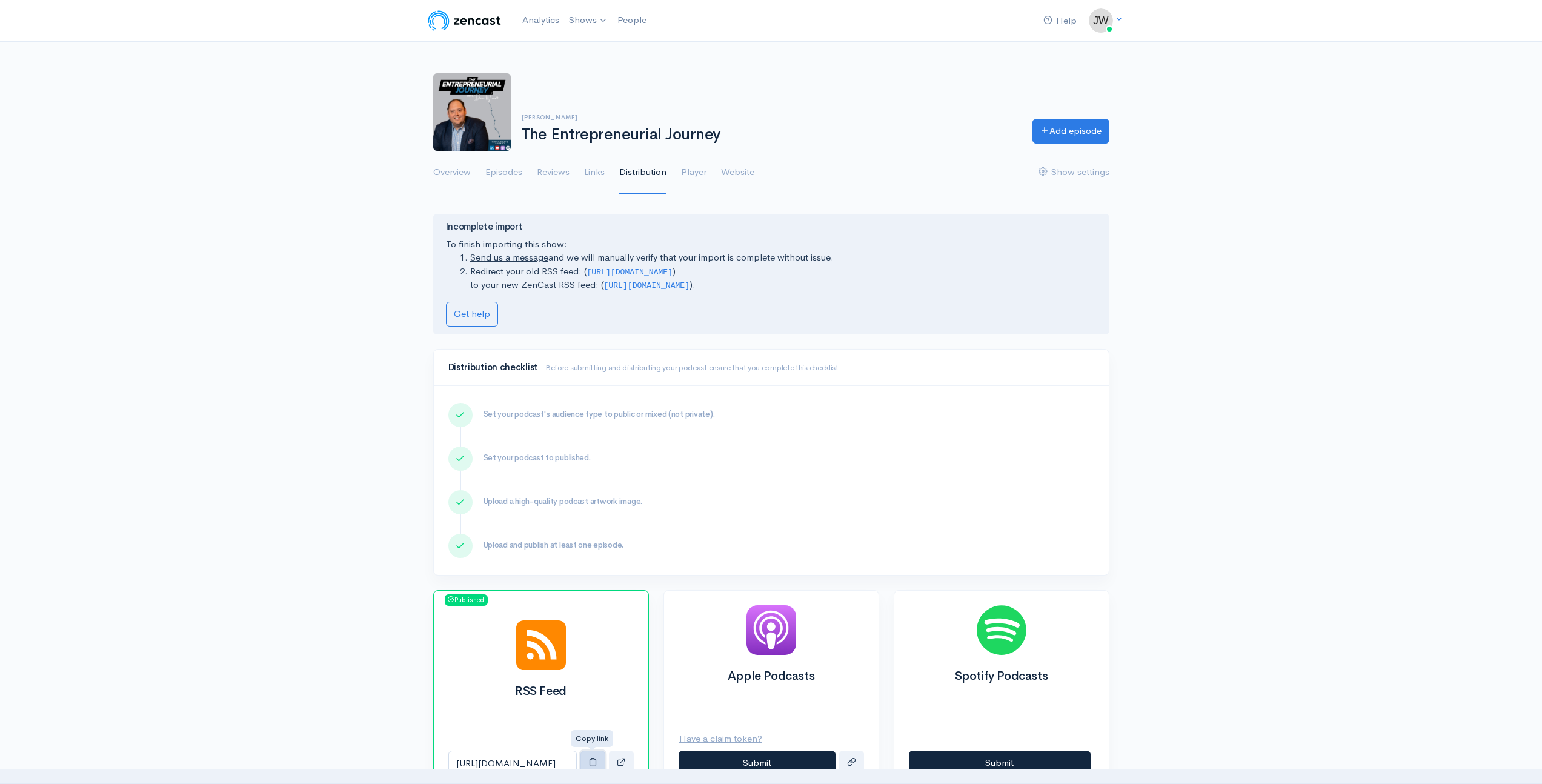
click at [592, 764] on span "button" at bounding box center [593, 762] width 9 height 9
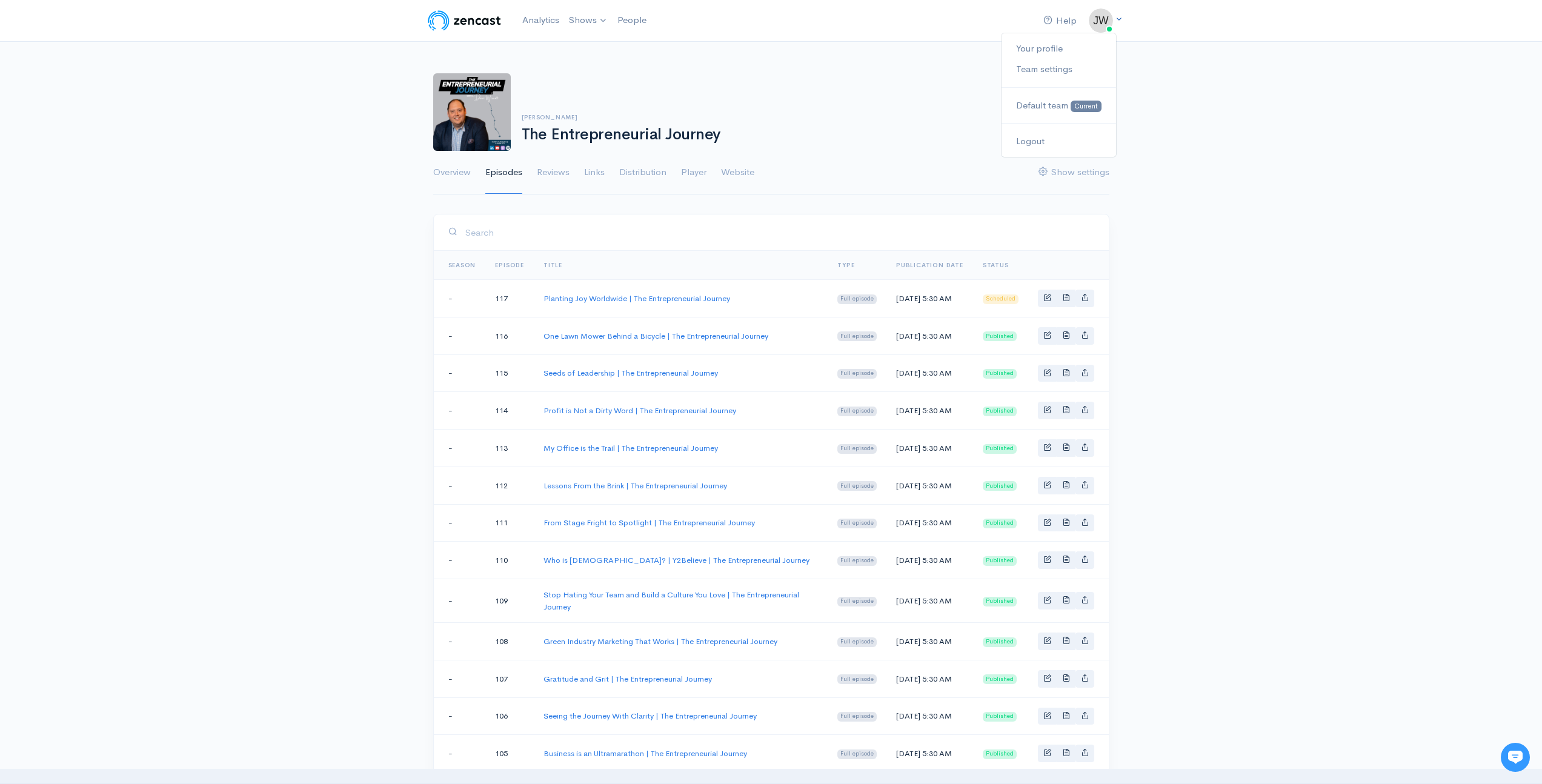
click at [1110, 17] on img at bounding box center [1100, 20] width 24 height 24
click at [1054, 50] on link "Your profile" at bounding box center [1058, 49] width 114 height 21
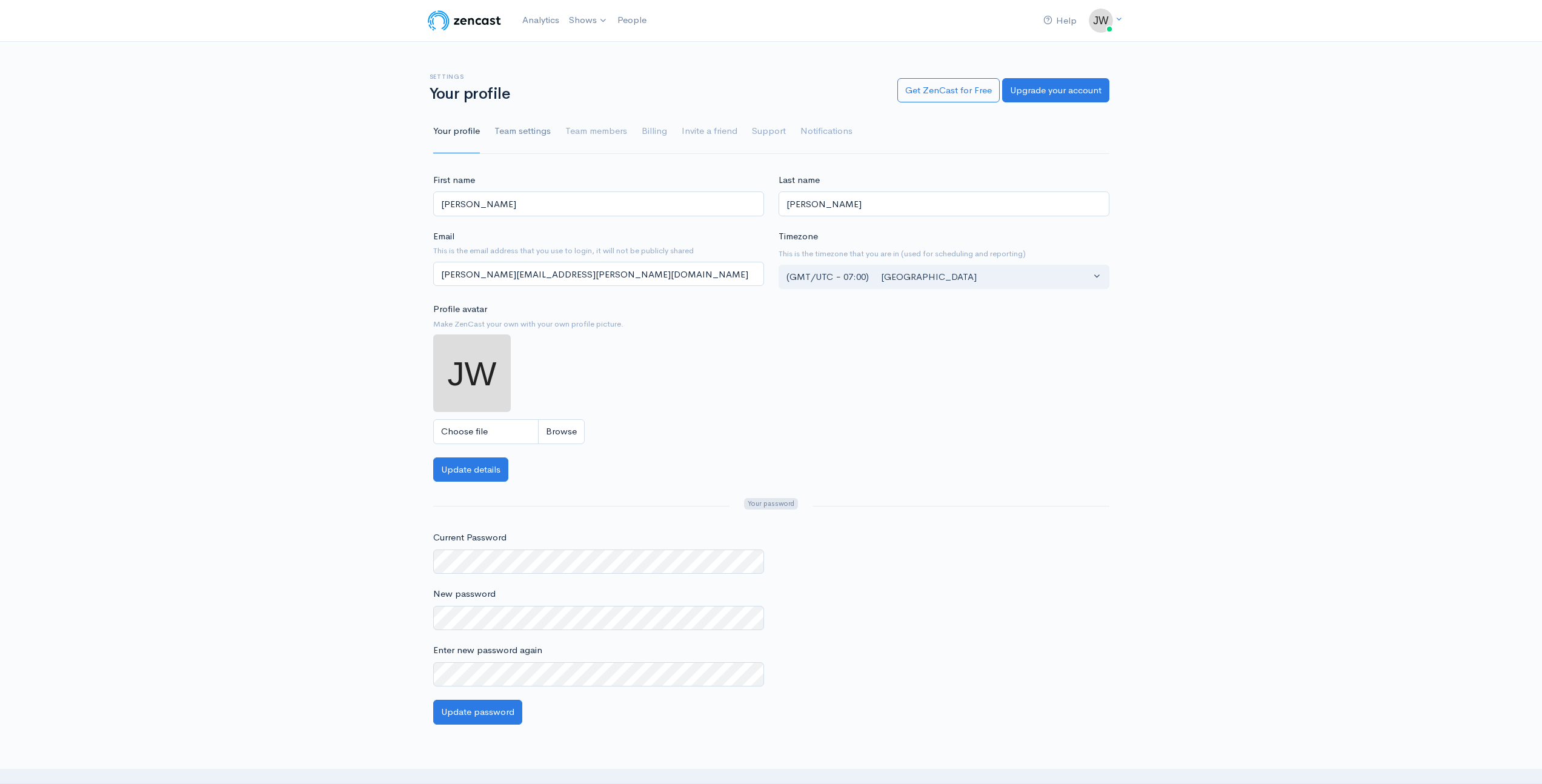
click at [526, 132] on link "Team settings" at bounding box center [523, 131] width 57 height 44
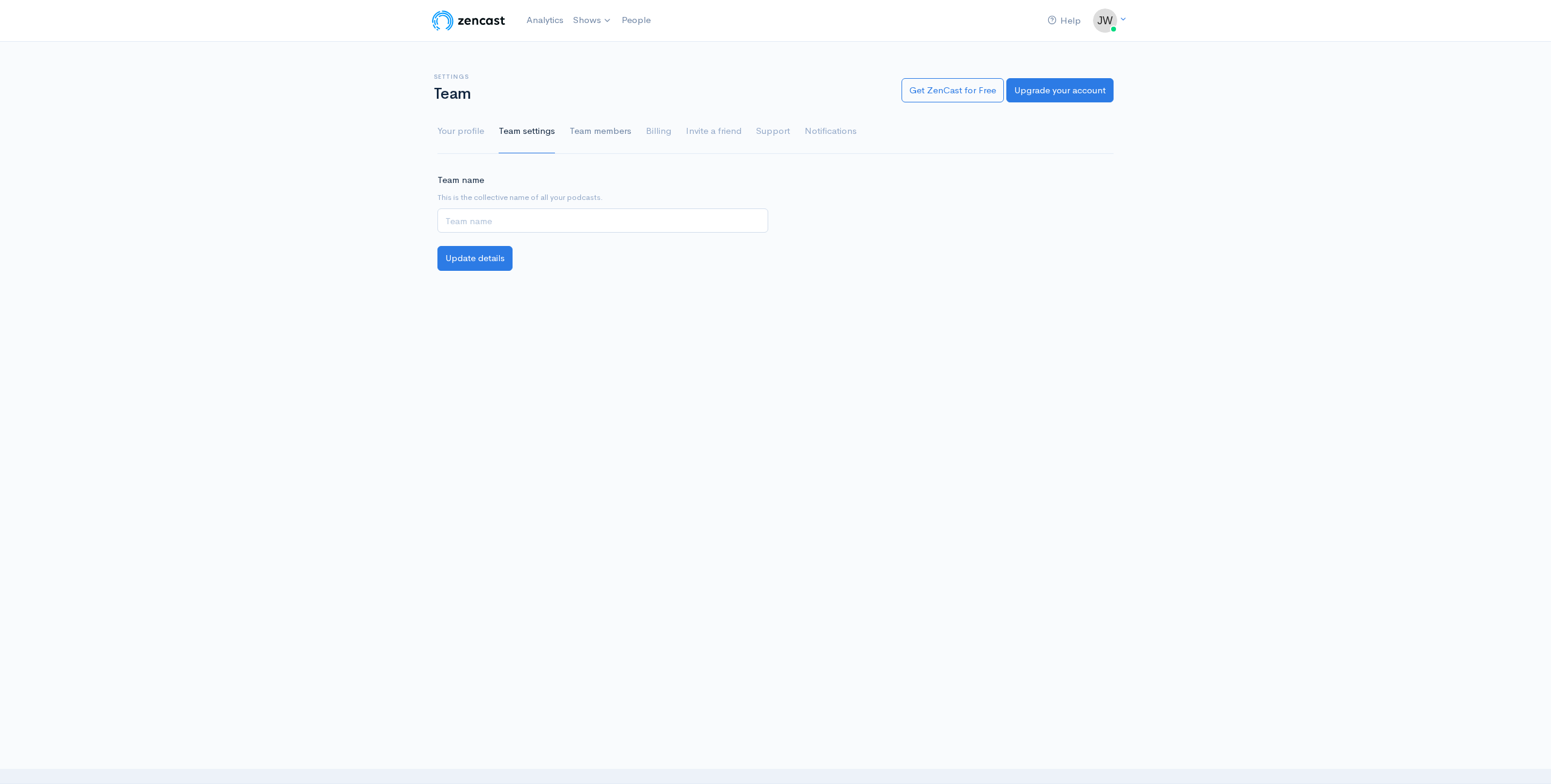
click at [601, 131] on link "Team members" at bounding box center [600, 131] width 62 height 44
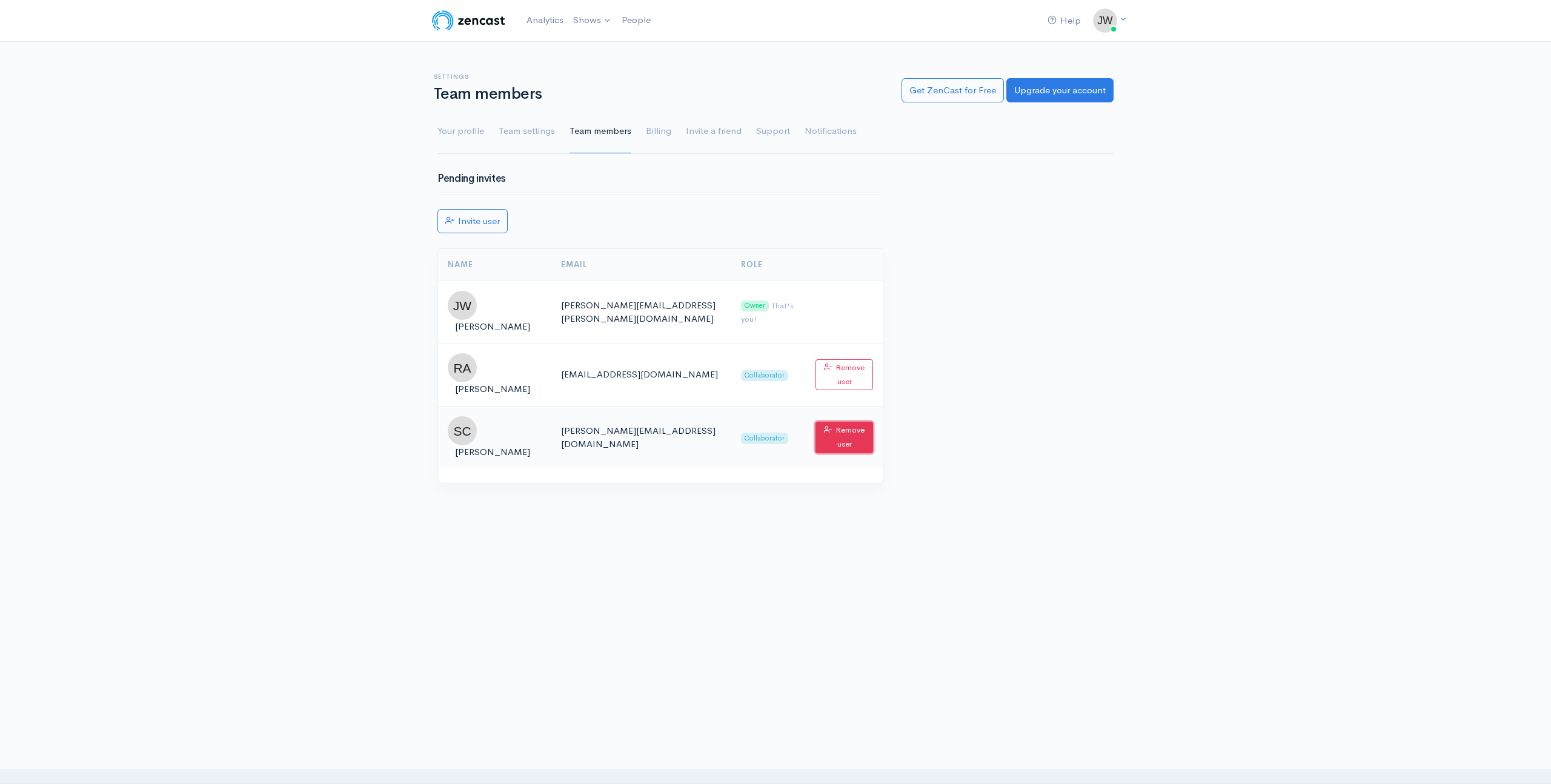
click at [833, 421] on button "Remove user" at bounding box center [844, 437] width 57 height 31
click at [491, 383] on span "[PERSON_NAME]" at bounding box center [493, 389] width 75 height 12
drag, startPoint x: 603, startPoint y: 362, endPoint x: 677, endPoint y: 352, distance: 74.7
click at [603, 362] on td "[EMAIL_ADDRESS][DOMAIN_NAME]" at bounding box center [641, 375] width 180 height 62
click at [741, 370] on span "Collaborator" at bounding box center [765, 376] width 47 height 12
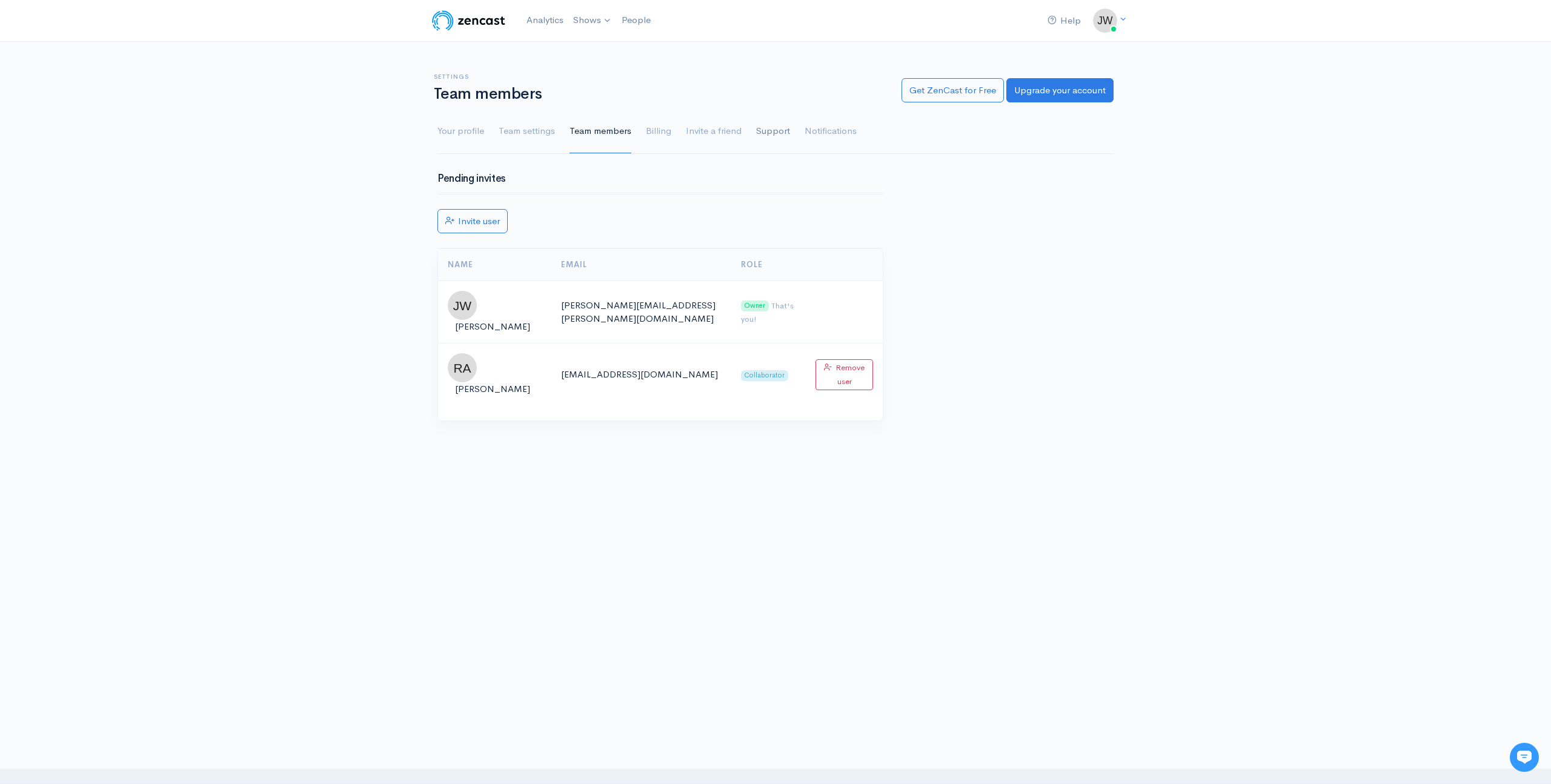
click at [778, 131] on link "Support" at bounding box center [773, 131] width 34 height 44
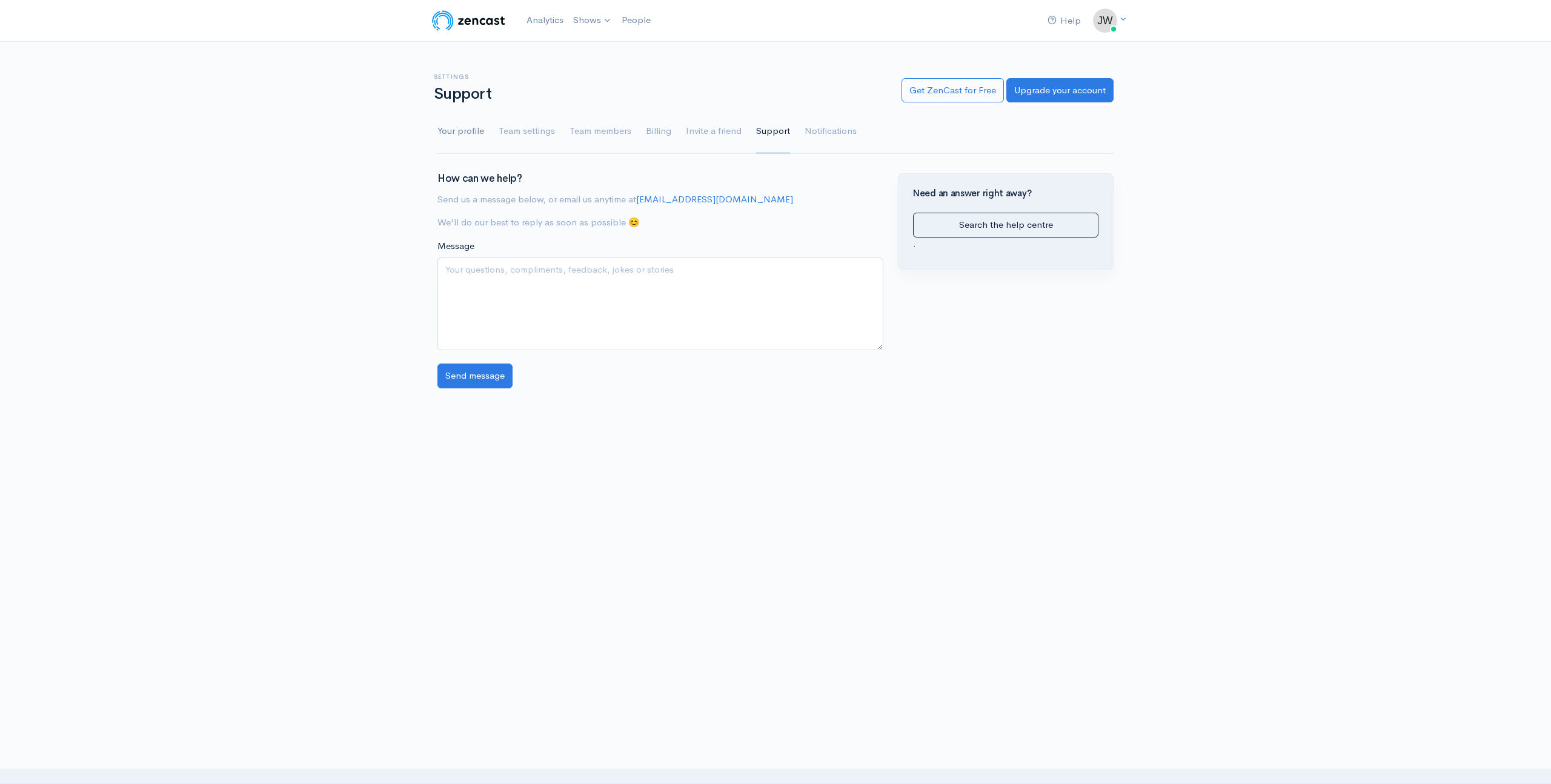
click at [472, 129] on link "Your profile" at bounding box center [461, 131] width 46 height 44
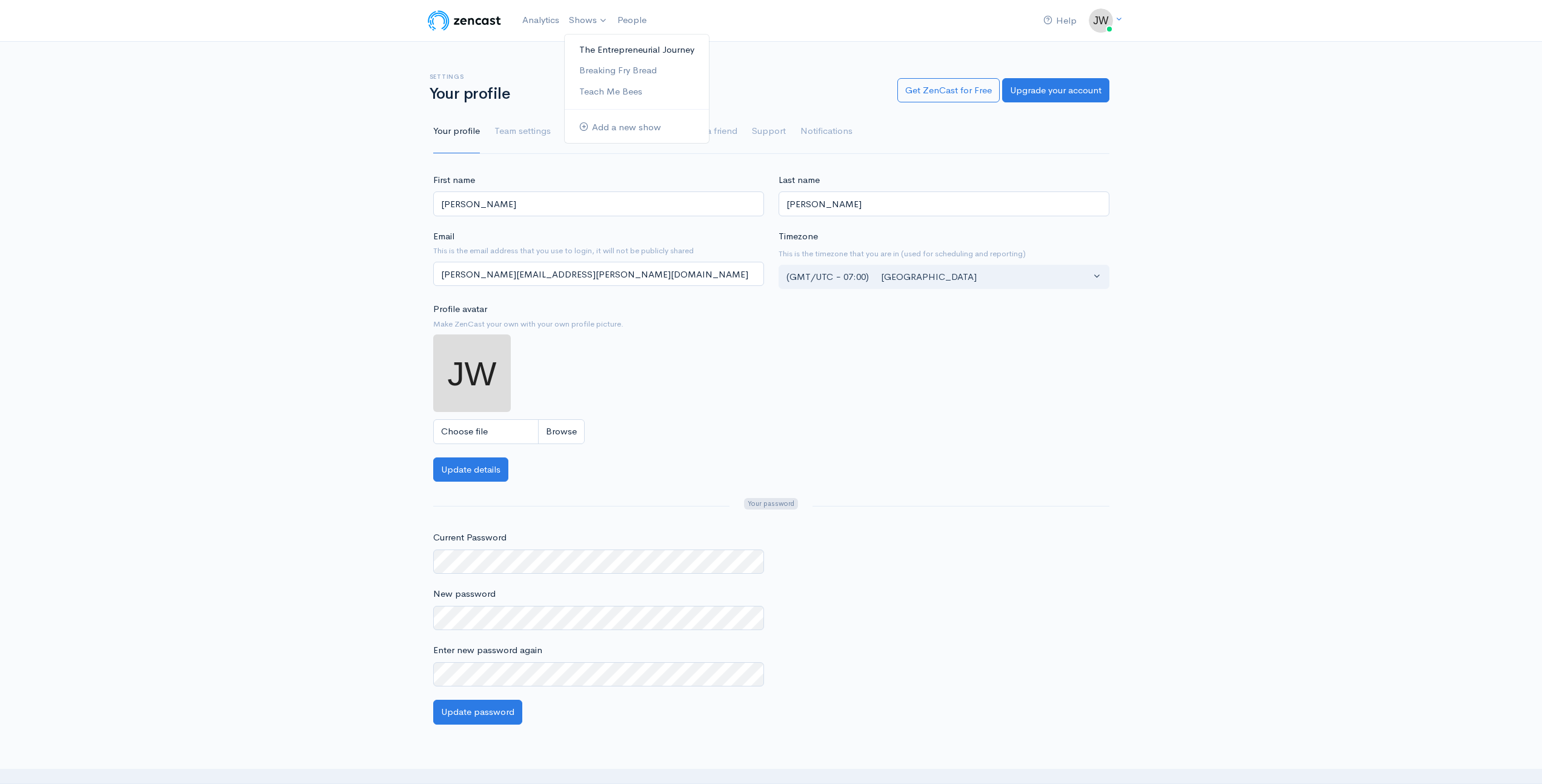
click at [648, 50] on link "The Entrepreneurial Journey" at bounding box center [636, 49] width 144 height 21
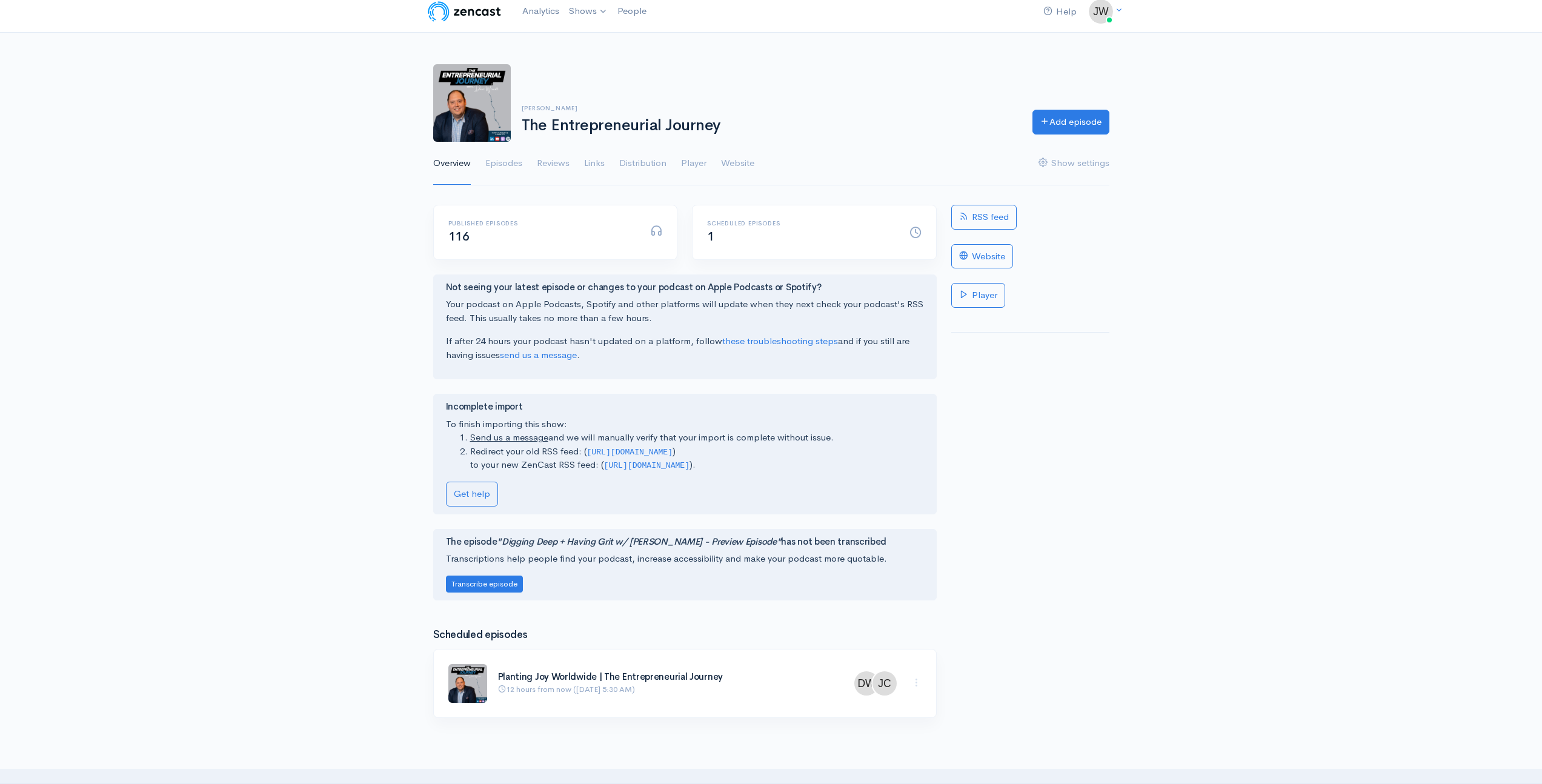
scroll to position [11, 0]
click at [989, 214] on link "RSS feed" at bounding box center [984, 215] width 65 height 25
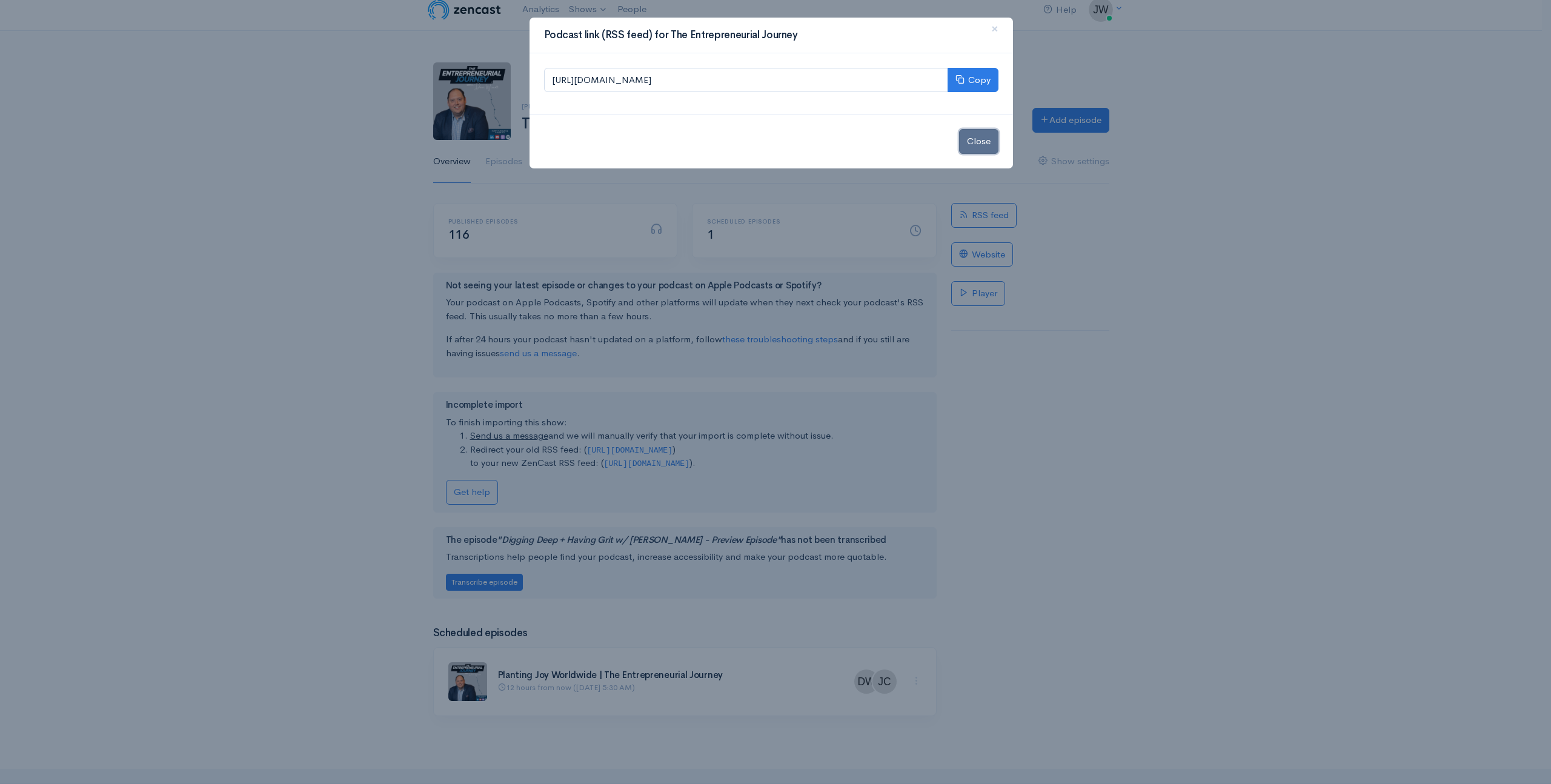
click at [976, 133] on button "Close" at bounding box center [979, 141] width 39 height 25
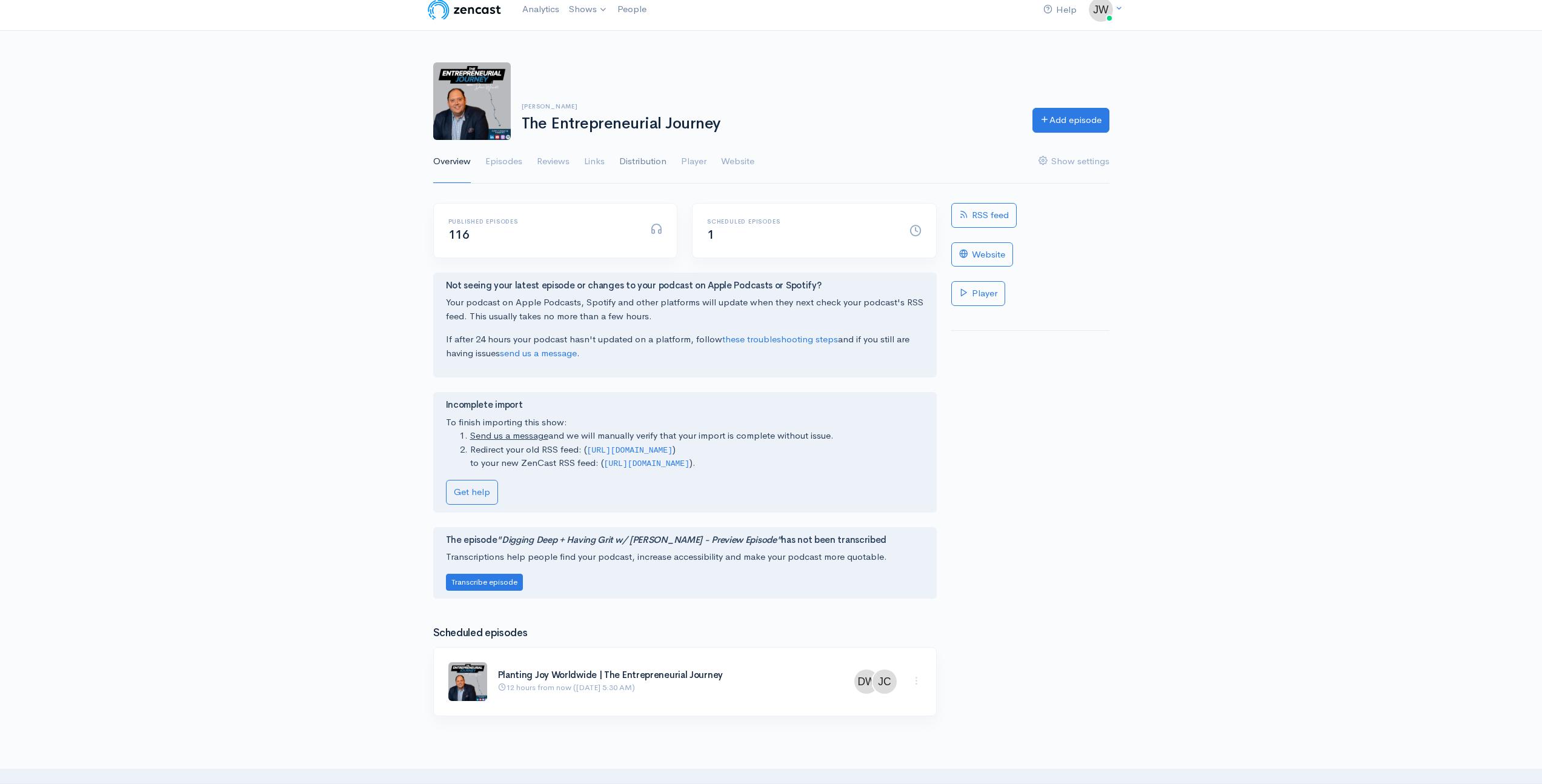
click at [656, 157] on link "Distribution" at bounding box center [643, 162] width 47 height 44
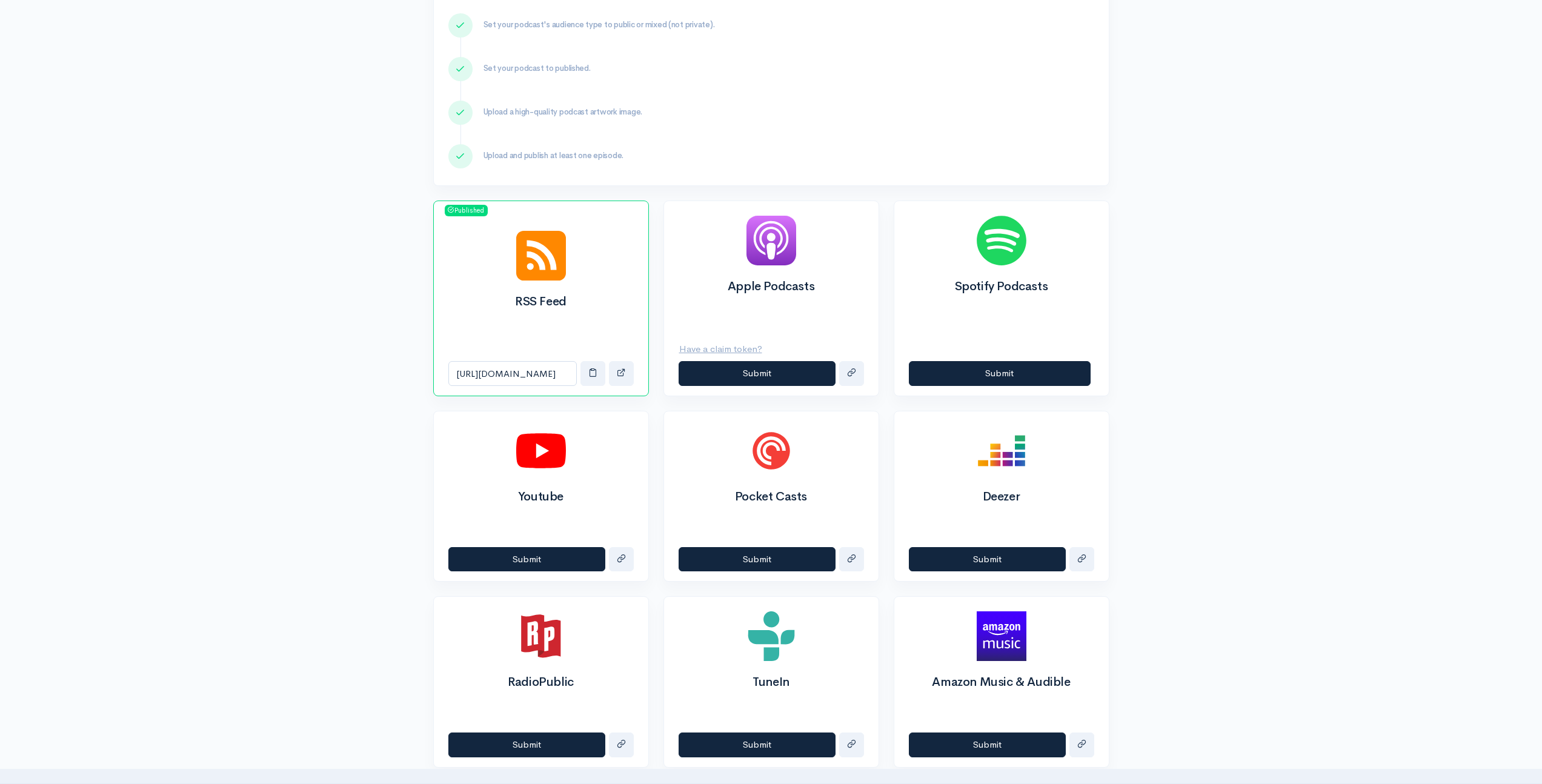
scroll to position [438, 0]
